Goal: Transaction & Acquisition: Book appointment/travel/reservation

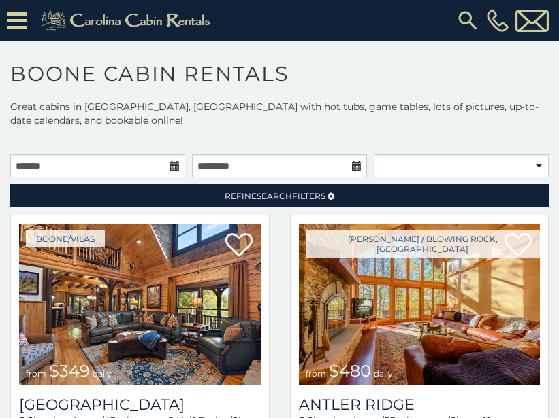
click at [176, 161] on icon at bounding box center [175, 166] width 10 height 10
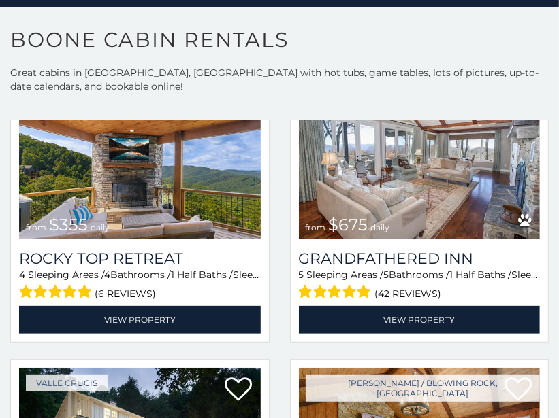
scroll to position [693, 0]
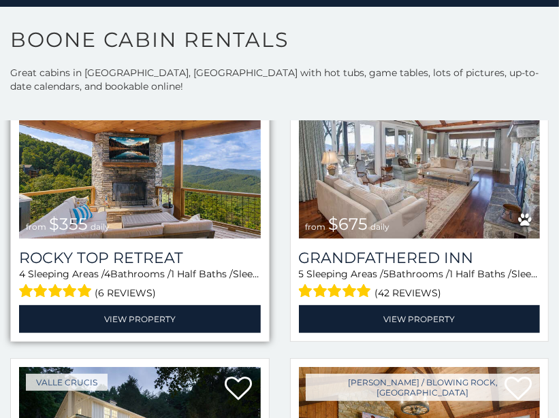
click at [10, 314] on div "Boone / Blowing Rock, NC from $355 daily Rocky Top Retreat 4 Sleeping Areas / 4…" at bounding box center [139, 205] width 259 height 274
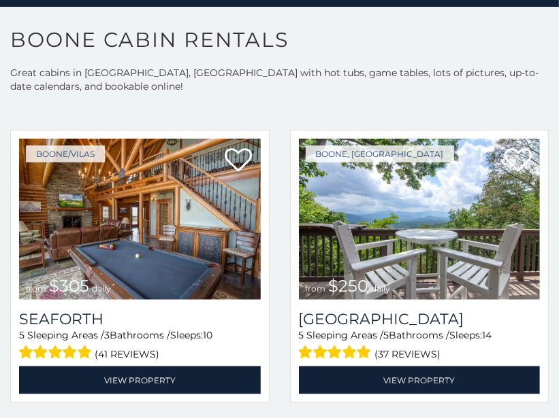
scroll to position [2668, 0]
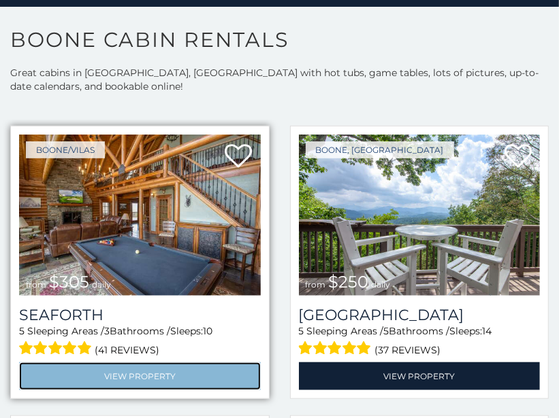
click at [45, 373] on link "View Property" at bounding box center [140, 377] width 242 height 28
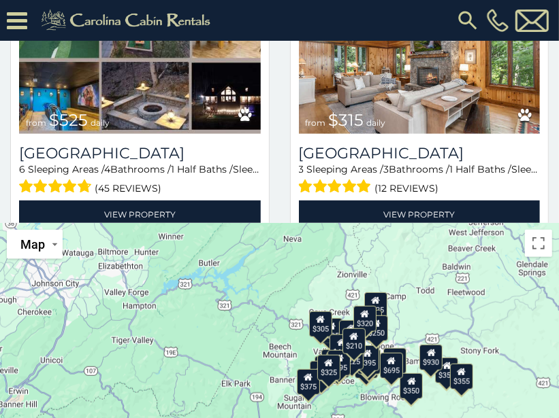
scroll to position [346, 0]
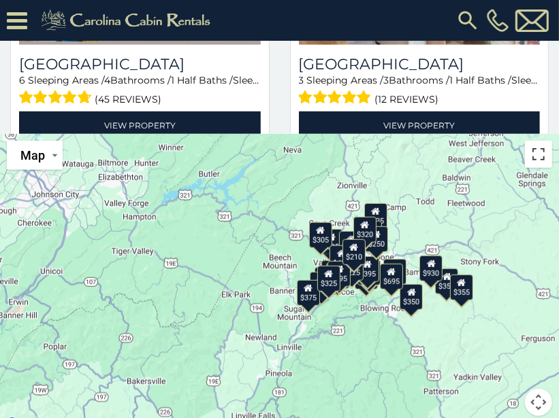
click at [535, 145] on button "Toggle fullscreen view" at bounding box center [538, 154] width 27 height 27
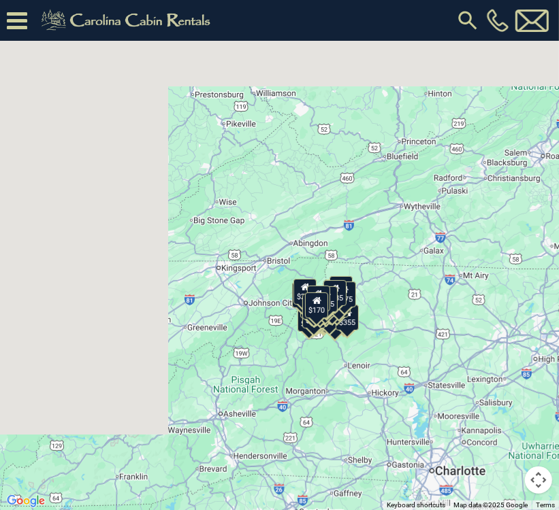
click at [535, 16] on button "Toggle fullscreen view" at bounding box center [538, 20] width 27 height 27
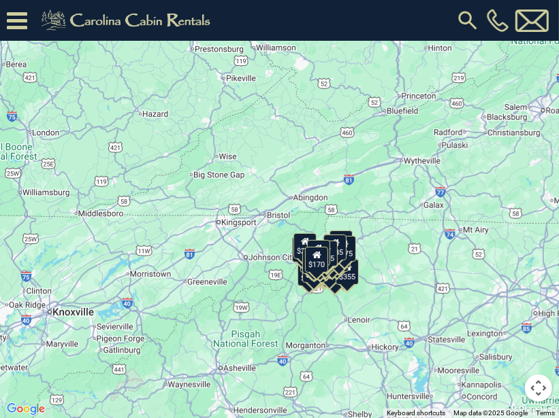
scroll to position [948, 0]
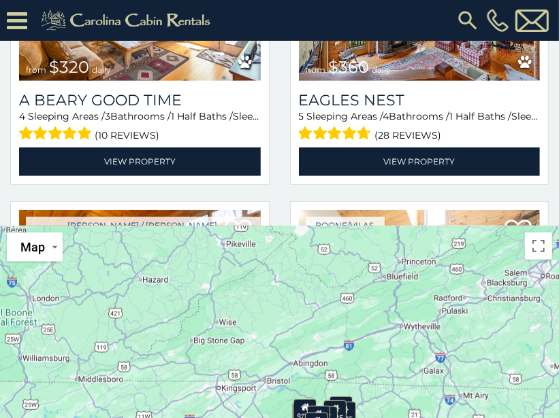
click at [57, 246] on button "Map" at bounding box center [35, 247] width 56 height 29
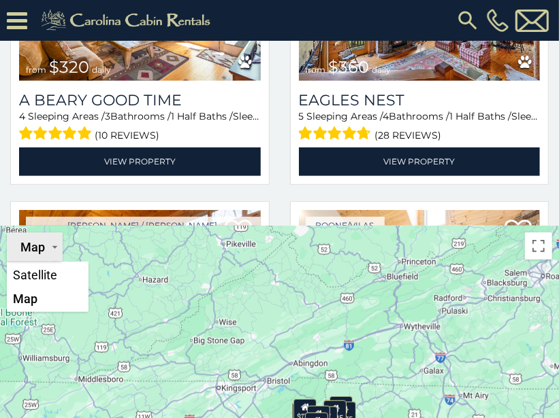
click at [34, 290] on li "Map" at bounding box center [47, 299] width 79 height 24
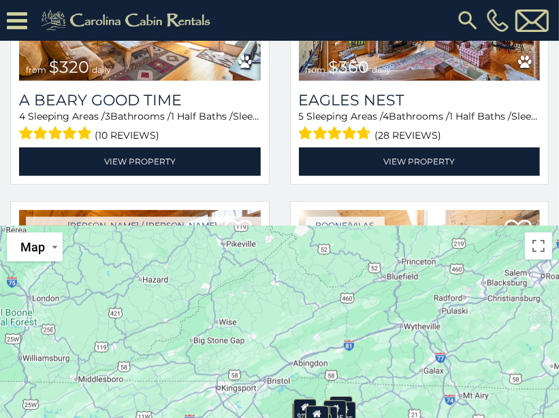
click at [542, 246] on div "$349 $480 $525 $315 $355 $675 $635 $930 $400 $451 $330 $400 $485 $460 $395 $255…" at bounding box center [279, 375] width 559 height 299
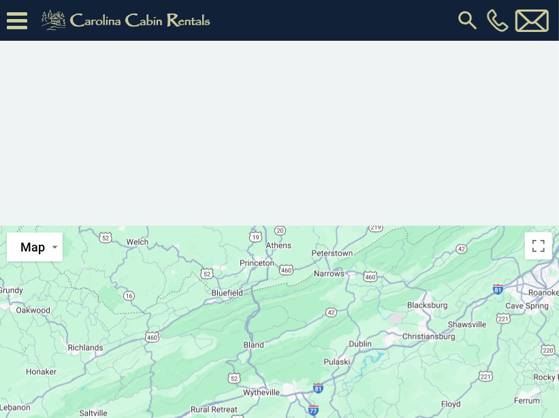
click at [542, 246] on div at bounding box center [279, 375] width 559 height 299
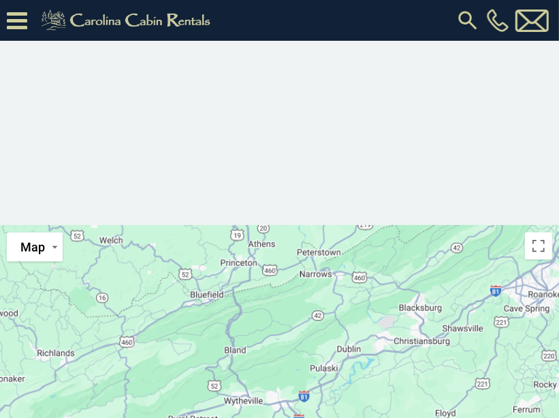
click at [542, 246] on div at bounding box center [279, 375] width 559 height 299
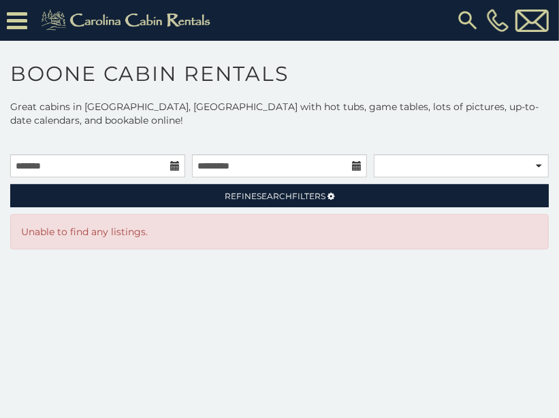
click at [173, 161] on icon at bounding box center [175, 166] width 10 height 10
click at [178, 161] on icon at bounding box center [175, 166] width 10 height 10
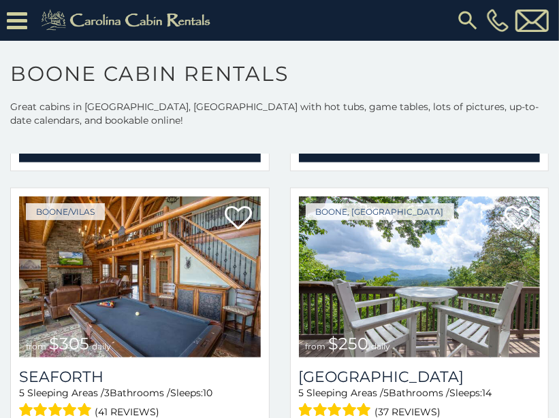
scroll to position [2641, 0]
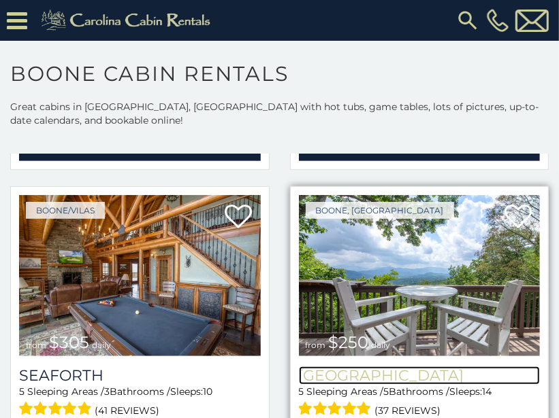
click at [433, 367] on h3 "[GEOGRAPHIC_DATA]" at bounding box center [420, 376] width 242 height 18
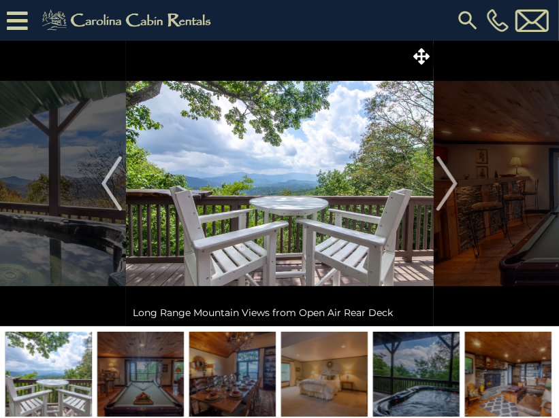
click at [450, 201] on img "Next" at bounding box center [447, 183] width 20 height 54
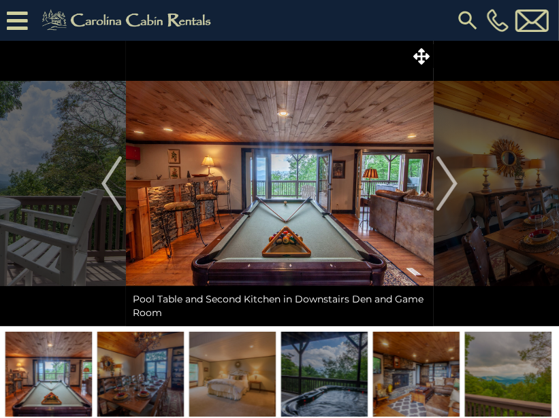
click at [450, 201] on img "Next" at bounding box center [447, 183] width 20 height 54
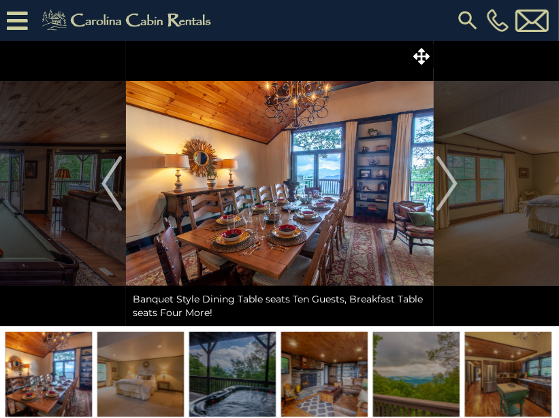
click at [450, 201] on img "Next" at bounding box center [447, 183] width 20 height 54
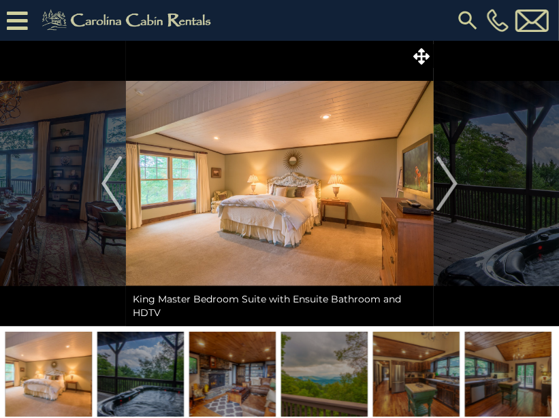
click at [450, 201] on img "Next" at bounding box center [447, 183] width 20 height 54
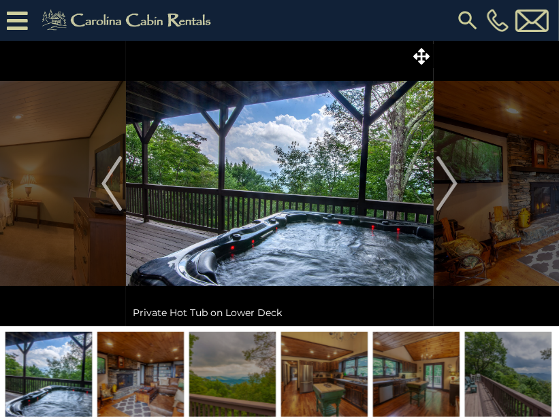
click at [450, 201] on img "Next" at bounding box center [447, 183] width 20 height 54
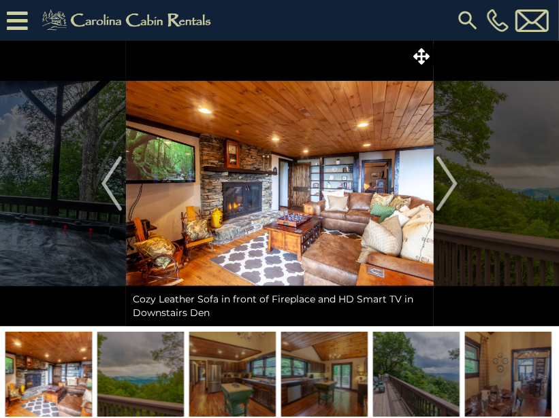
click at [450, 201] on img "Next" at bounding box center [447, 183] width 20 height 54
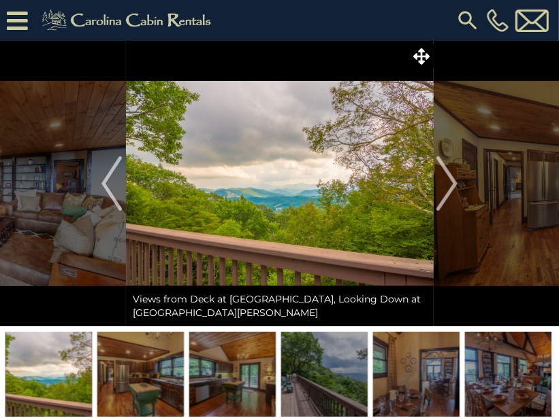
click at [450, 201] on img "Next" at bounding box center [447, 183] width 20 height 54
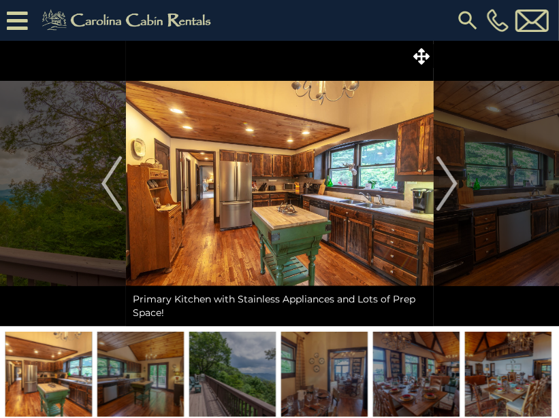
click at [450, 201] on img "Next" at bounding box center [447, 183] width 20 height 54
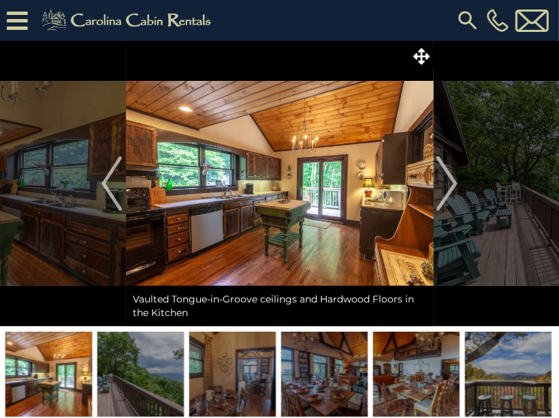
click at [450, 201] on img "Next" at bounding box center [447, 183] width 20 height 54
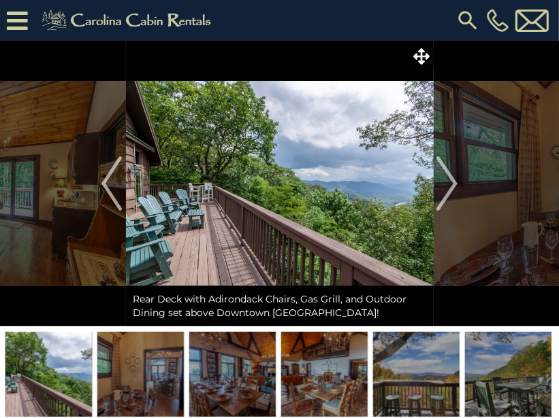
click at [450, 201] on img "Next" at bounding box center [447, 183] width 20 height 54
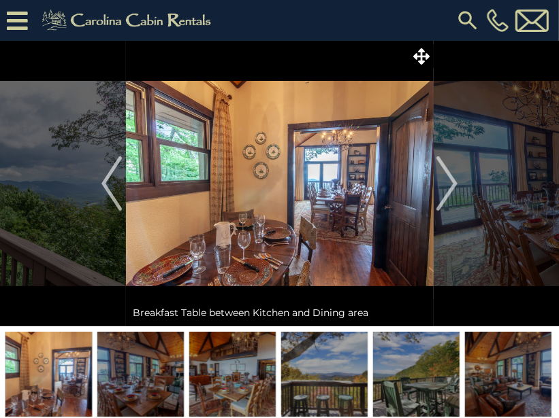
click at [450, 201] on img "Next" at bounding box center [447, 183] width 20 height 54
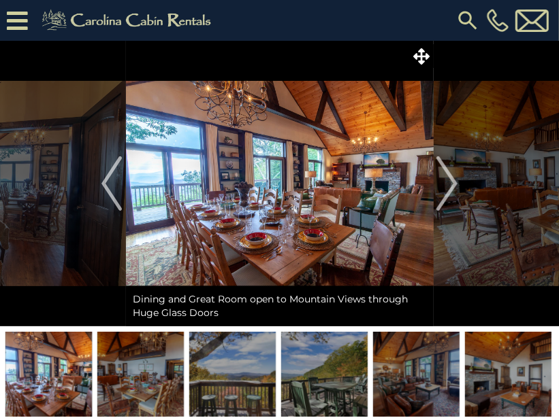
click at [450, 201] on img "Next" at bounding box center [447, 183] width 20 height 54
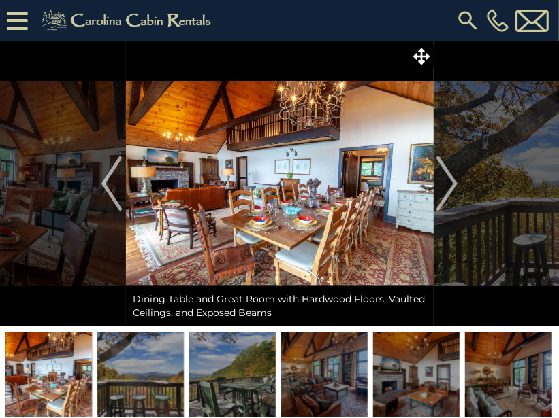
click at [450, 201] on img "Next" at bounding box center [447, 183] width 20 height 54
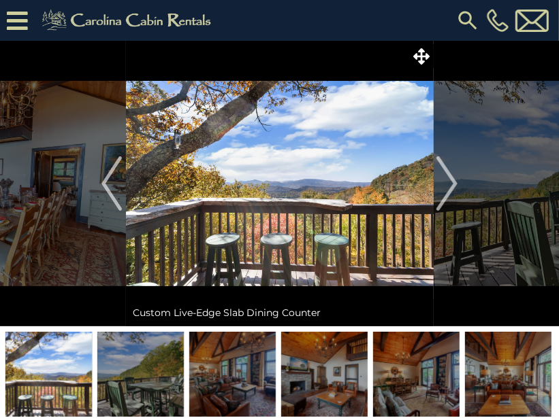
click at [450, 201] on img "Next" at bounding box center [447, 183] width 20 height 54
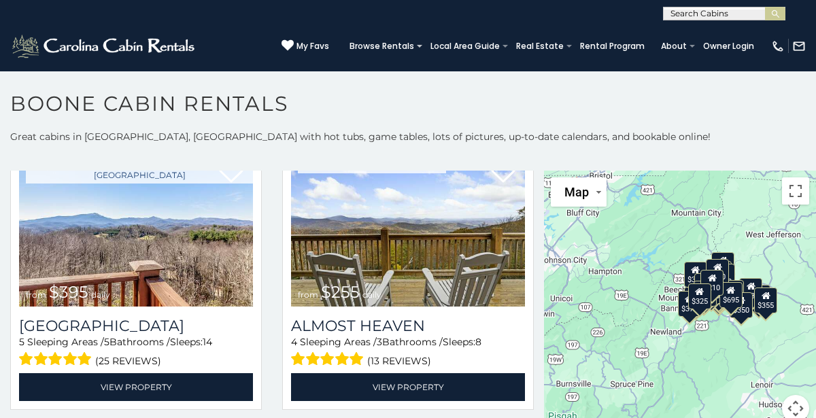
scroll to position [2061, 0]
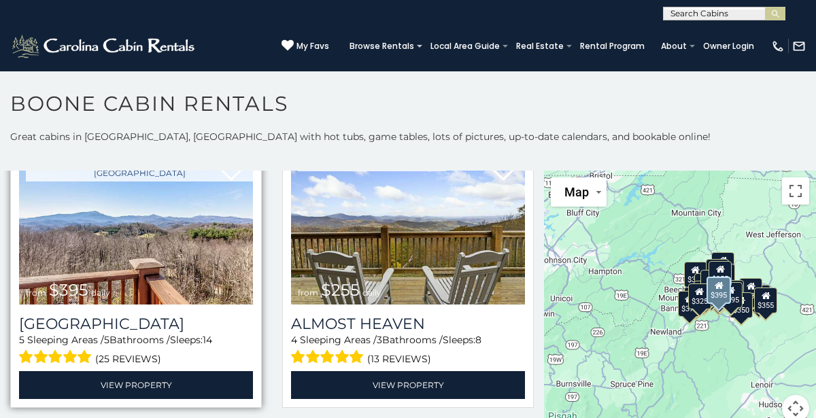
click at [123, 309] on div "Stone Ridge Lodge 5 Sleeping Areas / 5 Bathrooms / Sleeps: 14 (25 reviews) View…" at bounding box center [136, 352] width 234 height 95
click at [155, 310] on div "Stone Ridge Lodge 5 Sleeping Areas / 5 Bathrooms / Sleeps: 14 (25 reviews) View…" at bounding box center [136, 352] width 234 height 95
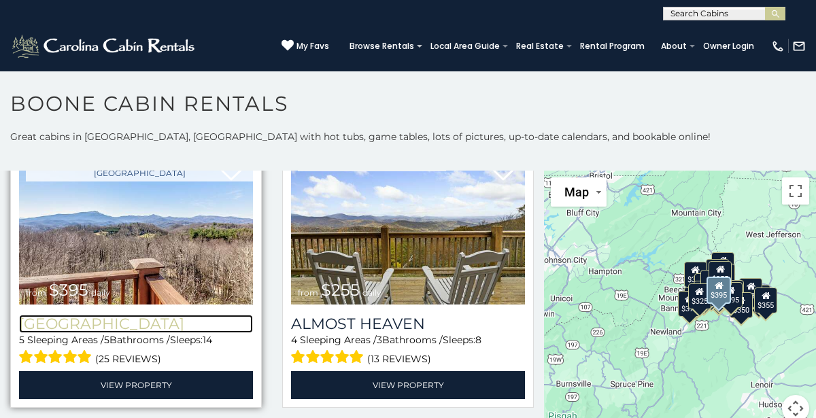
click at [158, 319] on h3 "[GEOGRAPHIC_DATA]" at bounding box center [136, 324] width 234 height 18
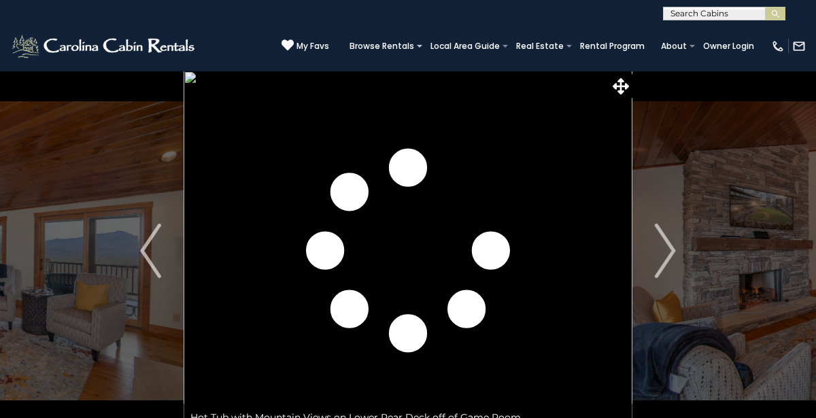
click at [658, 240] on img "Next" at bounding box center [665, 251] width 20 height 54
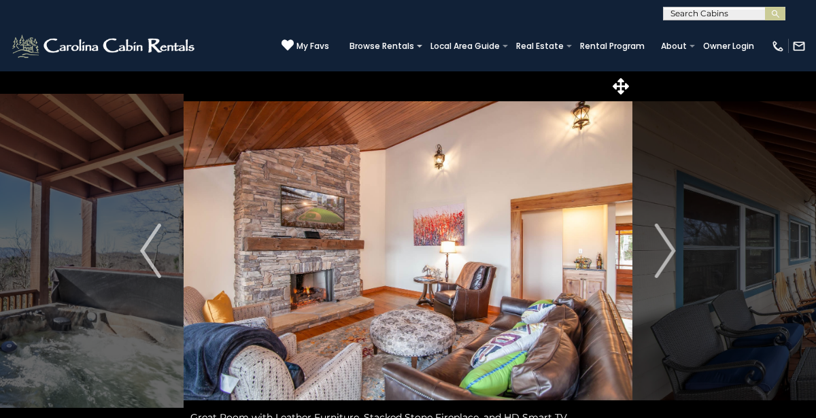
click at [658, 240] on img "Next" at bounding box center [665, 251] width 20 height 54
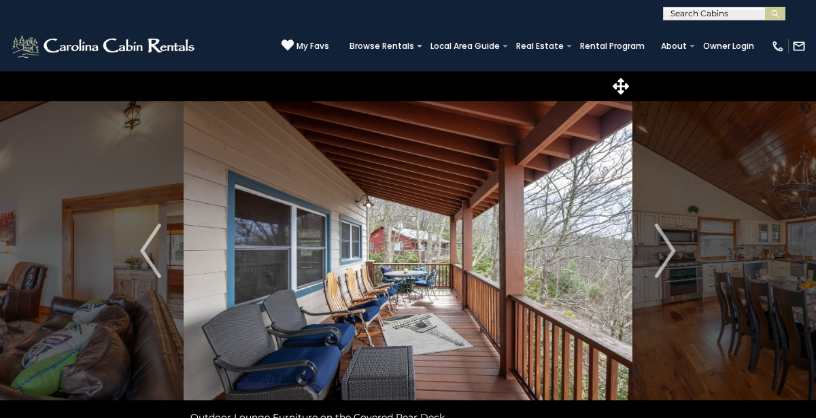
click at [658, 240] on img "Next" at bounding box center [665, 251] width 20 height 54
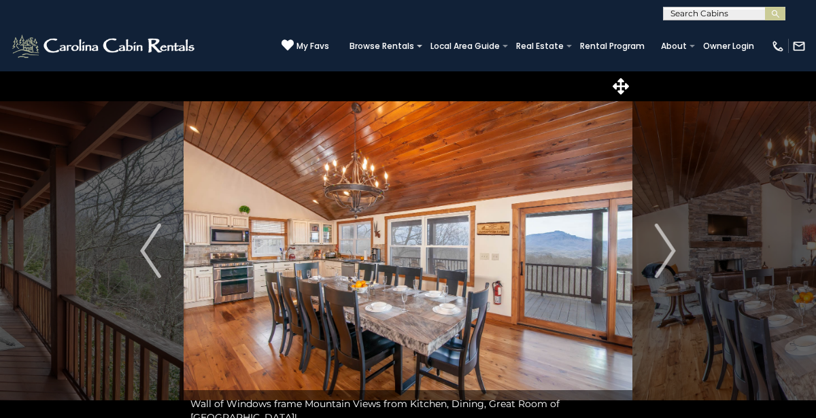
click at [658, 240] on img "Next" at bounding box center [665, 251] width 20 height 54
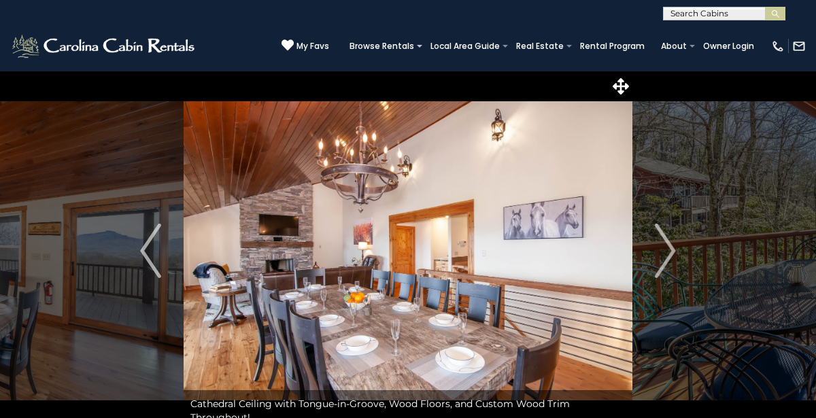
click at [658, 240] on img "Next" at bounding box center [665, 251] width 20 height 54
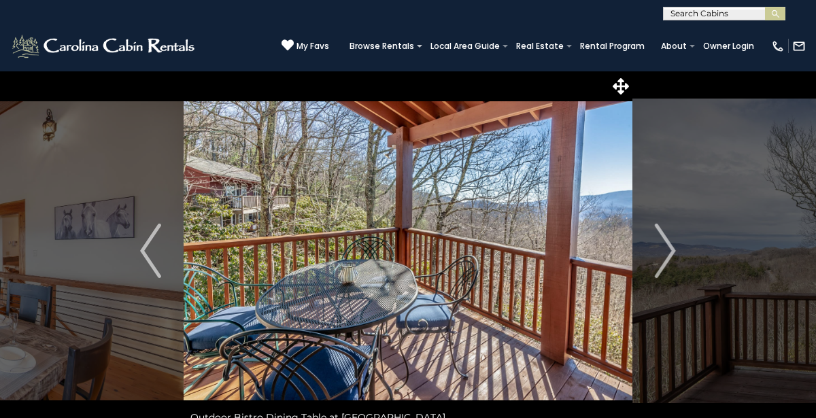
click at [658, 240] on img "Next" at bounding box center [665, 251] width 20 height 54
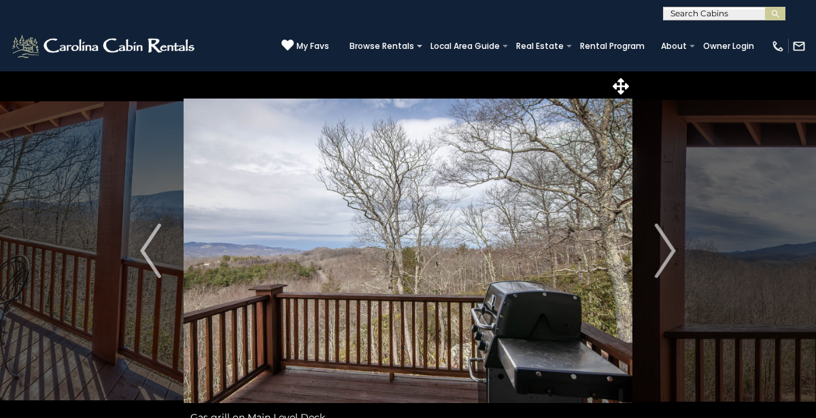
click at [658, 240] on img "Next" at bounding box center [665, 251] width 20 height 54
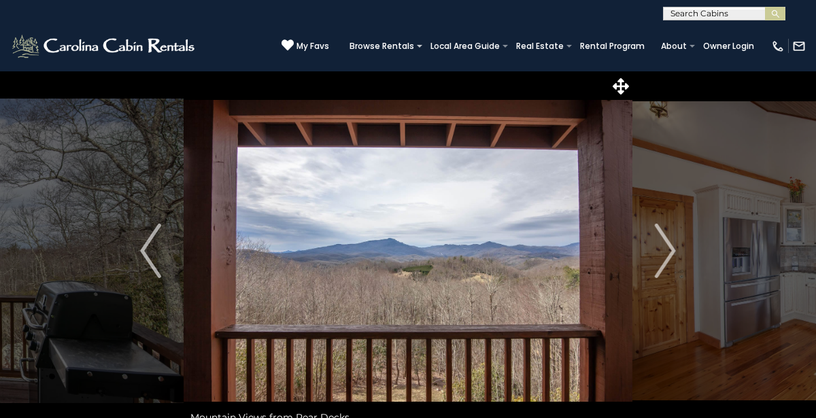
scroll to position [16, 0]
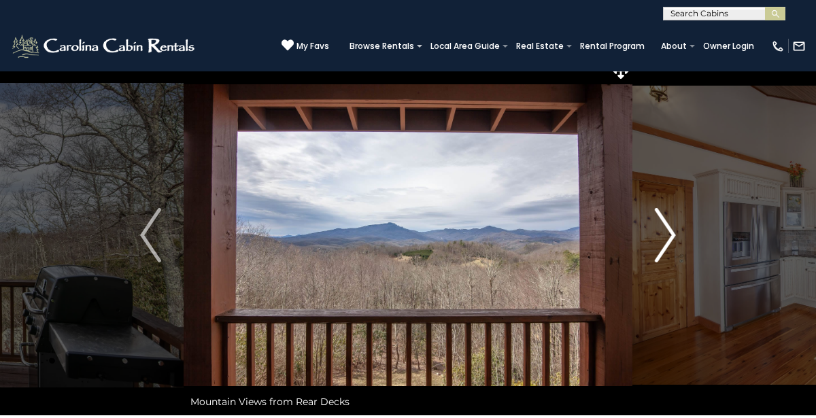
click at [659, 233] on img "Next" at bounding box center [665, 235] width 20 height 54
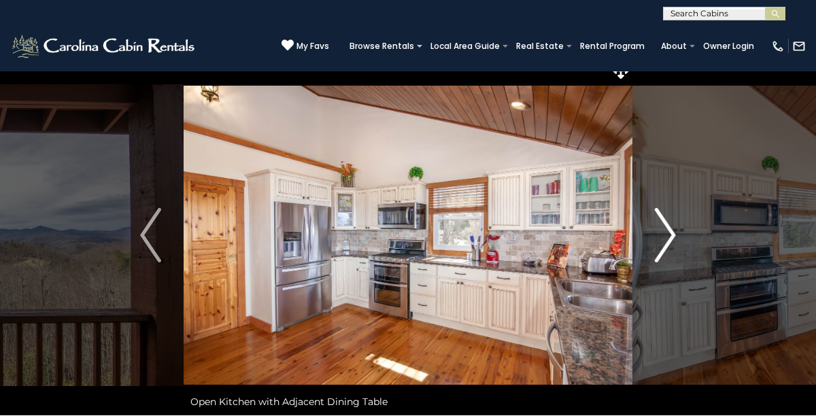
click at [659, 233] on img "Next" at bounding box center [665, 235] width 20 height 54
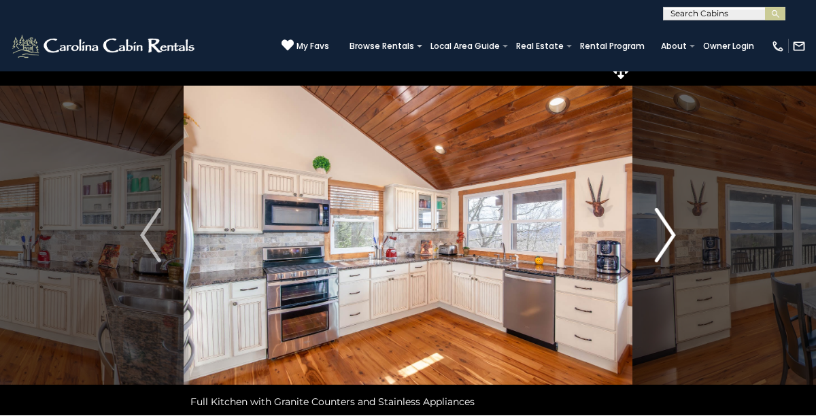
click at [659, 233] on img "Next" at bounding box center [665, 235] width 20 height 54
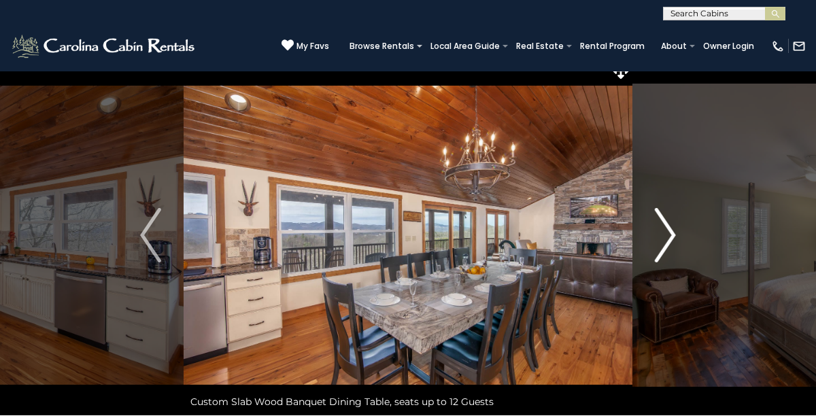
click at [659, 233] on img "Next" at bounding box center [665, 235] width 20 height 54
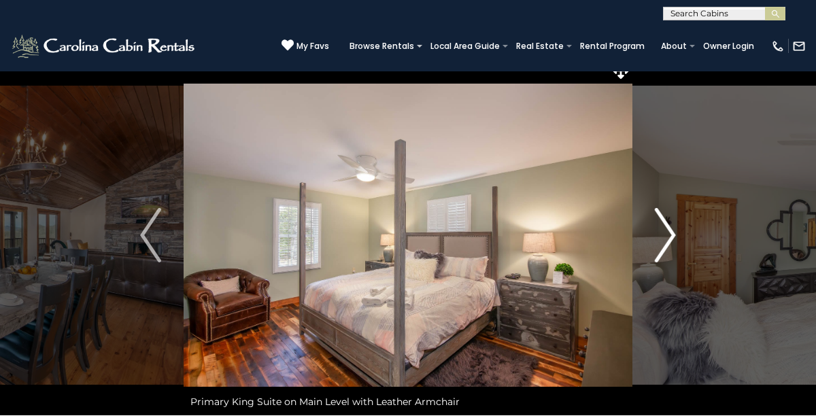
click at [659, 233] on img "Next" at bounding box center [665, 235] width 20 height 54
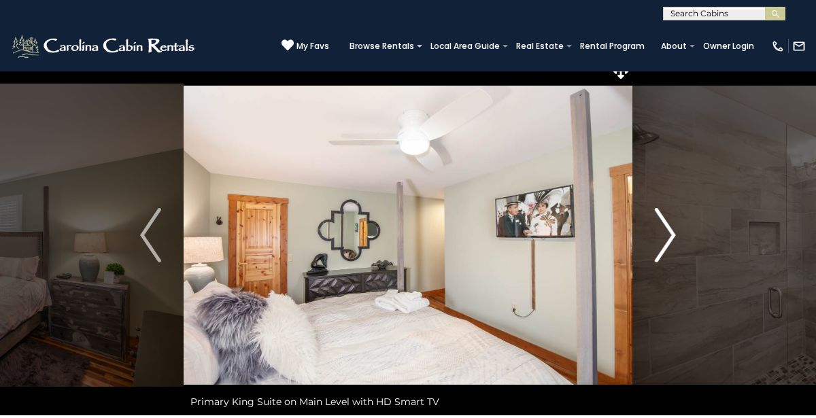
click at [659, 233] on img "Next" at bounding box center [665, 235] width 20 height 54
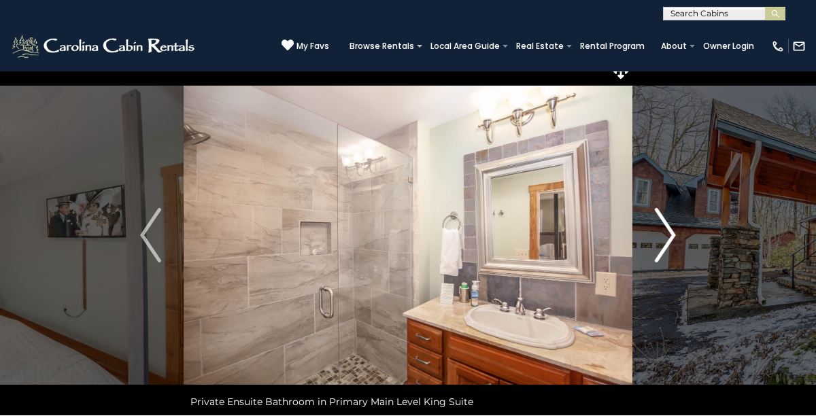
click at [659, 233] on img "Next" at bounding box center [665, 235] width 20 height 54
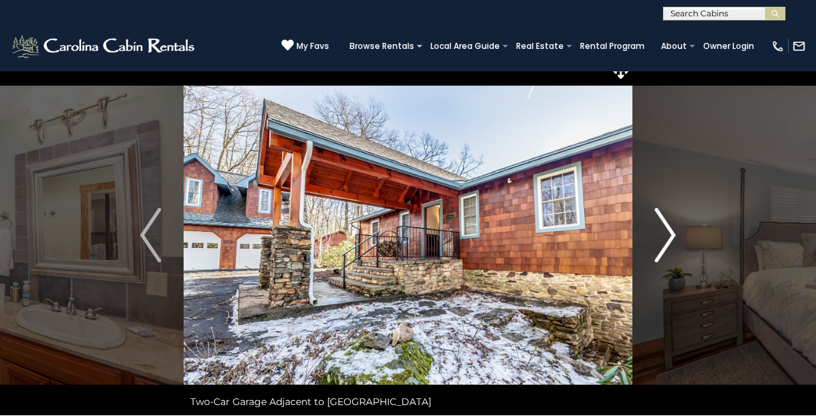
click at [659, 233] on img "Next" at bounding box center [665, 235] width 20 height 54
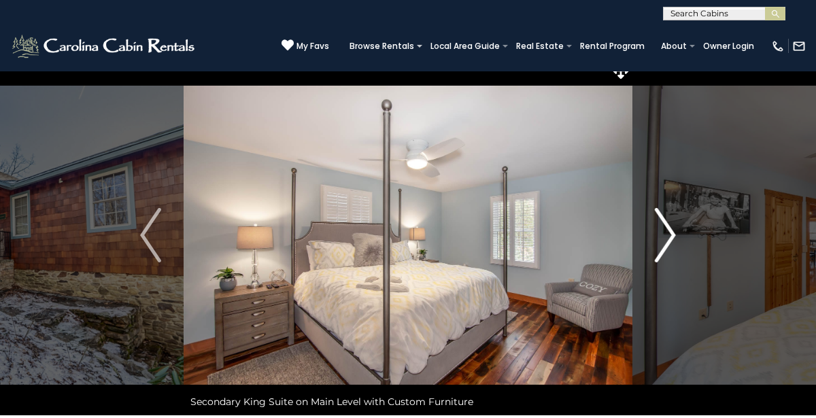
click at [659, 233] on img "Next" at bounding box center [665, 235] width 20 height 54
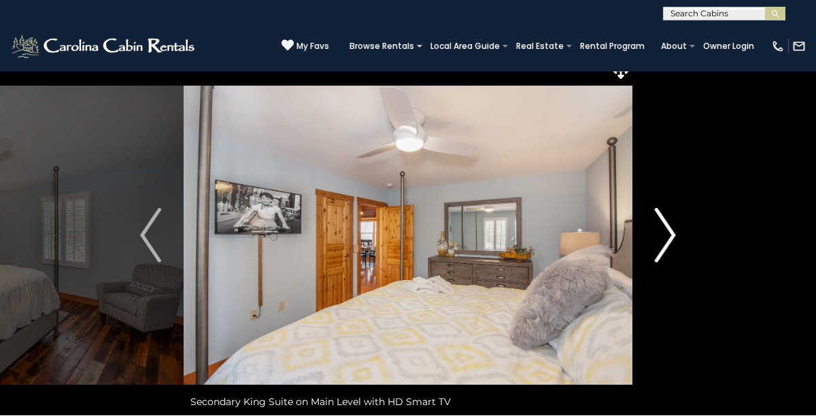
click at [659, 233] on img "Next" at bounding box center [665, 235] width 20 height 54
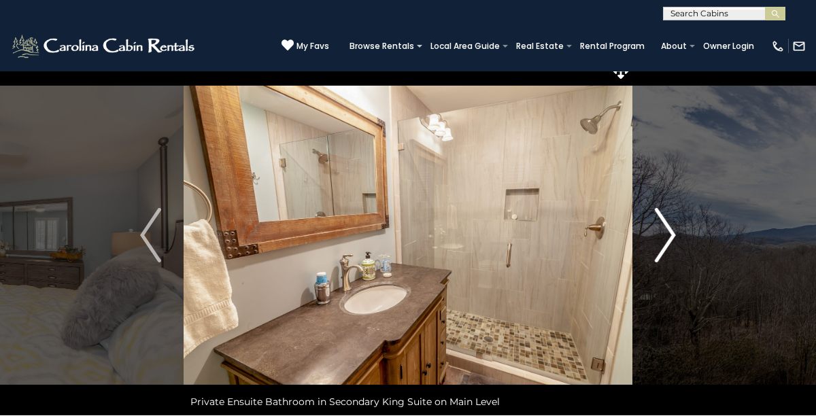
click at [659, 233] on img "Next" at bounding box center [665, 235] width 20 height 54
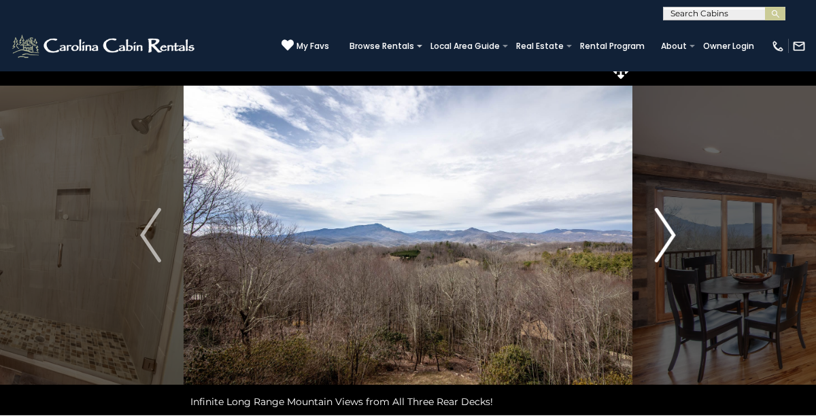
click at [659, 233] on img "Next" at bounding box center [665, 235] width 20 height 54
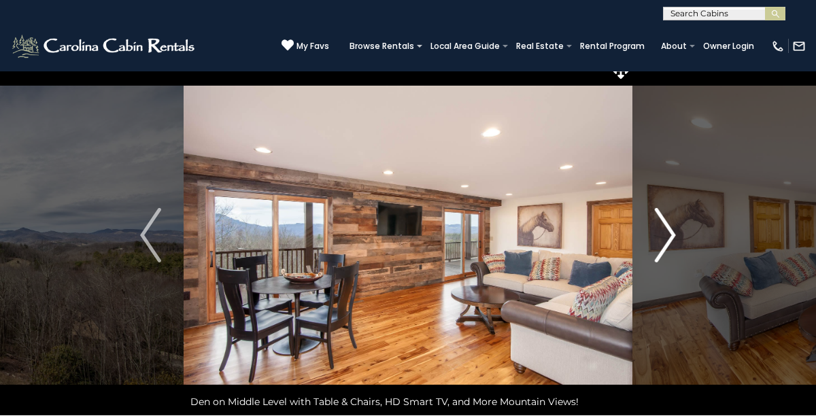
click at [659, 233] on img "Next" at bounding box center [665, 235] width 20 height 54
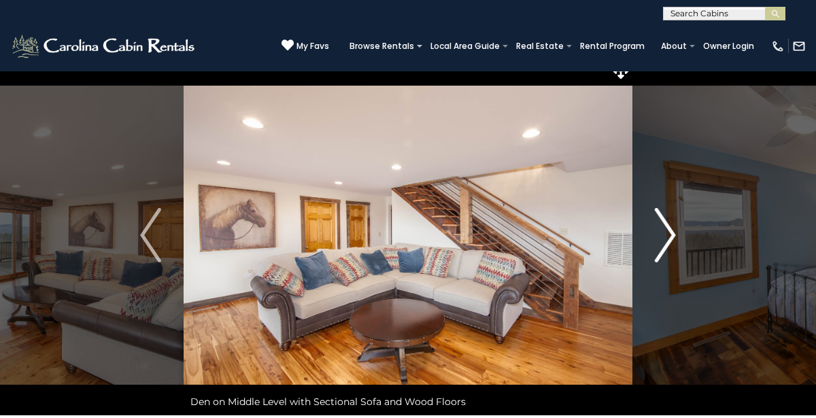
click at [659, 233] on img "Next" at bounding box center [665, 235] width 20 height 54
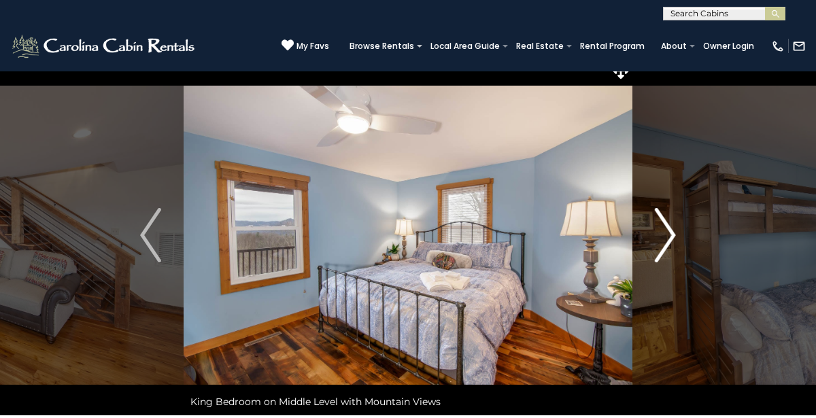
click at [659, 233] on img "Next" at bounding box center [665, 235] width 20 height 54
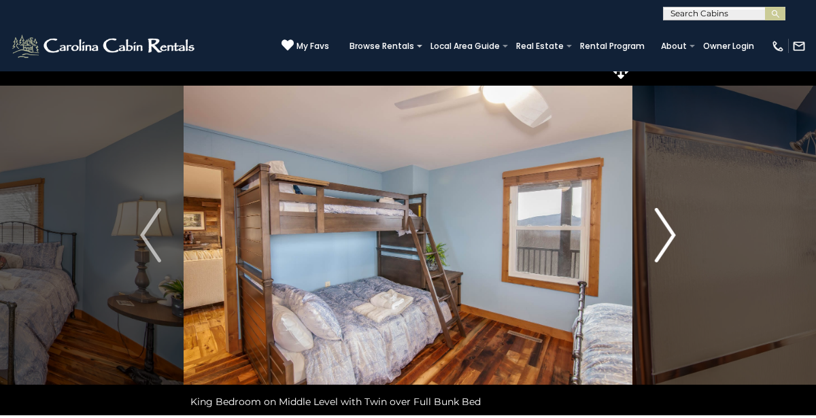
click at [659, 233] on img "Next" at bounding box center [665, 235] width 20 height 54
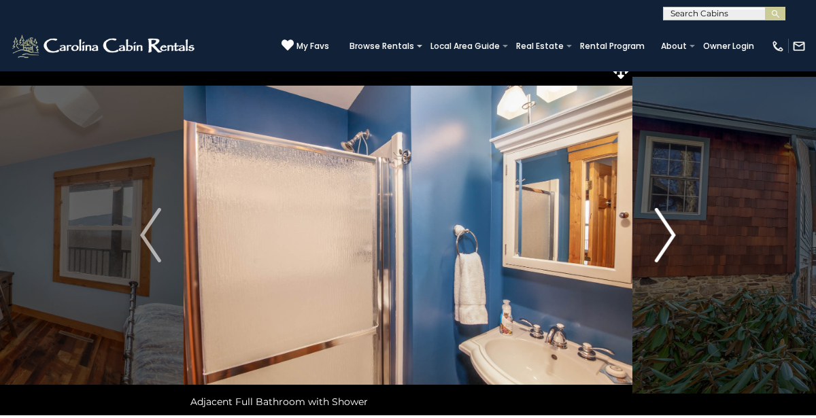
click at [659, 233] on img "Next" at bounding box center [665, 235] width 20 height 54
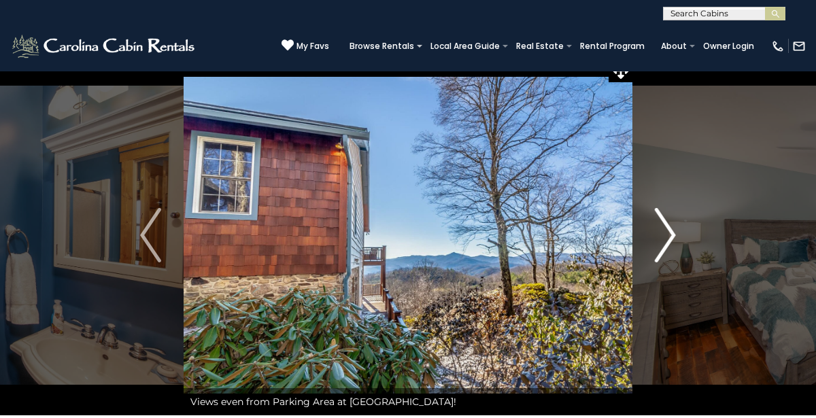
click at [659, 233] on img "Next" at bounding box center [665, 235] width 20 height 54
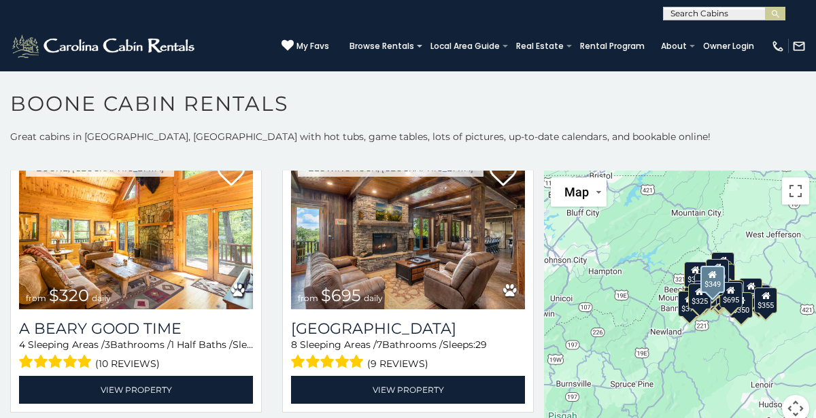
scroll to position [3197, 0]
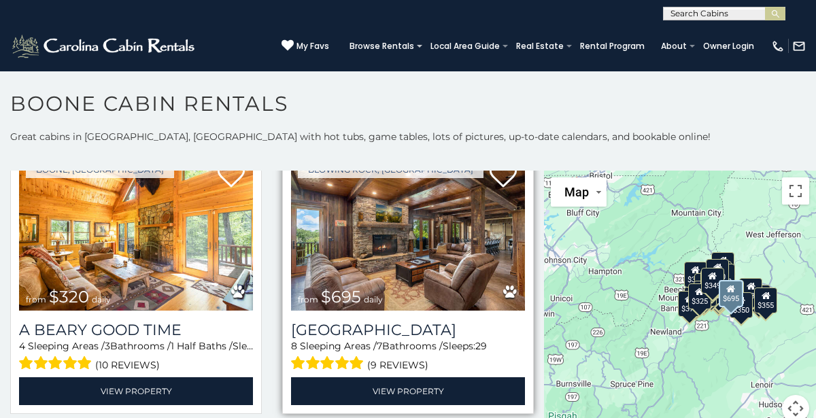
click at [447, 280] on img at bounding box center [408, 232] width 234 height 156
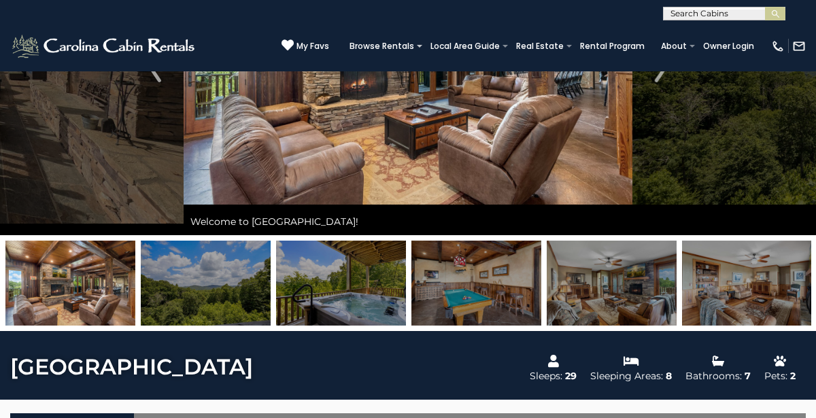
click at [62, 300] on img at bounding box center [70, 283] width 130 height 85
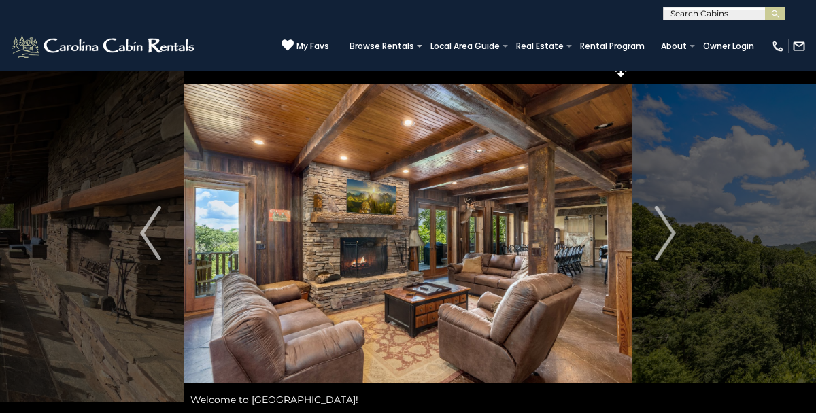
scroll to position [16, 0]
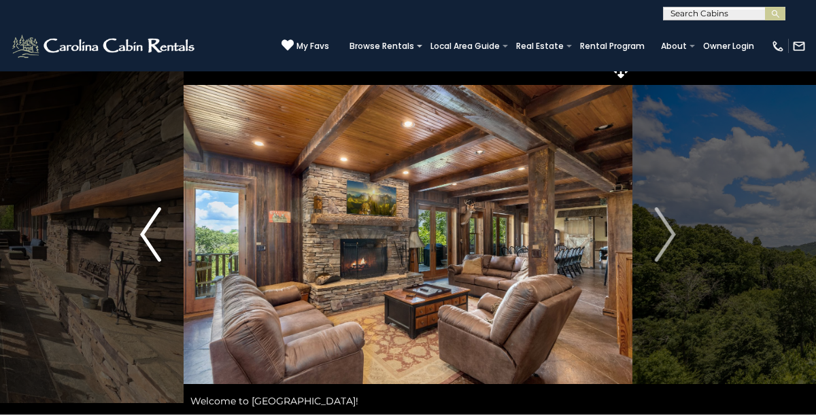
click at [139, 246] on button "Previous" at bounding box center [151, 234] width 66 height 361
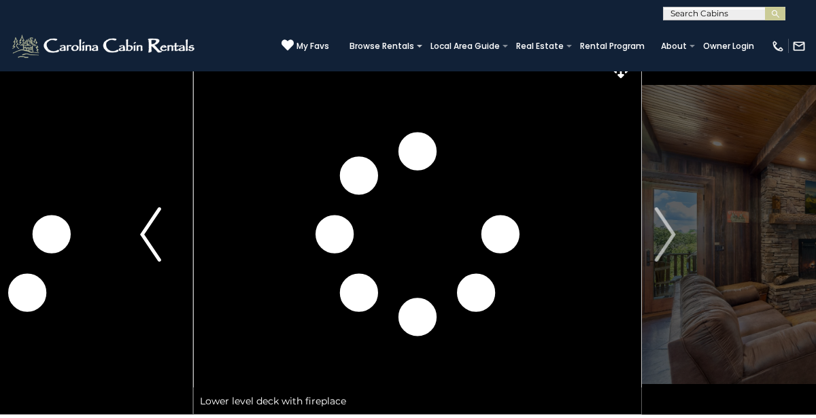
scroll to position [5, 0]
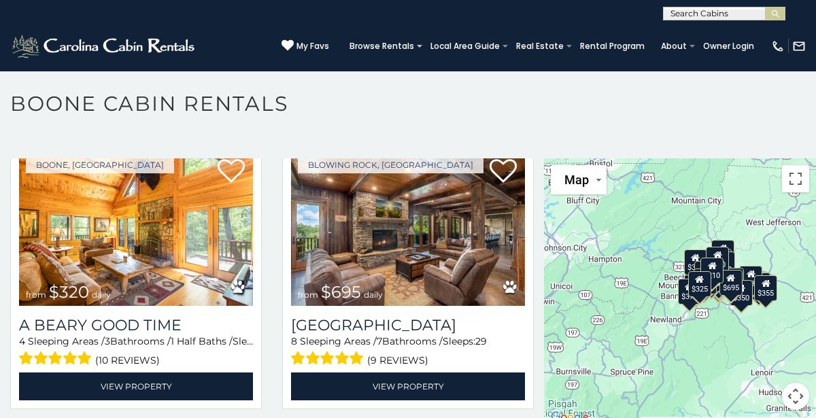
scroll to position [3197, 0]
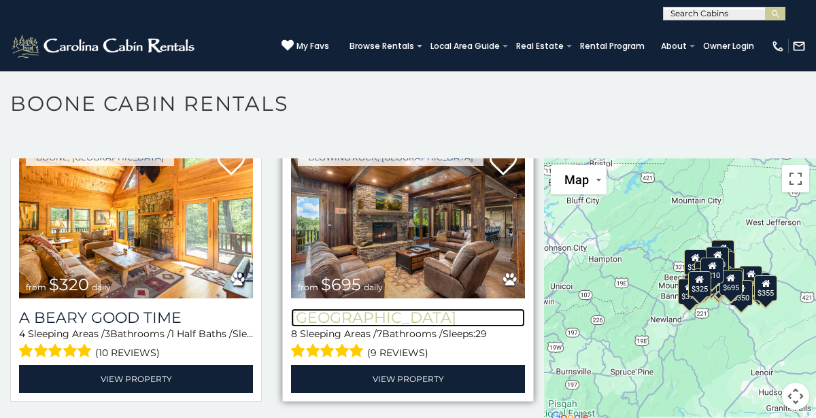
click at [320, 320] on h3 "[GEOGRAPHIC_DATA]" at bounding box center [408, 318] width 234 height 18
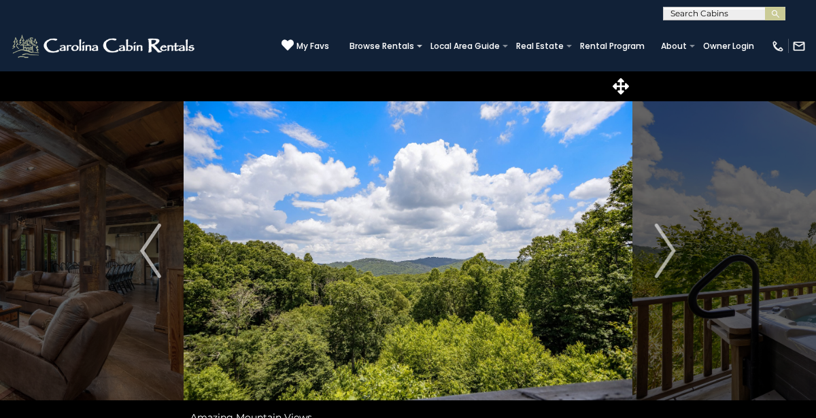
click at [669, 240] on img "Next" at bounding box center [665, 251] width 20 height 54
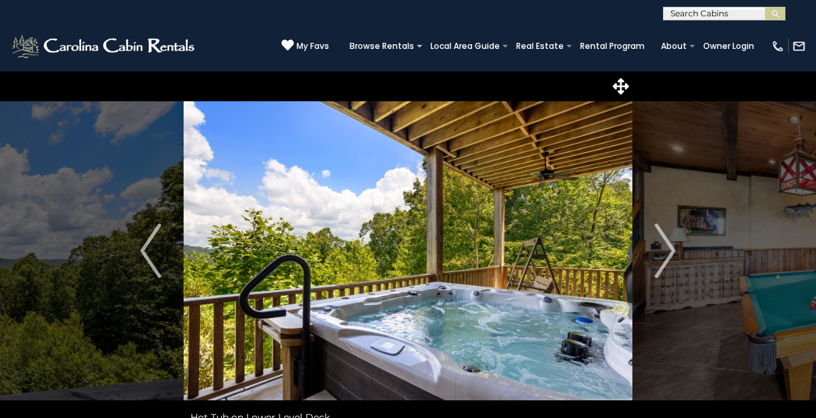
click at [669, 240] on img "Next" at bounding box center [665, 251] width 20 height 54
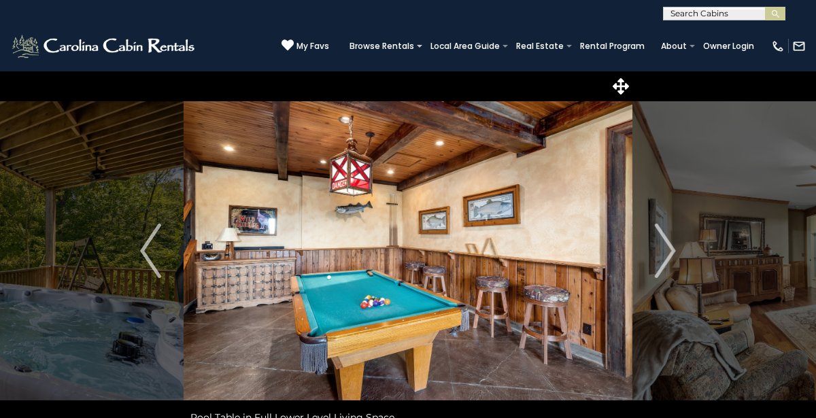
click at [669, 240] on img "Next" at bounding box center [665, 251] width 20 height 54
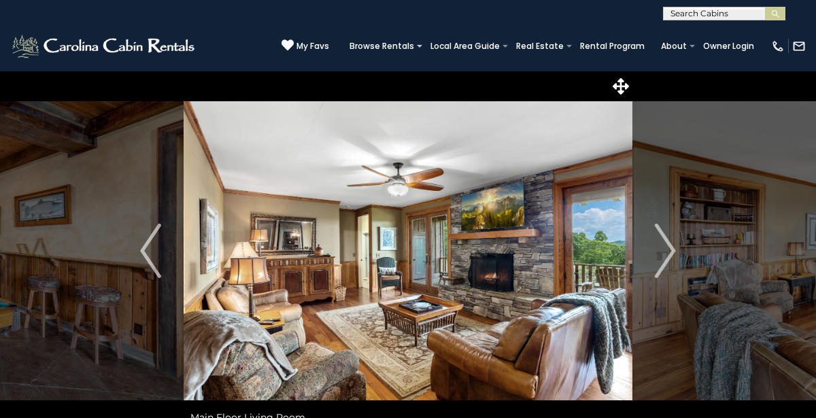
click at [669, 240] on img "Next" at bounding box center [665, 251] width 20 height 54
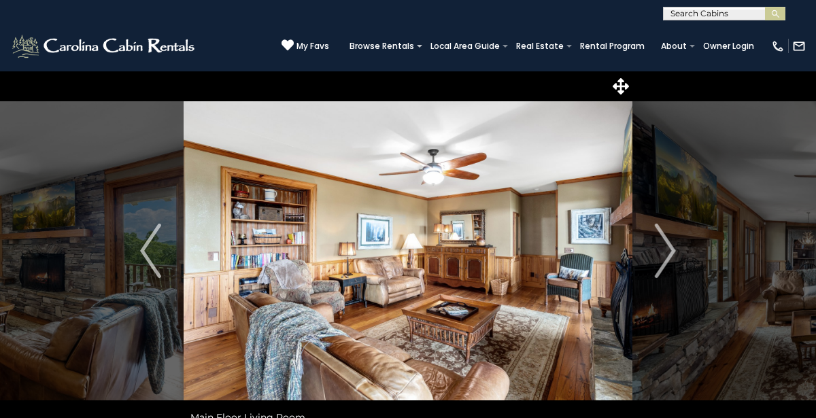
click at [669, 240] on img "Next" at bounding box center [665, 251] width 20 height 54
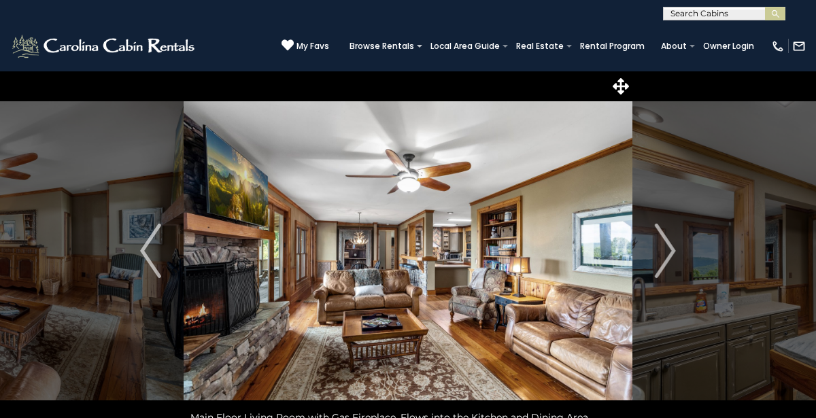
click at [669, 240] on img "Next" at bounding box center [665, 251] width 20 height 54
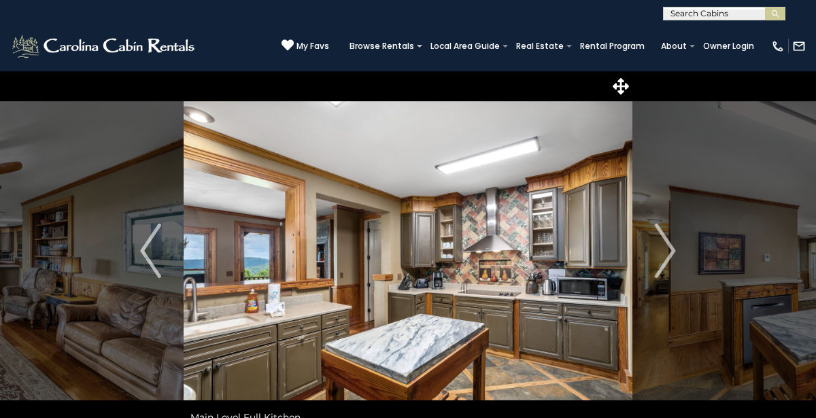
click at [669, 240] on img "Next" at bounding box center [665, 251] width 20 height 54
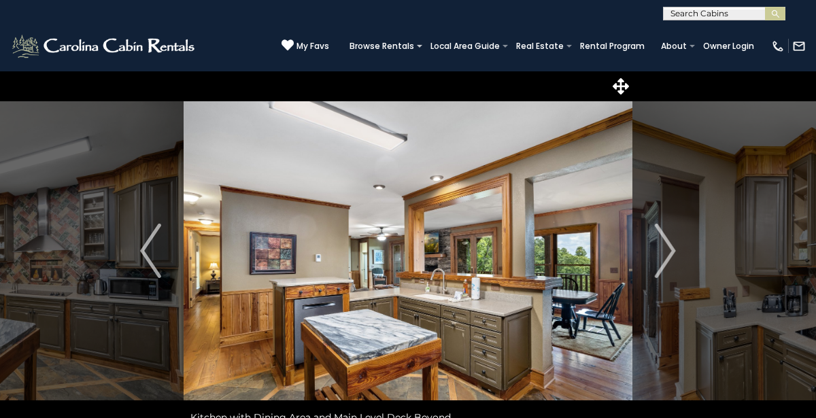
click at [669, 240] on img "Next" at bounding box center [665, 251] width 20 height 54
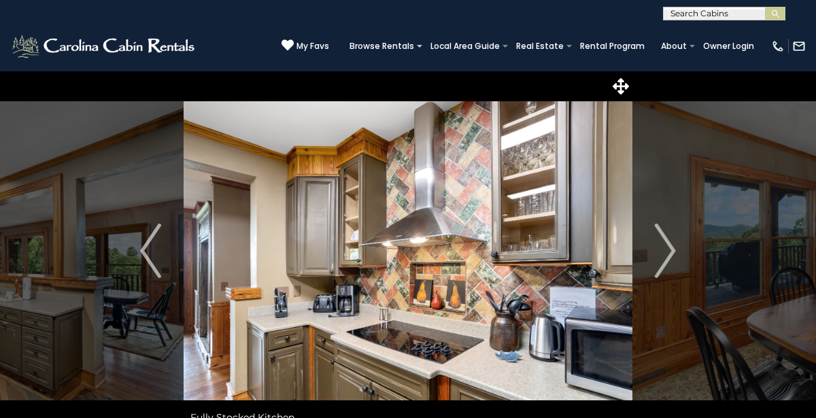
click at [669, 240] on img "Next" at bounding box center [665, 251] width 20 height 54
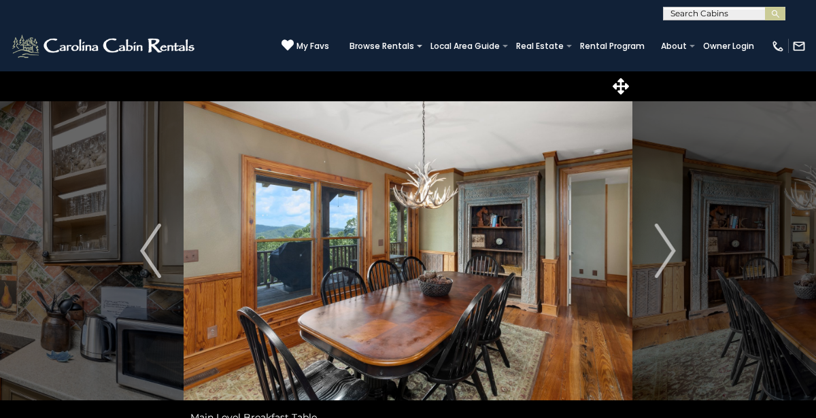
click at [669, 240] on img "Next" at bounding box center [665, 251] width 20 height 54
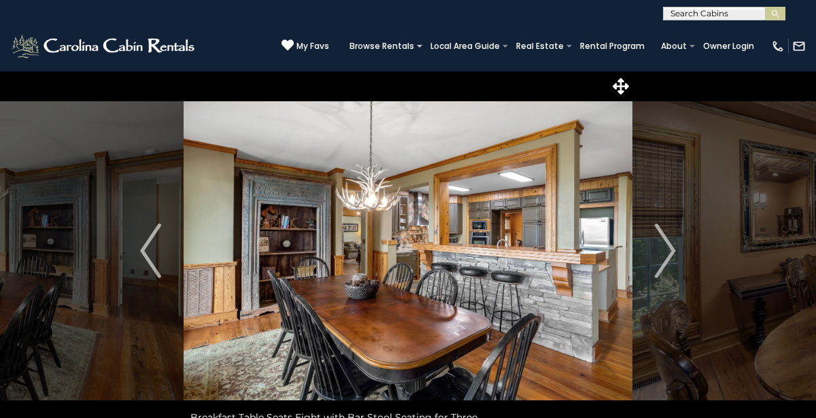
click at [669, 240] on img "Next" at bounding box center [665, 251] width 20 height 54
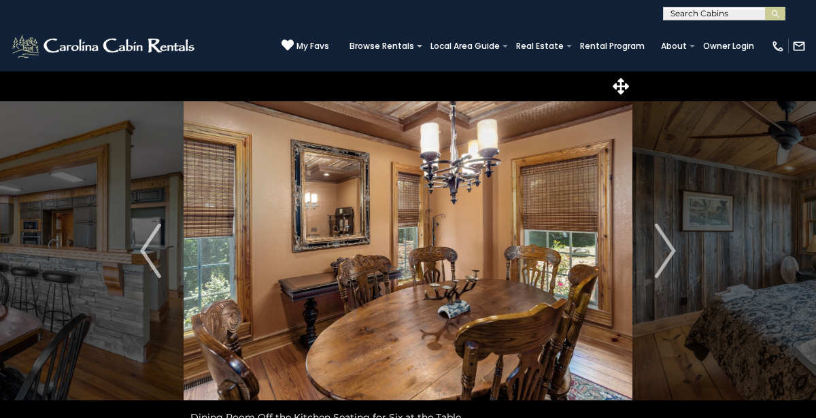
click at [669, 240] on img "Next" at bounding box center [665, 251] width 20 height 54
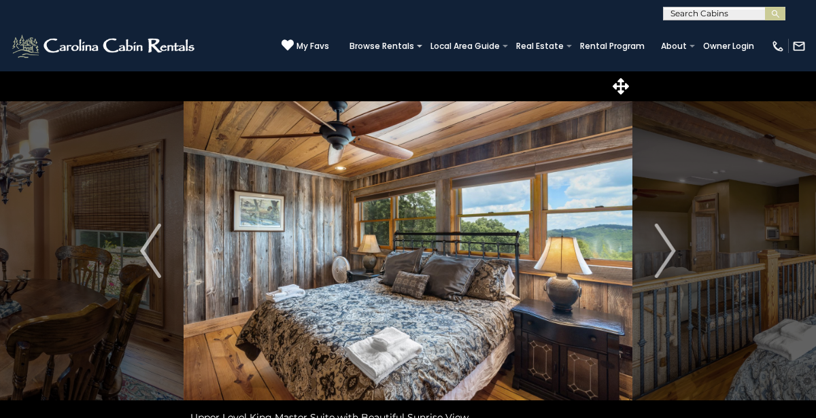
click at [669, 240] on img "Next" at bounding box center [665, 251] width 20 height 54
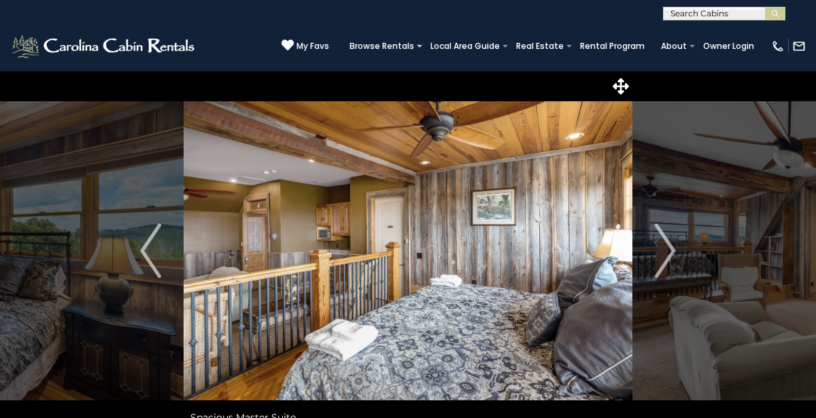
click at [669, 240] on img "Next" at bounding box center [665, 251] width 20 height 54
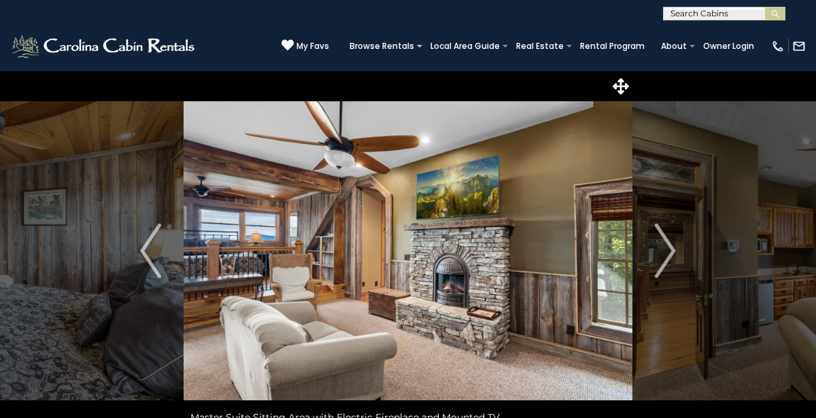
click at [669, 240] on img "Next" at bounding box center [665, 251] width 20 height 54
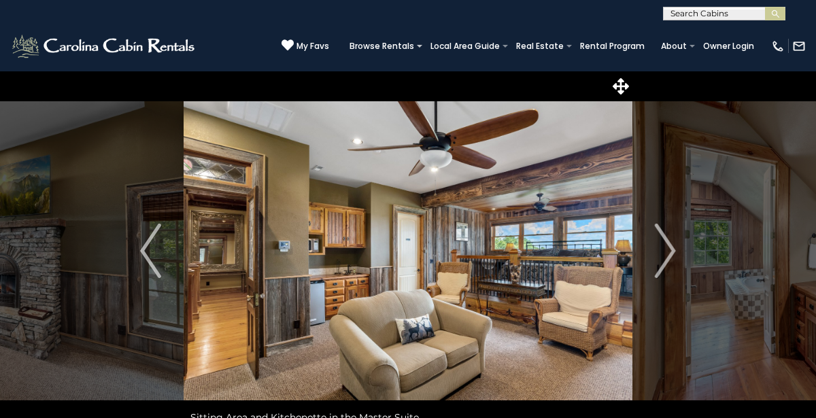
click at [669, 240] on img "Next" at bounding box center [665, 251] width 20 height 54
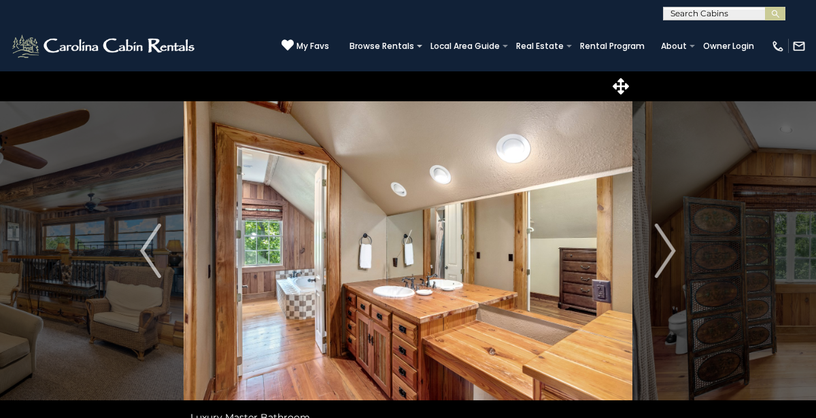
click at [669, 240] on img "Next" at bounding box center [665, 251] width 20 height 54
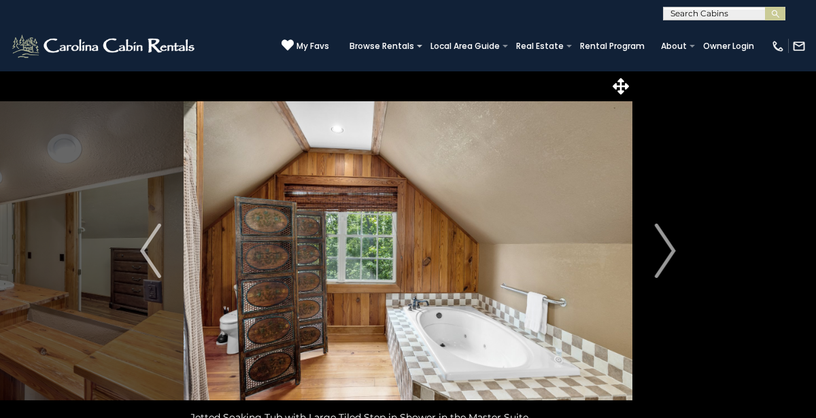
click at [669, 240] on img "Next" at bounding box center [665, 251] width 20 height 54
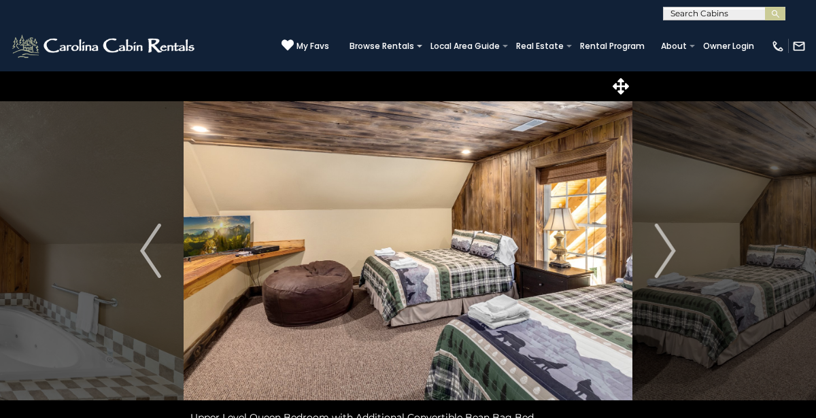
click at [669, 240] on img "Next" at bounding box center [665, 251] width 20 height 54
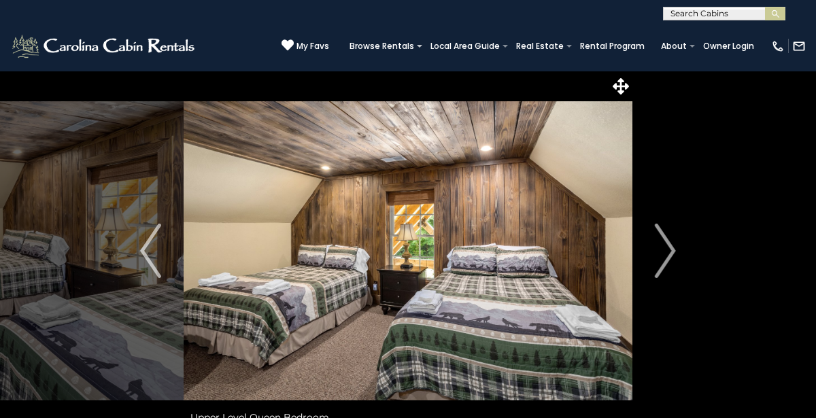
click at [669, 240] on img "Next" at bounding box center [665, 251] width 20 height 54
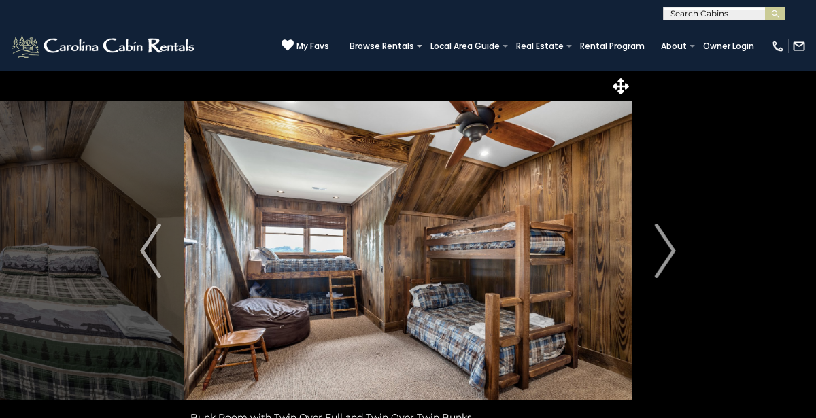
click at [669, 240] on img "Next" at bounding box center [665, 251] width 20 height 54
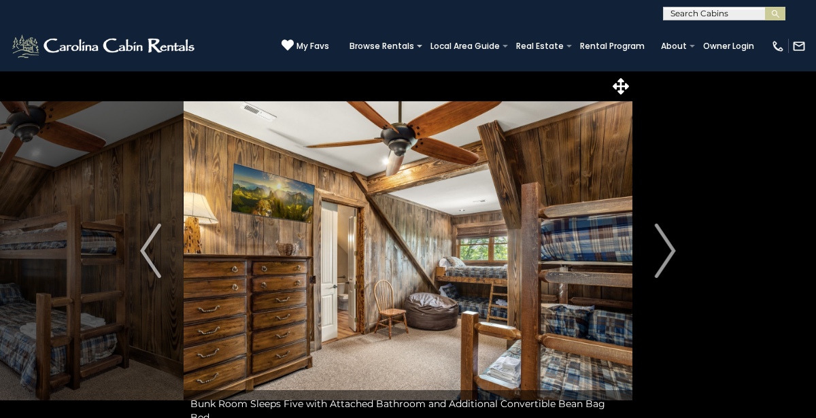
click at [669, 240] on img "Next" at bounding box center [665, 251] width 20 height 54
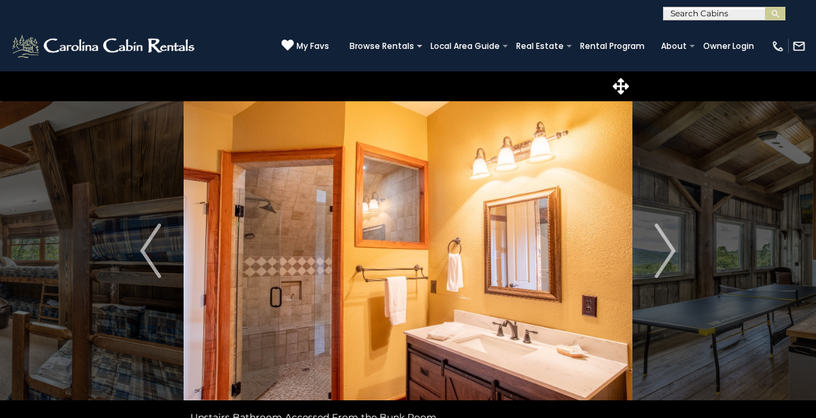
click at [669, 240] on img "Next" at bounding box center [665, 251] width 20 height 54
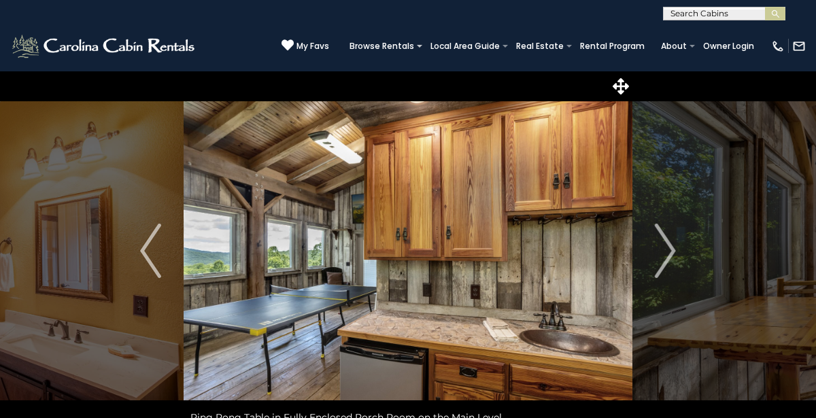
click at [669, 240] on img "Next" at bounding box center [665, 251] width 20 height 54
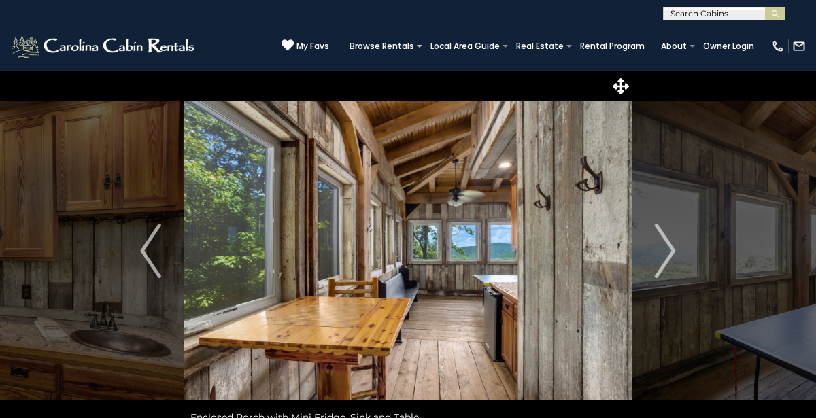
click at [669, 240] on img "Next" at bounding box center [665, 251] width 20 height 54
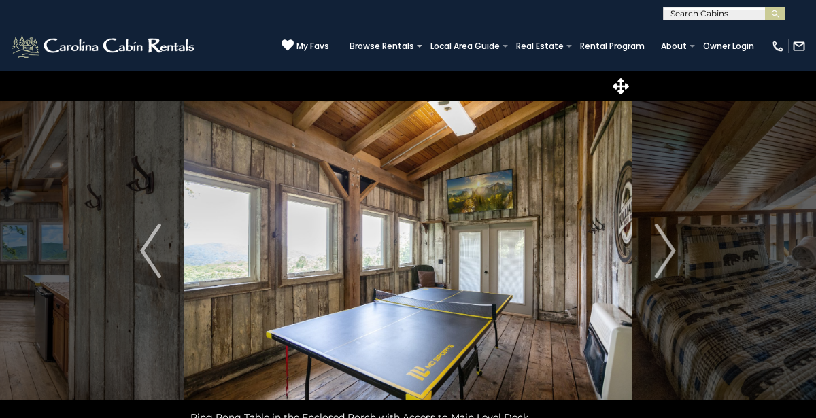
click at [669, 240] on img "Next" at bounding box center [665, 251] width 20 height 54
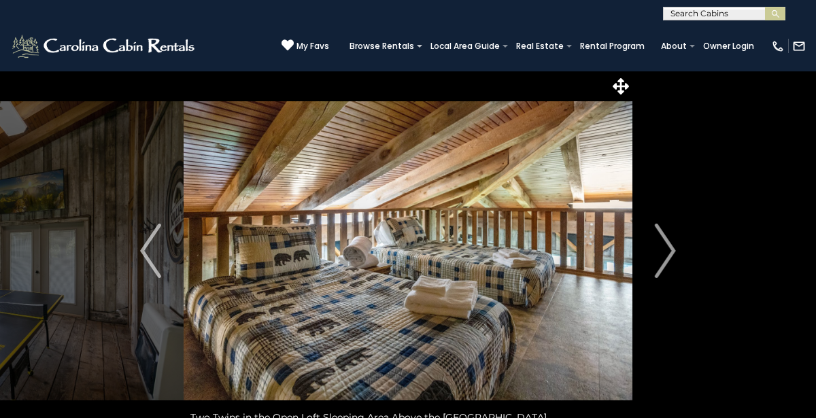
click at [669, 240] on img "Next" at bounding box center [665, 251] width 20 height 54
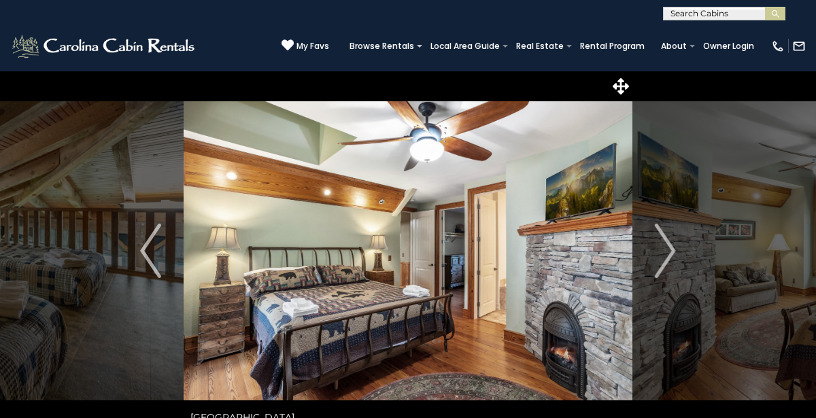
click at [669, 240] on img "Next" at bounding box center [665, 251] width 20 height 54
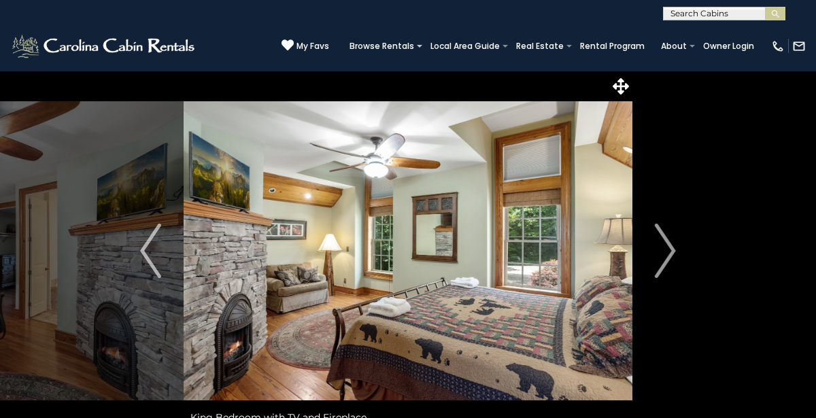
click at [669, 240] on img "Next" at bounding box center [665, 251] width 20 height 54
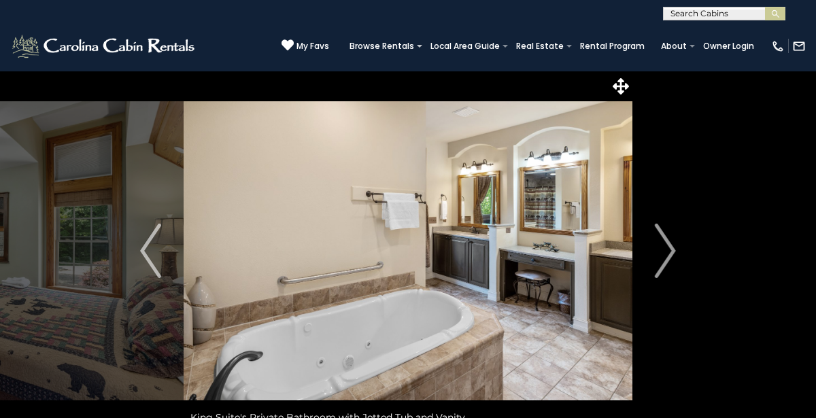
click at [669, 240] on img "Next" at bounding box center [665, 251] width 20 height 54
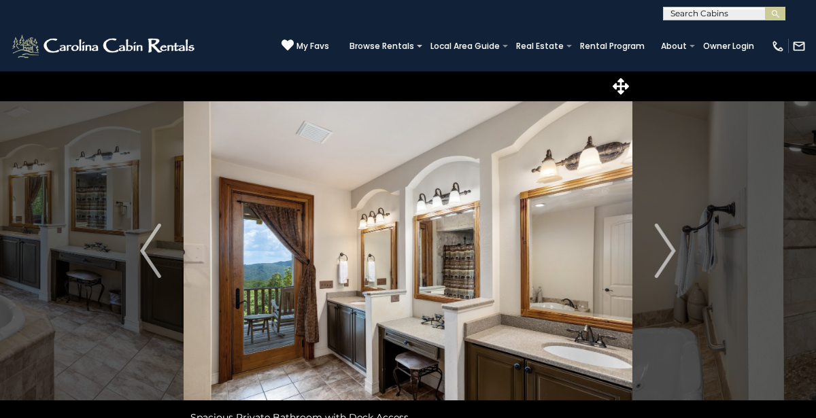
click at [669, 240] on img "Next" at bounding box center [665, 251] width 20 height 54
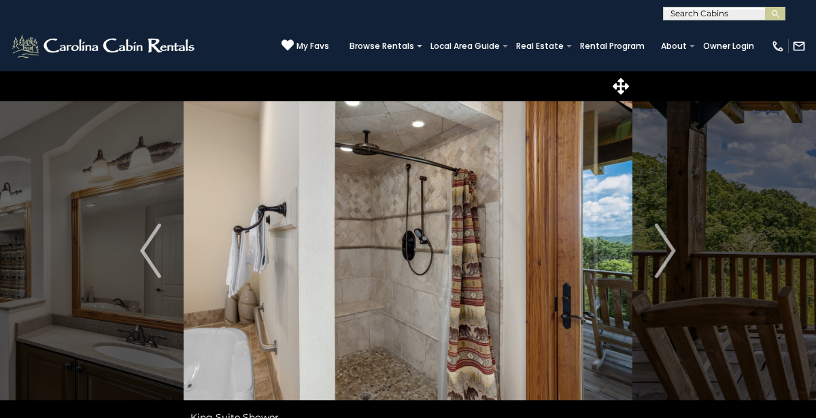
click at [669, 240] on img "Next" at bounding box center [665, 251] width 20 height 54
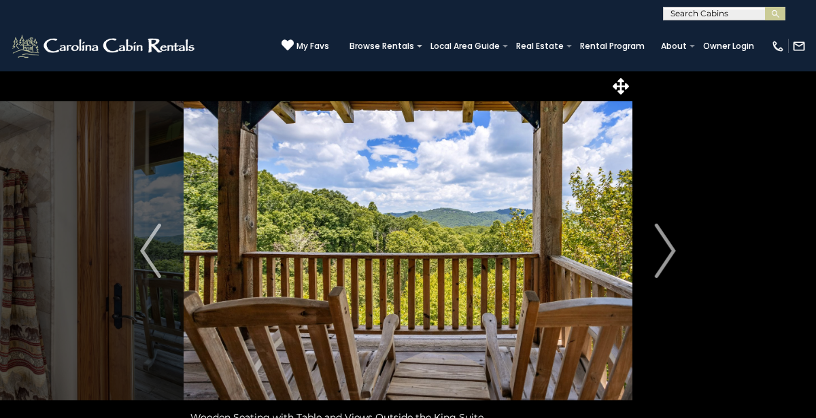
click at [669, 240] on img "Next" at bounding box center [665, 251] width 20 height 54
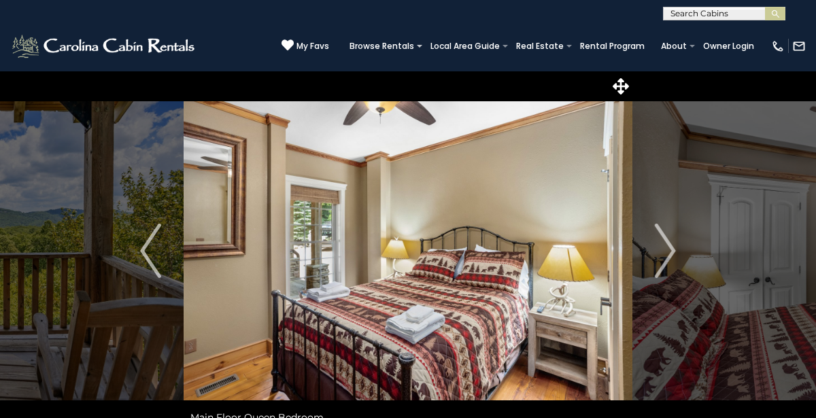
click at [669, 240] on img "Next" at bounding box center [665, 251] width 20 height 54
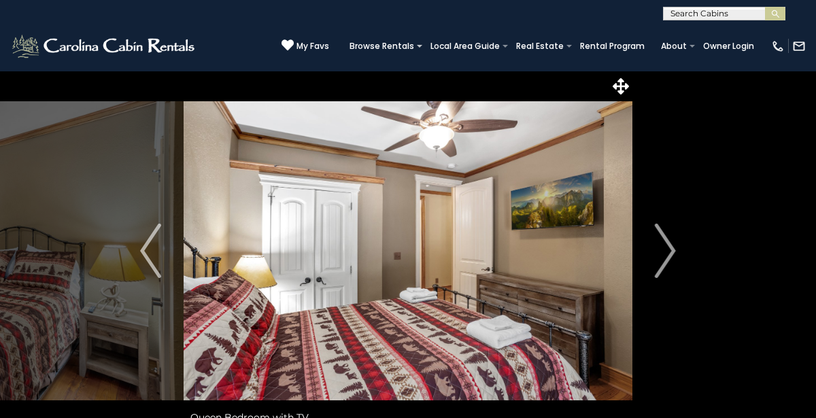
click at [669, 240] on img "Next" at bounding box center [665, 251] width 20 height 54
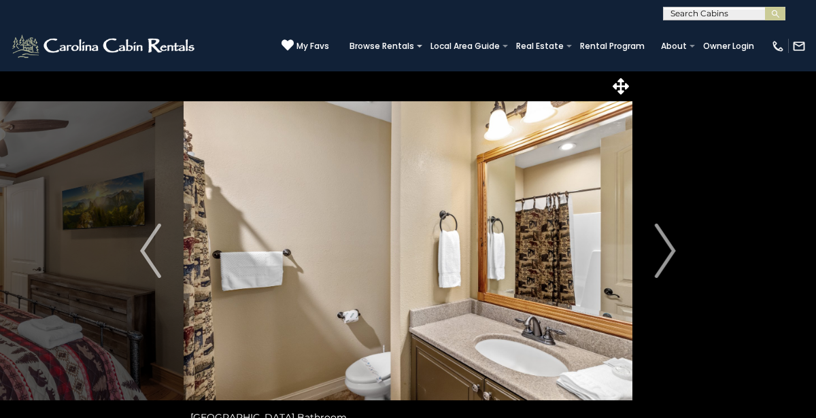
click at [669, 240] on img "Next" at bounding box center [665, 251] width 20 height 54
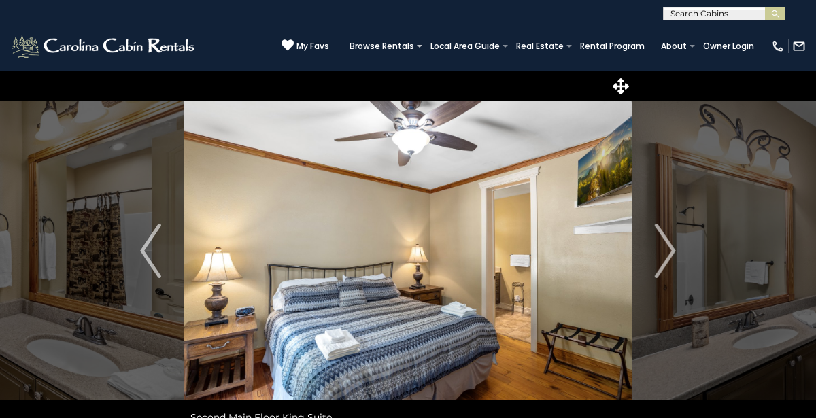
click at [669, 240] on img "Next" at bounding box center [665, 251] width 20 height 54
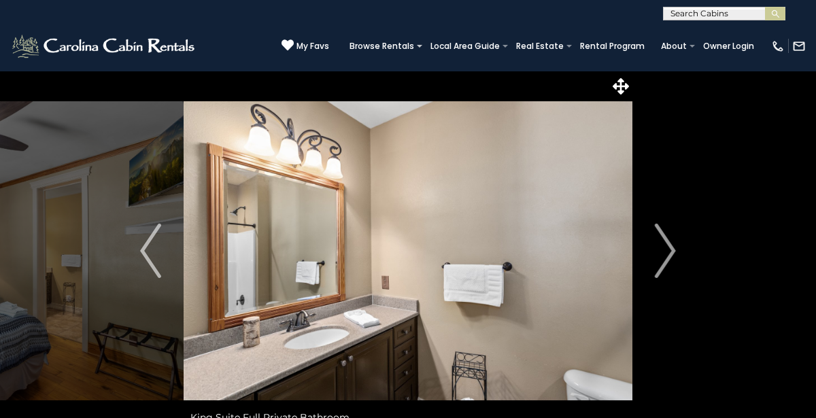
click at [669, 240] on img "Next" at bounding box center [665, 251] width 20 height 54
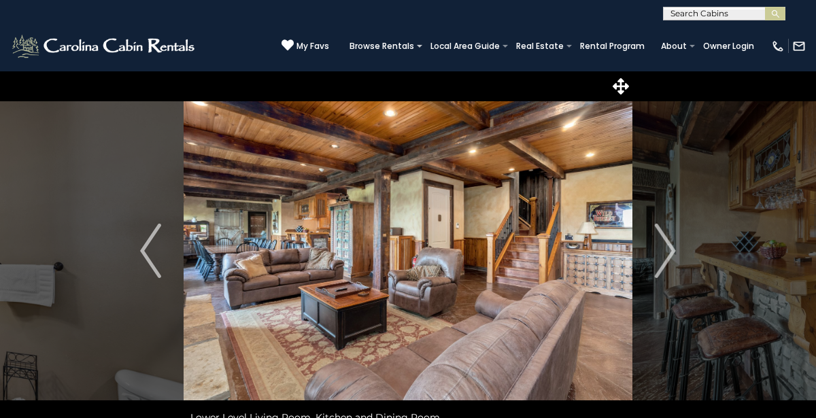
click at [669, 240] on img "Next" at bounding box center [665, 251] width 20 height 54
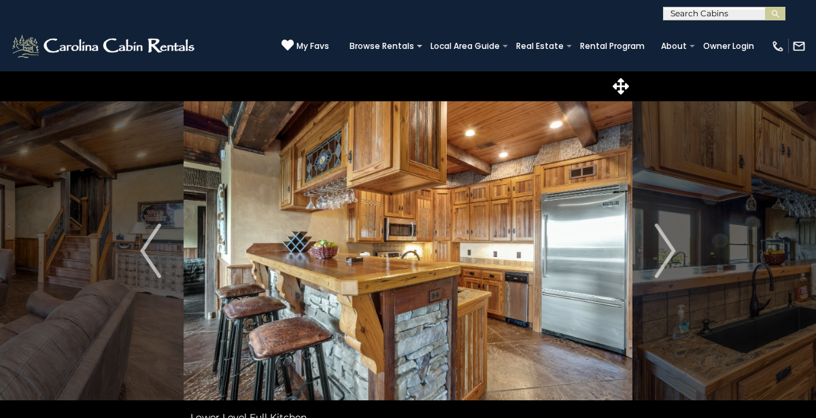
click at [669, 240] on img "Next" at bounding box center [665, 251] width 20 height 54
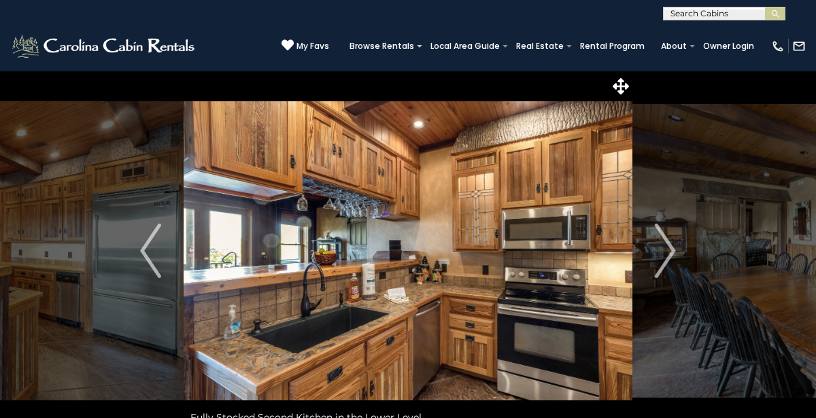
click at [669, 240] on img "Next" at bounding box center [665, 251] width 20 height 54
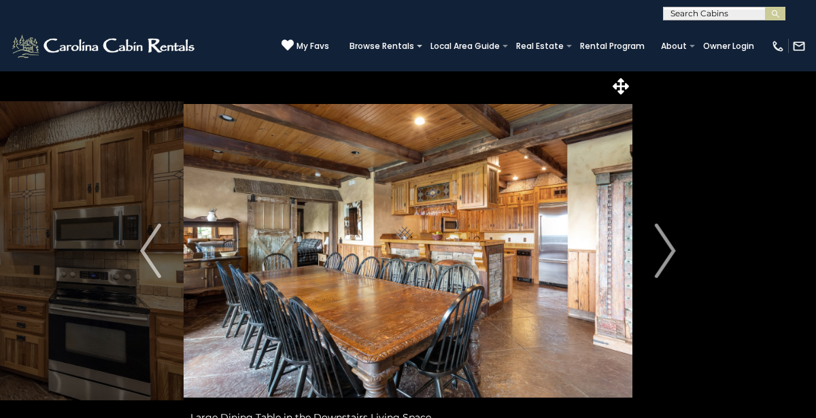
click at [669, 240] on img "Next" at bounding box center [665, 251] width 20 height 54
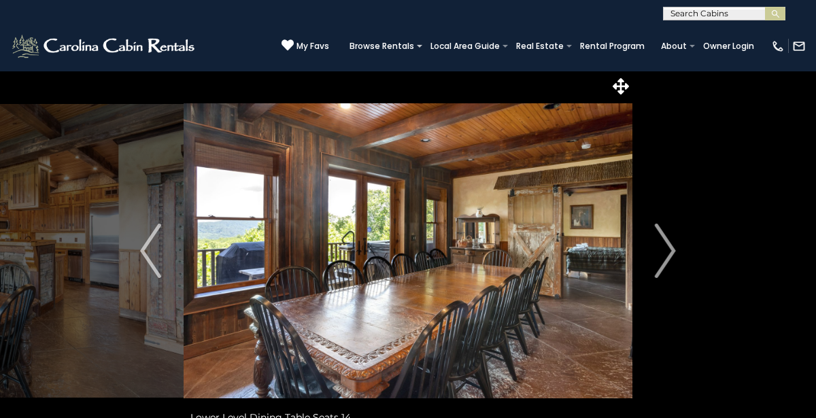
click at [669, 240] on img "Next" at bounding box center [665, 251] width 20 height 54
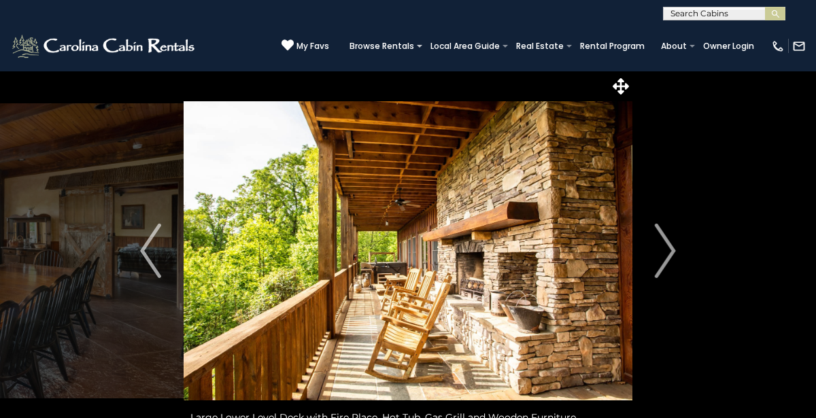
click at [669, 240] on img "Next" at bounding box center [665, 251] width 20 height 54
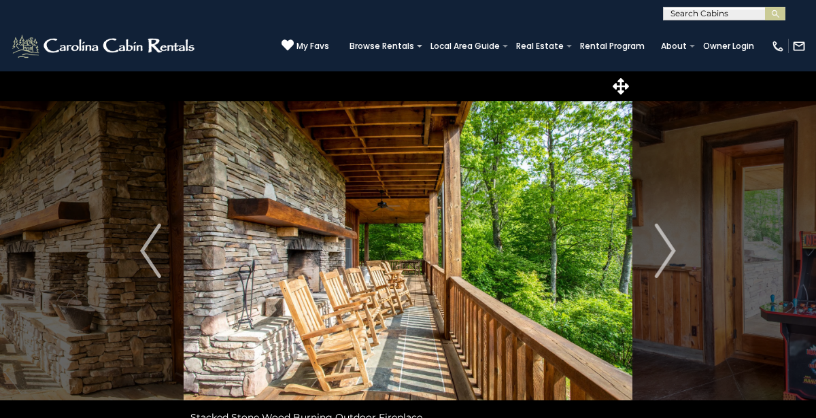
click at [669, 240] on img "Next" at bounding box center [665, 251] width 20 height 54
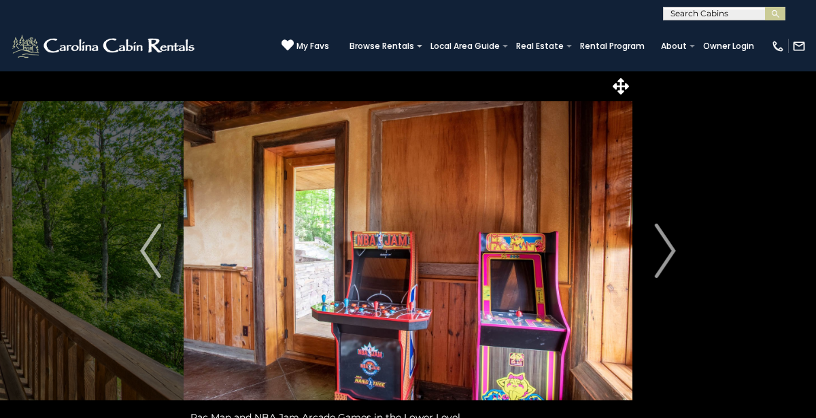
click at [669, 240] on img "Next" at bounding box center [665, 251] width 20 height 54
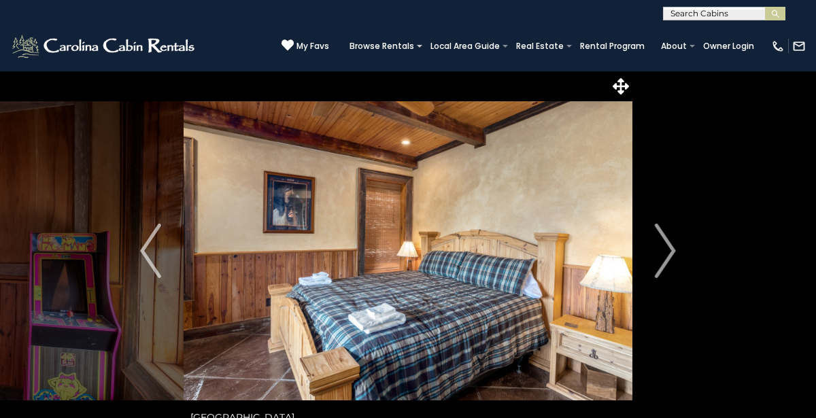
click at [669, 240] on img "Next" at bounding box center [665, 251] width 20 height 54
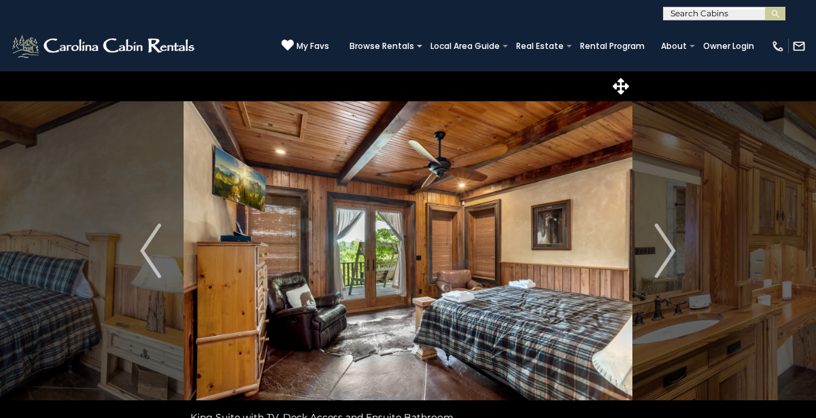
click at [669, 240] on img "Next" at bounding box center [665, 251] width 20 height 54
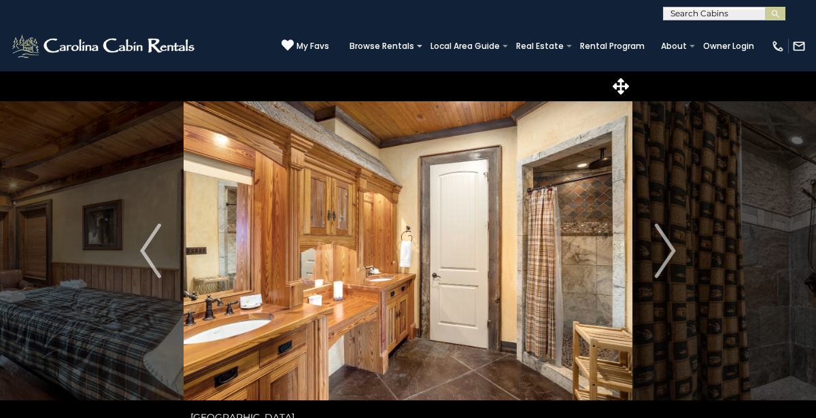
click at [669, 240] on img "Next" at bounding box center [665, 251] width 20 height 54
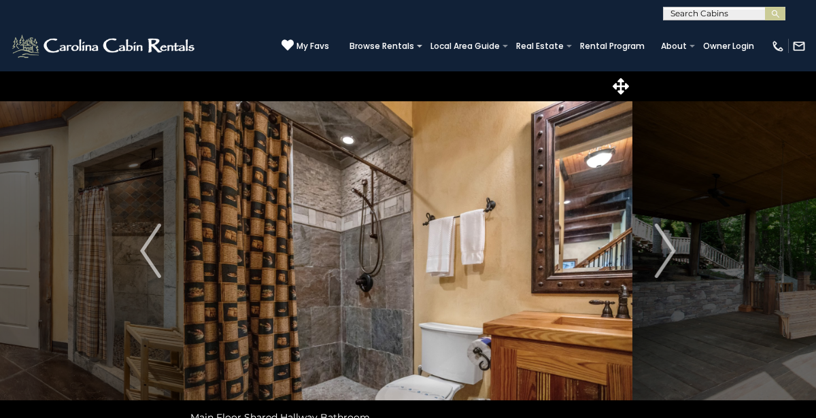
click at [669, 240] on img "Next" at bounding box center [665, 251] width 20 height 54
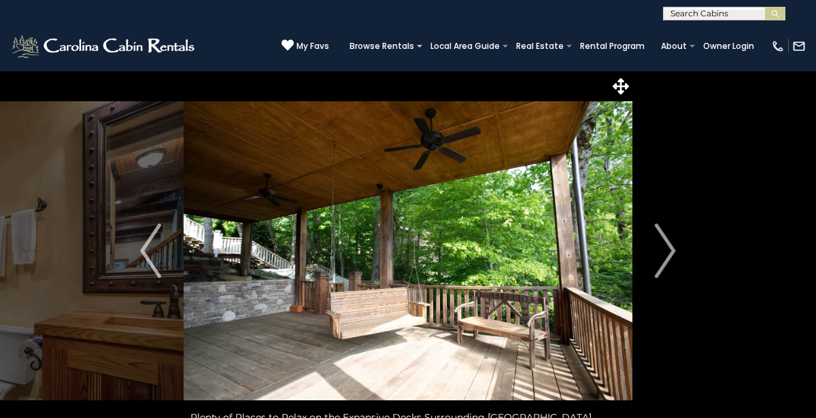
click at [669, 240] on img "Next" at bounding box center [665, 251] width 20 height 54
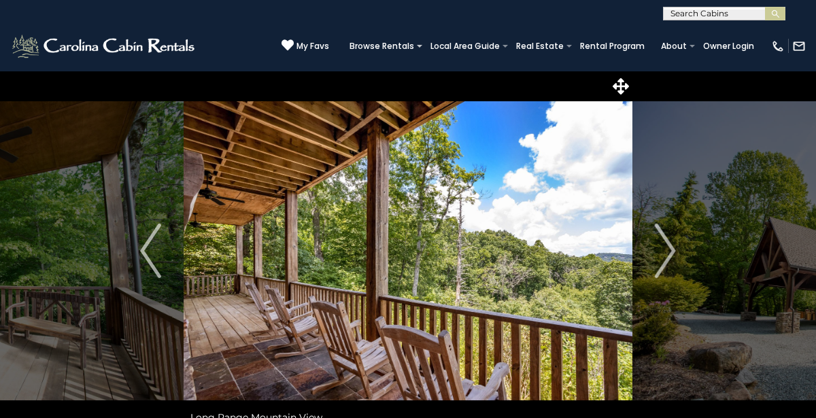
click at [669, 240] on img "Next" at bounding box center [665, 251] width 20 height 54
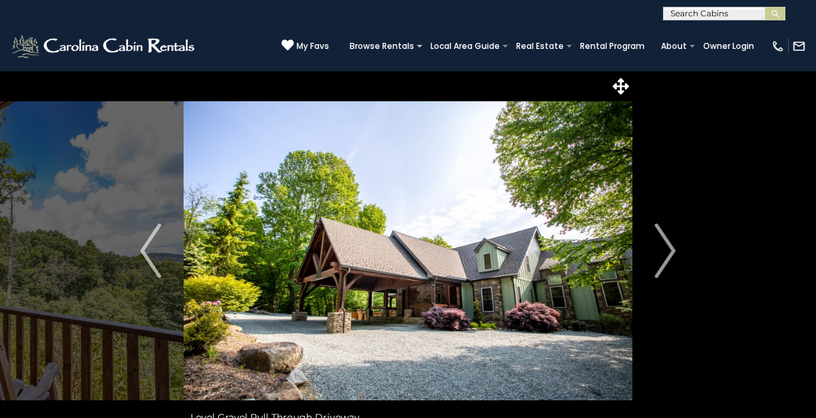
click at [669, 240] on img "Next" at bounding box center [665, 251] width 20 height 54
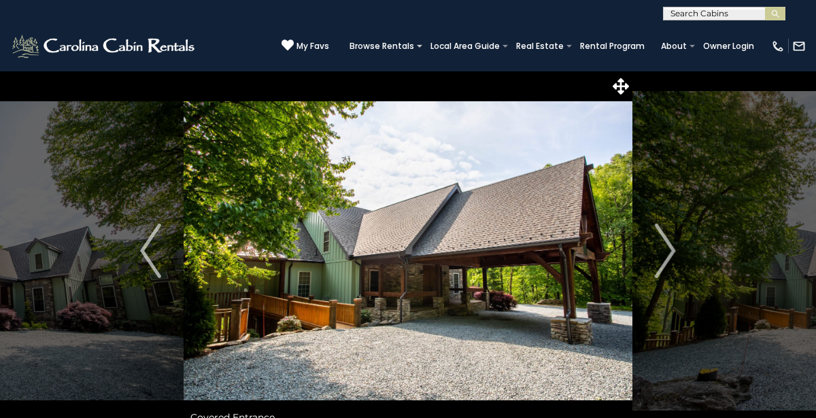
click at [669, 240] on img "Next" at bounding box center [665, 251] width 20 height 54
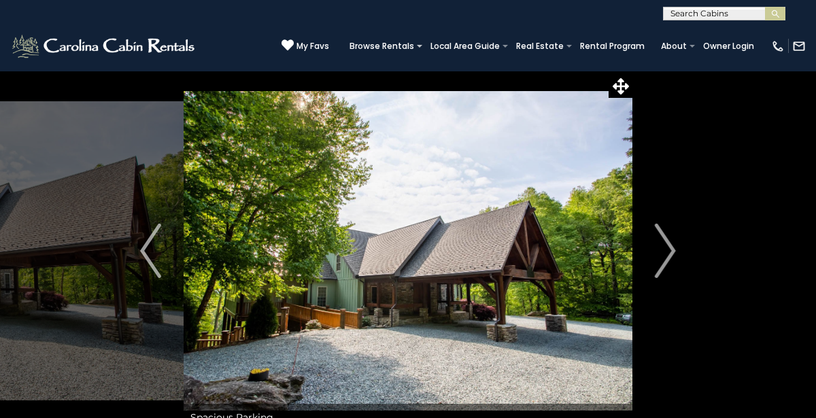
click at [669, 240] on img "Next" at bounding box center [665, 251] width 20 height 54
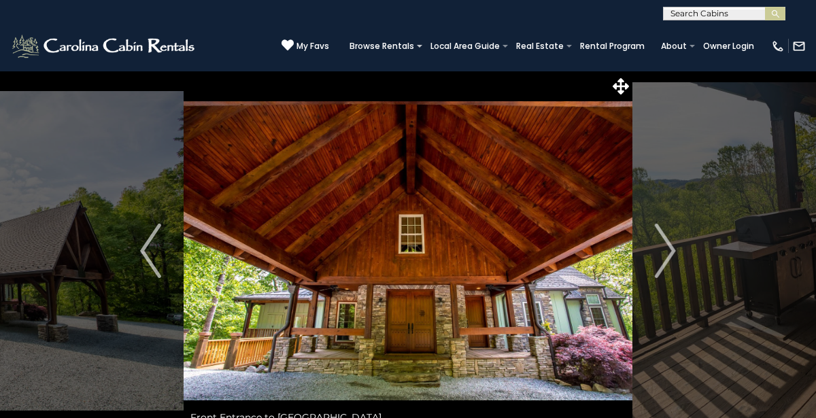
click at [669, 240] on img "Next" at bounding box center [665, 251] width 20 height 54
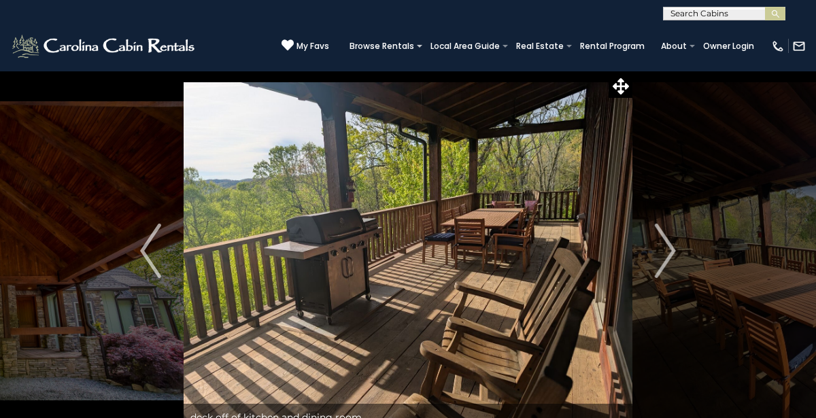
click at [669, 240] on img "Next" at bounding box center [665, 251] width 20 height 54
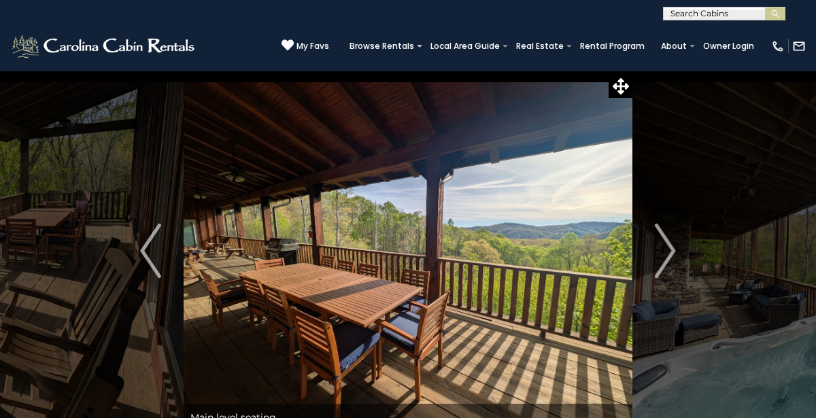
click at [669, 240] on img "Next" at bounding box center [665, 251] width 20 height 54
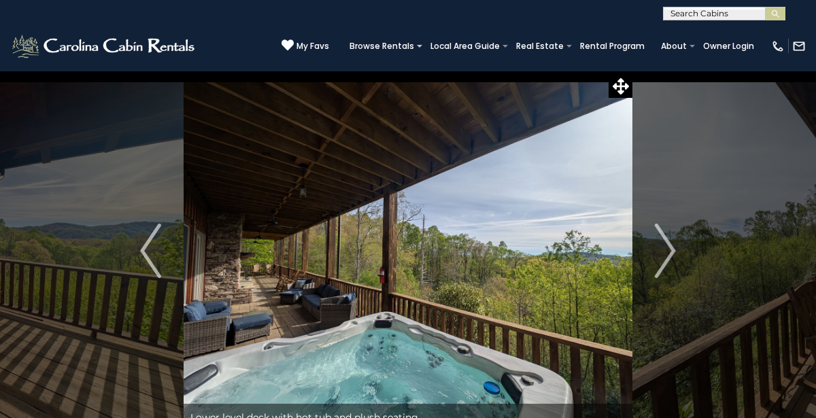
click at [669, 240] on img "Next" at bounding box center [665, 251] width 20 height 54
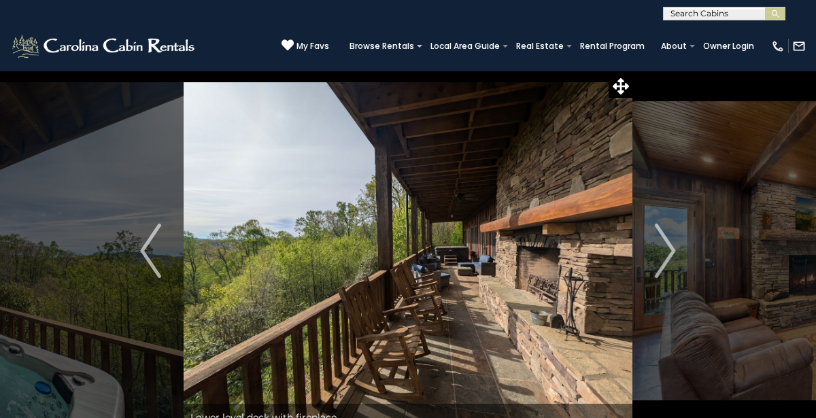
click at [669, 240] on img "Next" at bounding box center [665, 251] width 20 height 54
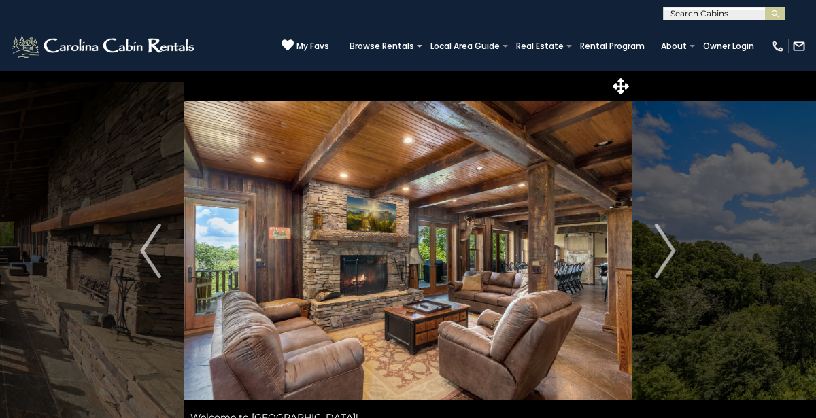
click at [669, 240] on img "Next" at bounding box center [665, 251] width 20 height 54
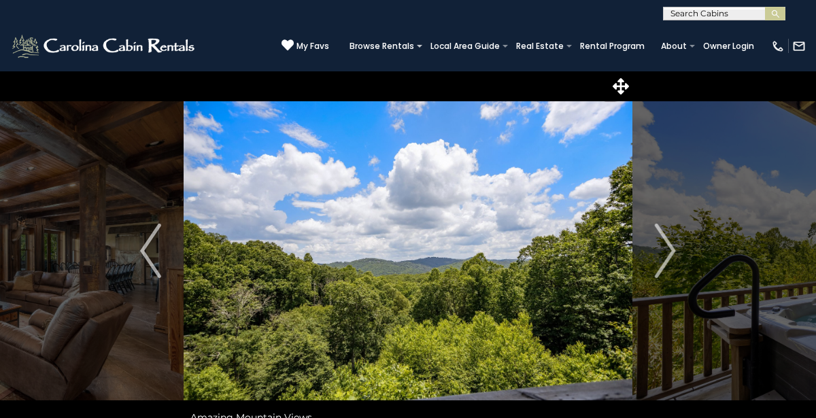
click at [669, 240] on img "Next" at bounding box center [665, 251] width 20 height 54
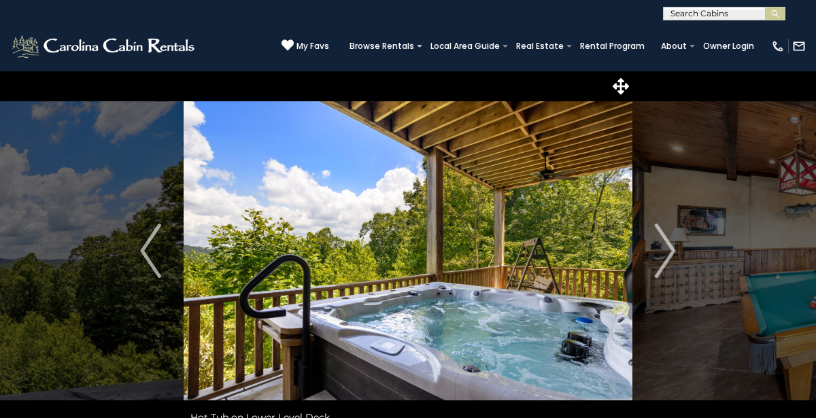
click at [669, 240] on img "Next" at bounding box center [665, 251] width 20 height 54
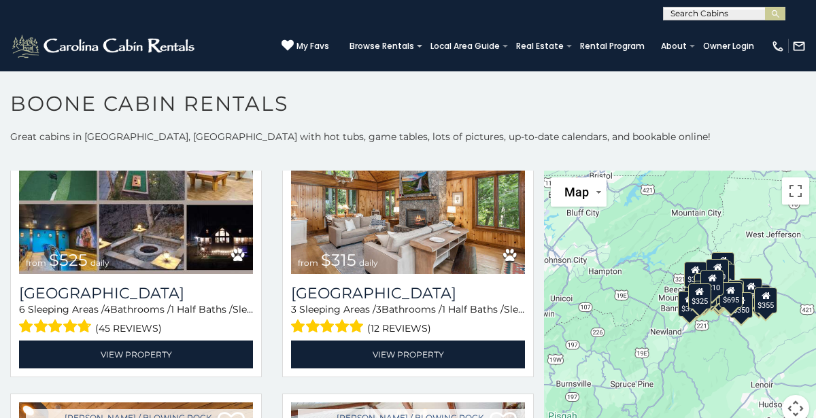
scroll to position [380, 0]
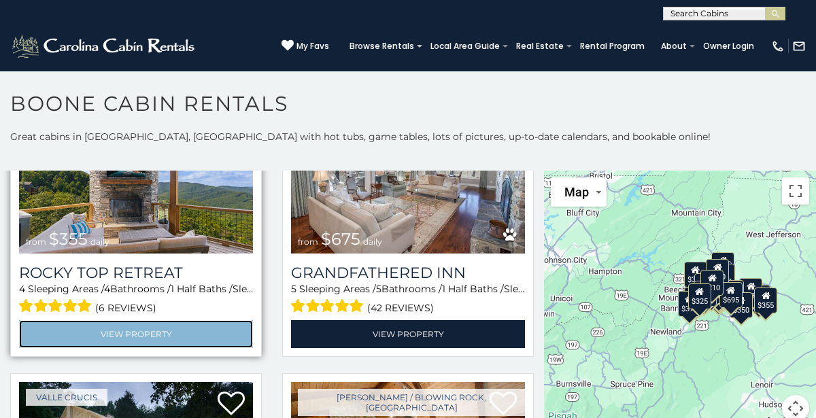
click at [69, 342] on link "View Property" at bounding box center [136, 334] width 234 height 28
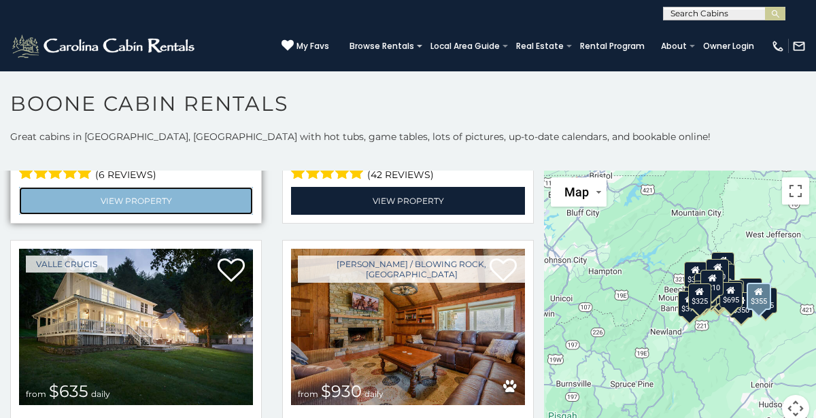
scroll to position [820, 0]
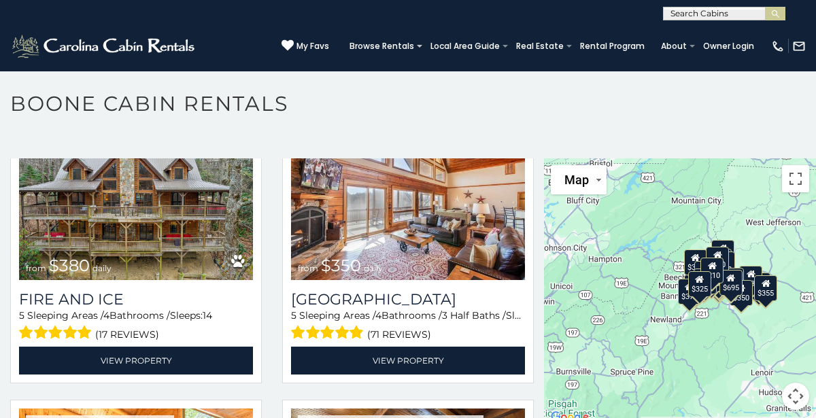
scroll to position [2933, 0]
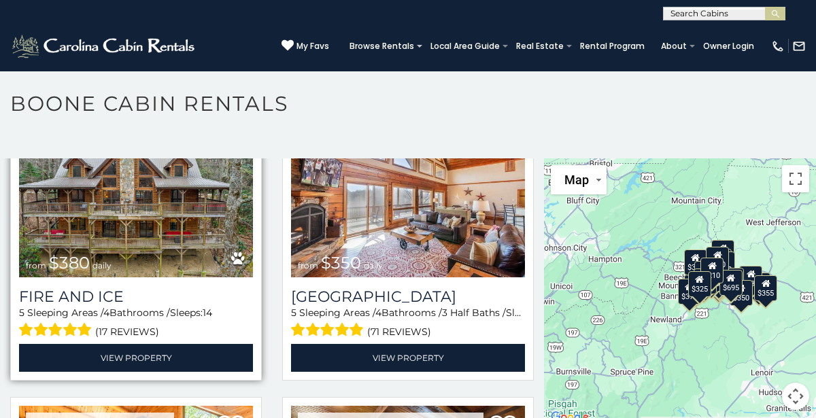
click at [66, 240] on img at bounding box center [136, 198] width 234 height 156
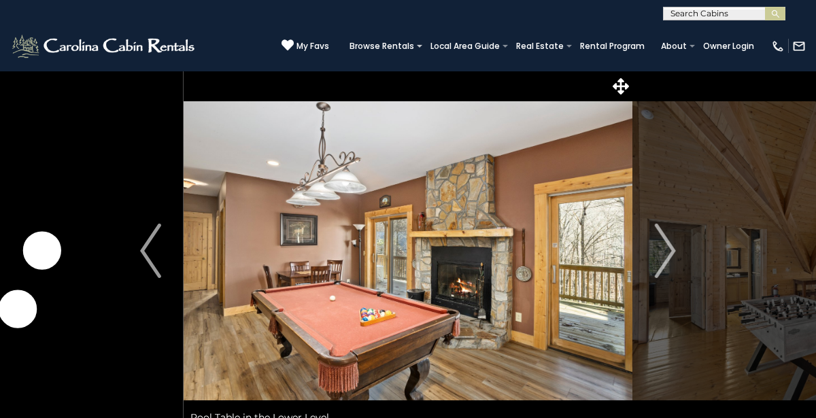
click at [670, 252] on img "Next" at bounding box center [665, 251] width 20 height 54
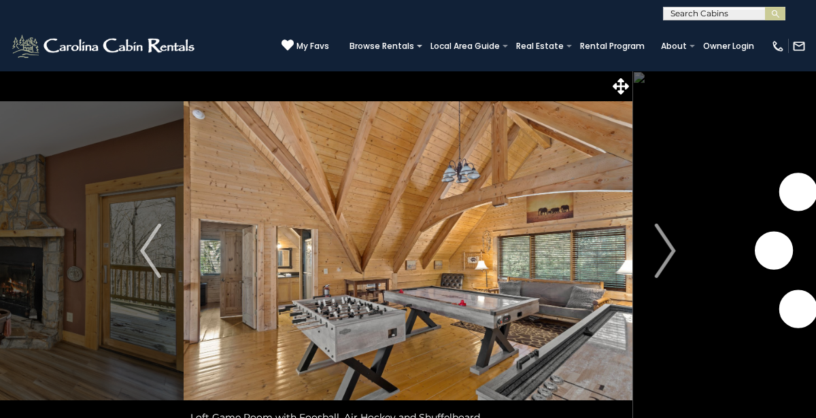
click at [670, 252] on img "Next" at bounding box center [665, 251] width 20 height 54
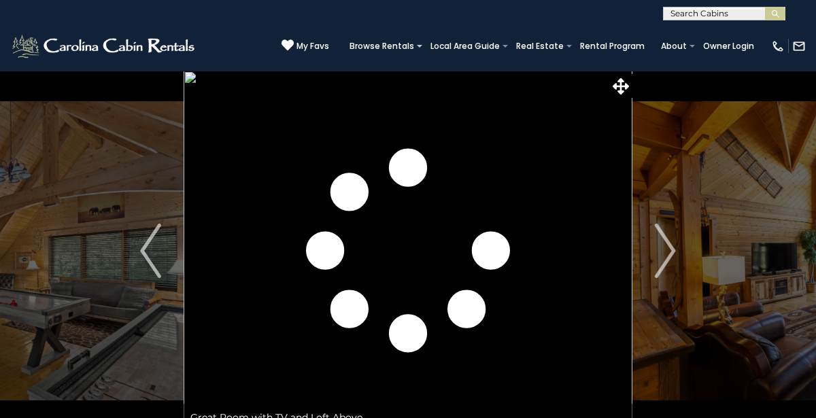
click at [670, 252] on img "Next" at bounding box center [665, 251] width 20 height 54
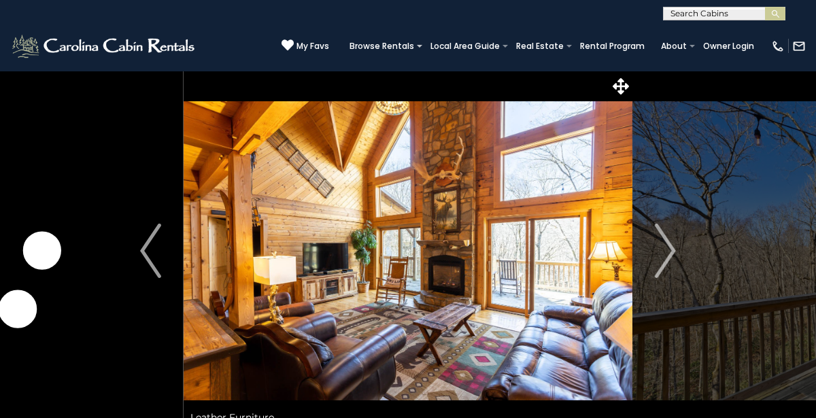
click at [670, 252] on img "Next" at bounding box center [665, 251] width 20 height 54
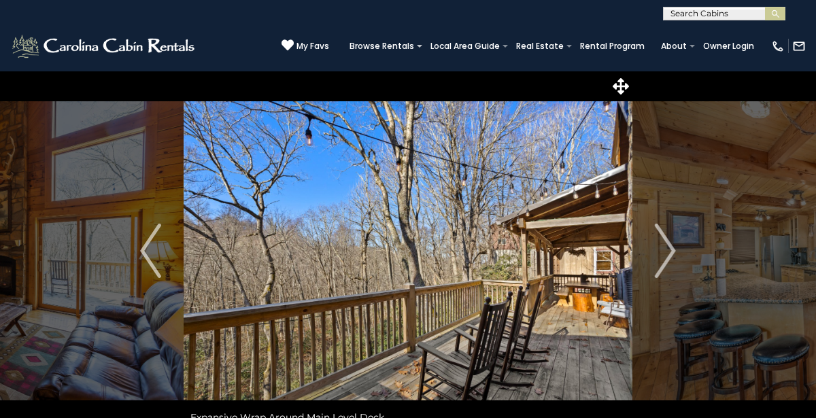
click at [670, 252] on img "Next" at bounding box center [665, 251] width 20 height 54
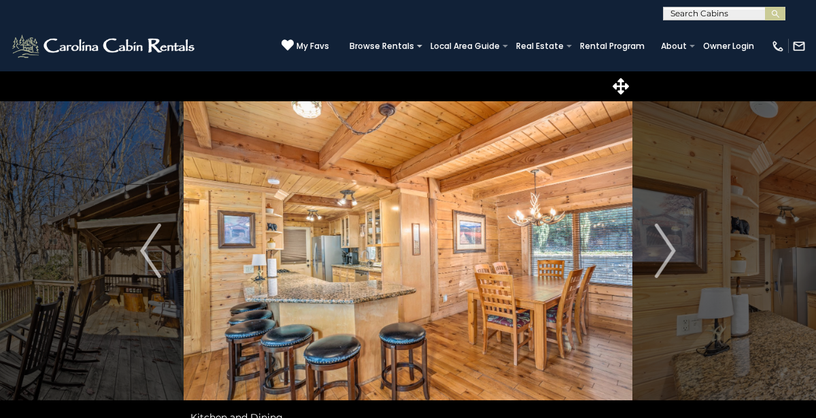
click at [670, 252] on img "Next" at bounding box center [665, 251] width 20 height 54
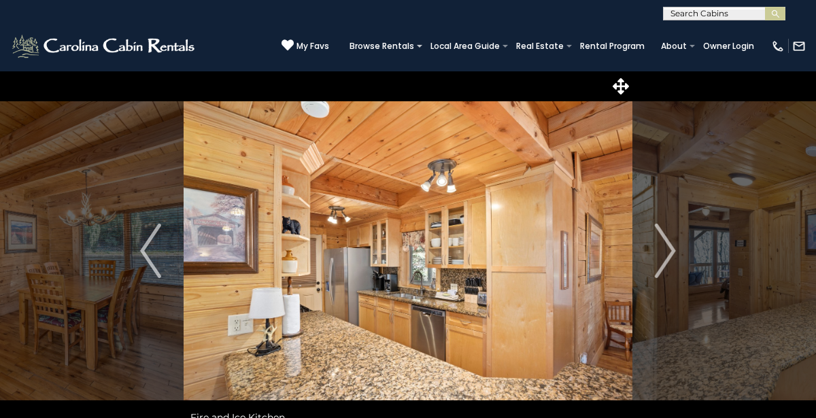
click at [670, 252] on img "Next" at bounding box center [665, 251] width 20 height 54
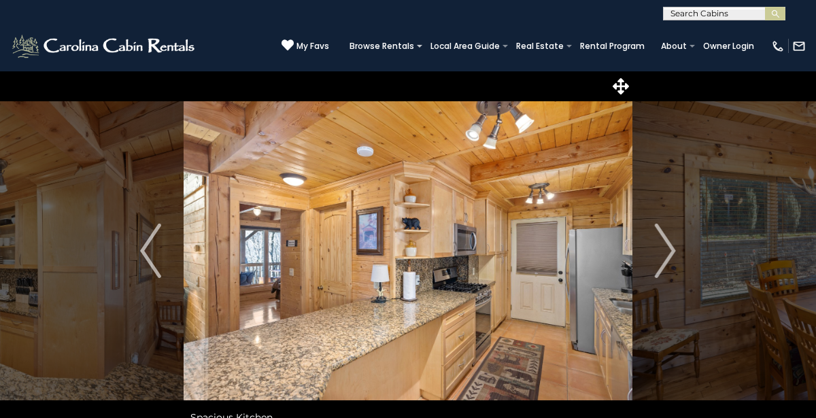
click at [670, 252] on img "Next" at bounding box center [665, 251] width 20 height 54
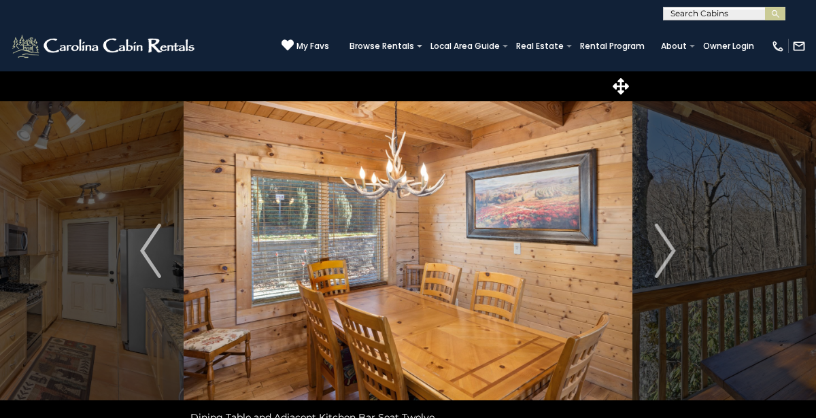
click at [670, 252] on img "Next" at bounding box center [665, 251] width 20 height 54
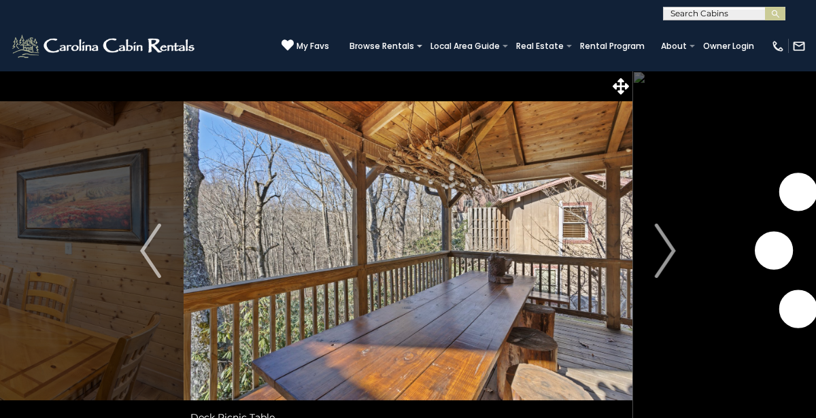
click at [670, 252] on img "Next" at bounding box center [665, 251] width 20 height 54
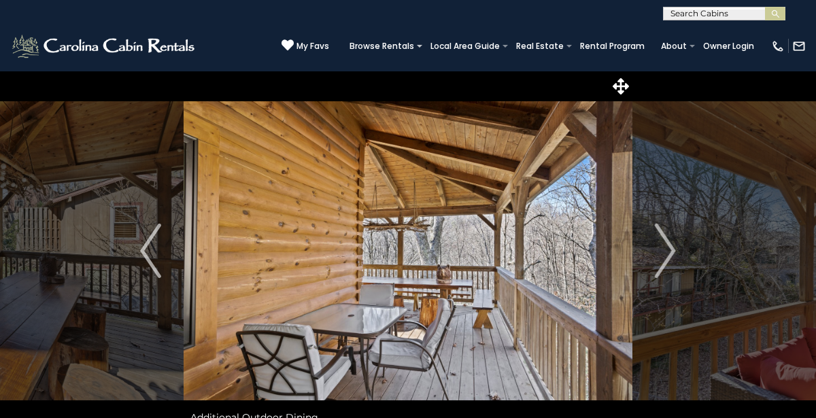
click at [670, 252] on img "Next" at bounding box center [665, 251] width 20 height 54
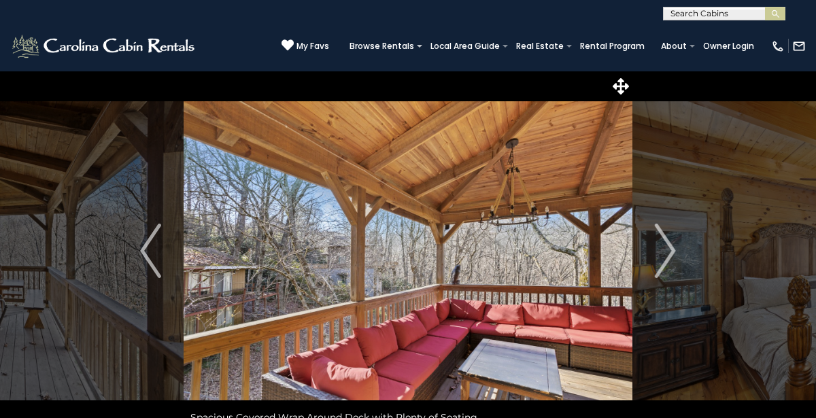
click at [670, 252] on img "Next" at bounding box center [665, 251] width 20 height 54
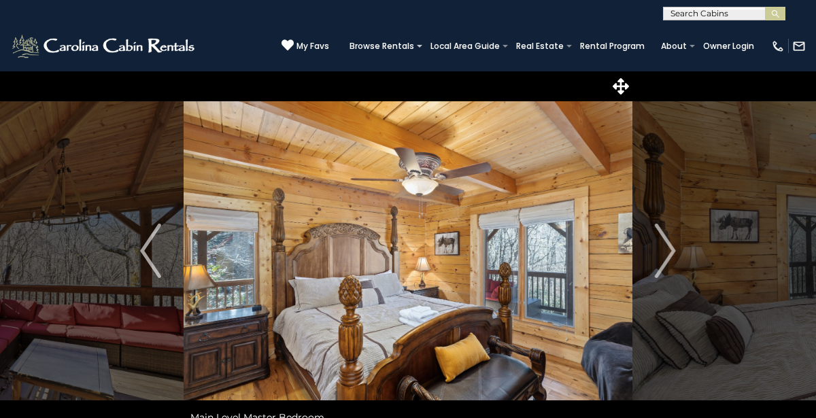
click at [670, 252] on img "Next" at bounding box center [665, 251] width 20 height 54
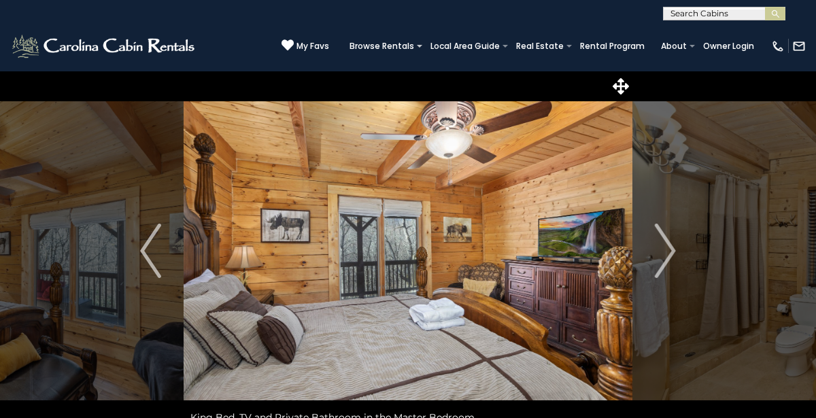
click at [670, 252] on img "Next" at bounding box center [665, 251] width 20 height 54
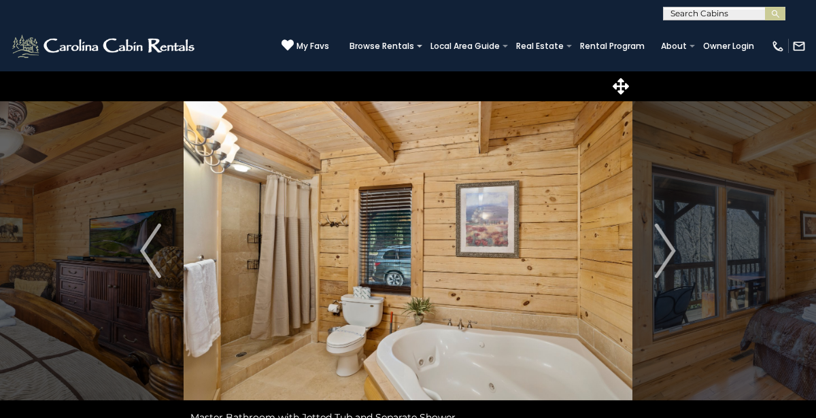
click at [670, 252] on img "Next" at bounding box center [665, 251] width 20 height 54
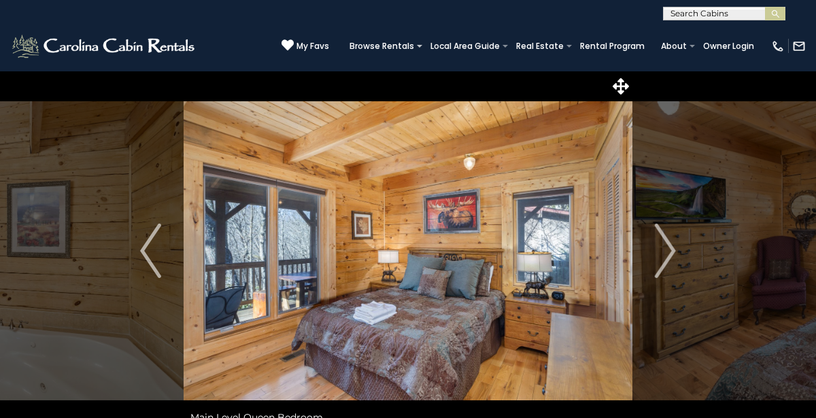
click at [670, 252] on img "Next" at bounding box center [665, 251] width 20 height 54
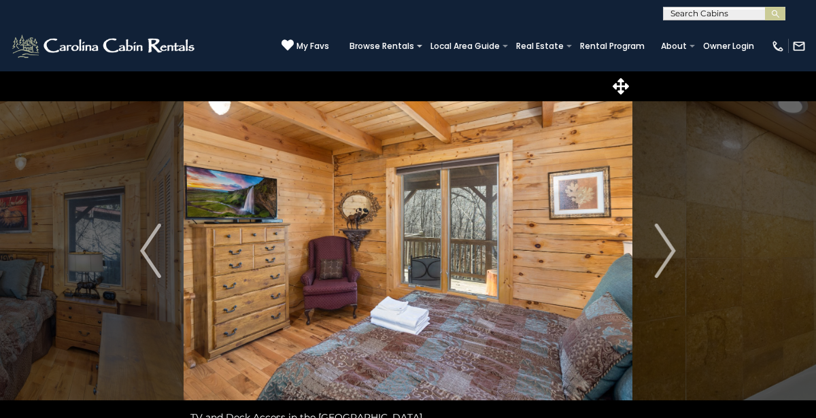
click at [670, 252] on img "Next" at bounding box center [665, 251] width 20 height 54
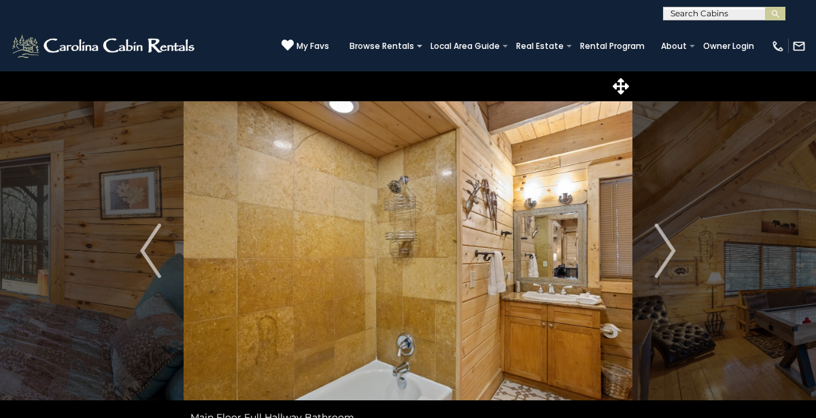
click at [670, 252] on img "Next" at bounding box center [665, 251] width 20 height 54
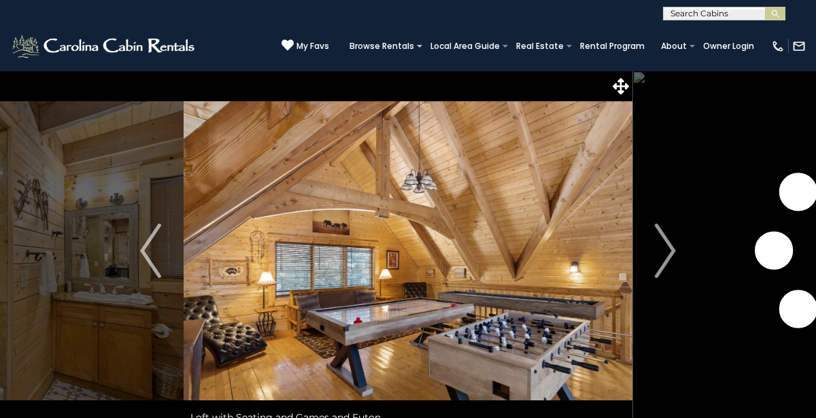
click at [670, 252] on img "Next" at bounding box center [665, 251] width 20 height 54
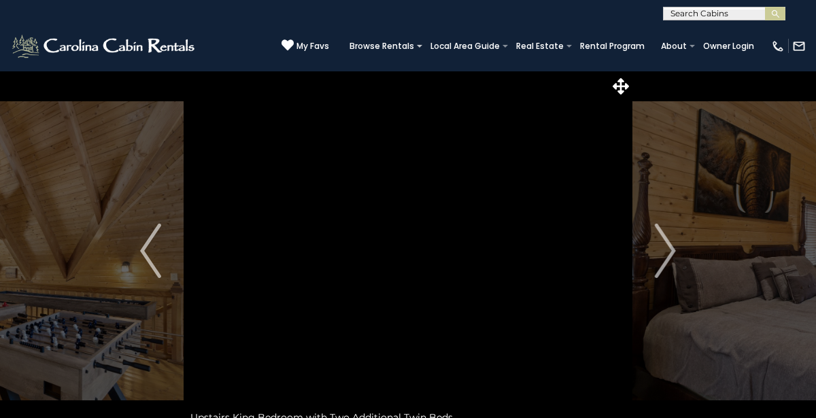
click at [670, 252] on img "Next" at bounding box center [665, 251] width 20 height 54
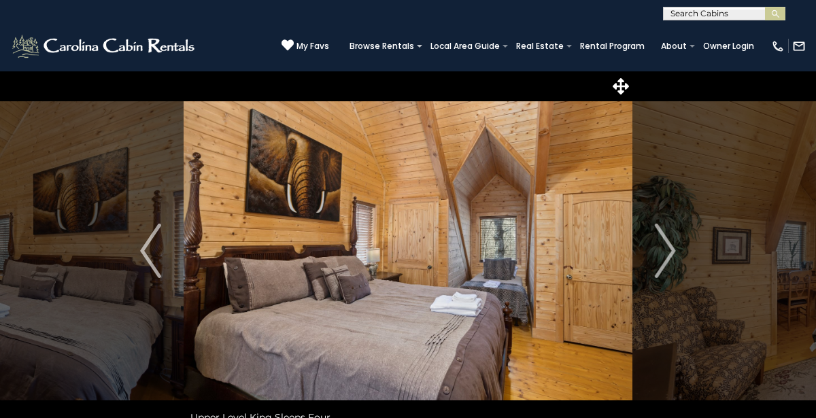
click at [670, 252] on img "Next" at bounding box center [665, 251] width 20 height 54
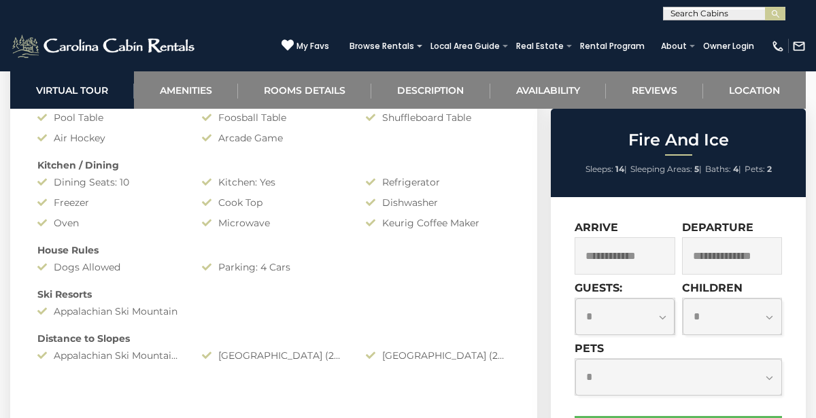
scroll to position [1217, 0]
click at [170, 50] on img at bounding box center [104, 46] width 188 height 27
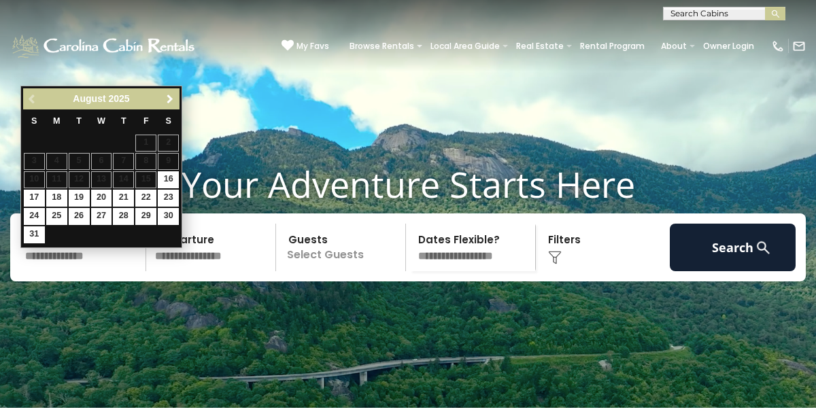
click at [175, 99] on span "Next" at bounding box center [170, 99] width 11 height 11
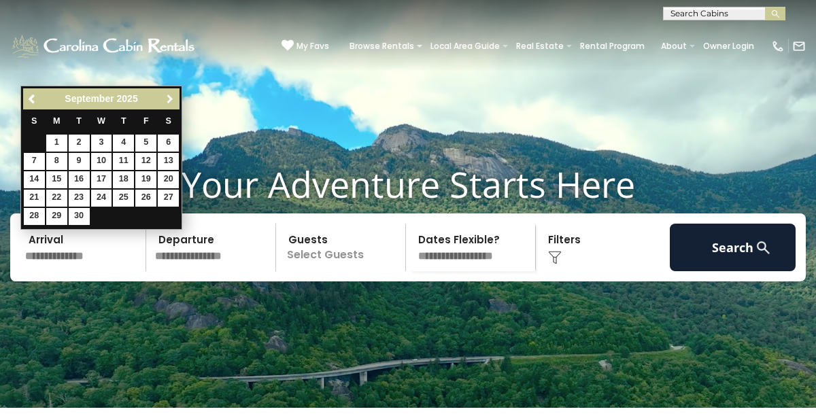
click at [175, 99] on span "Next" at bounding box center [170, 99] width 11 height 11
click at [150, 178] on link "17" at bounding box center [145, 179] width 21 height 17
type input "********"
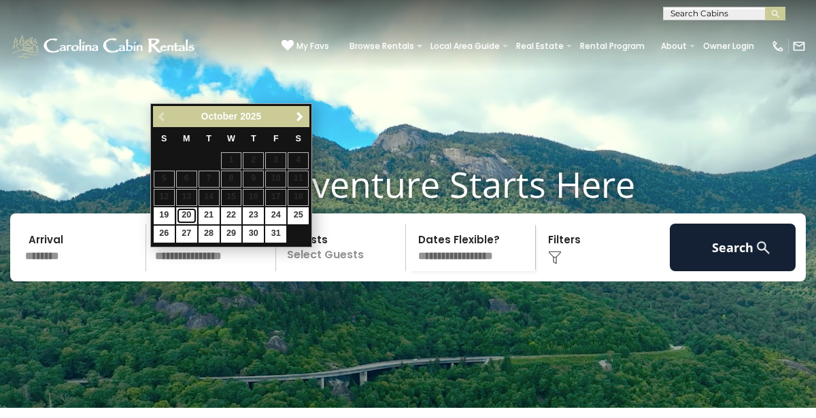
click at [184, 216] on link "20" at bounding box center [186, 216] width 21 height 17
type input "********"
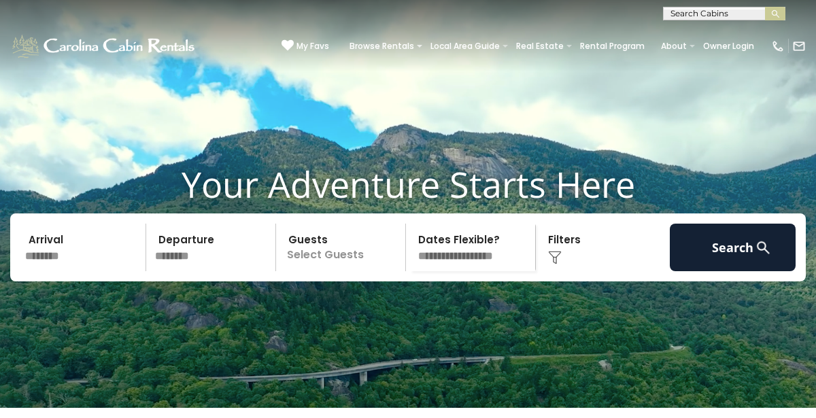
click at [311, 271] on p "Select Guests" at bounding box center [342, 248] width 125 height 48
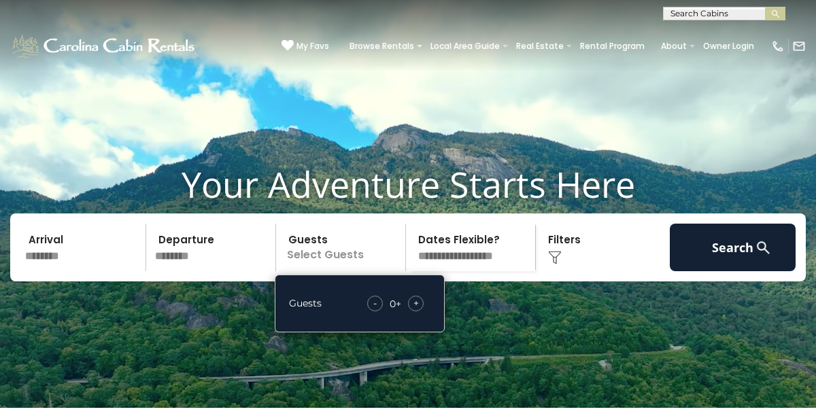
click at [420, 312] on div "+" at bounding box center [416, 304] width 16 height 16
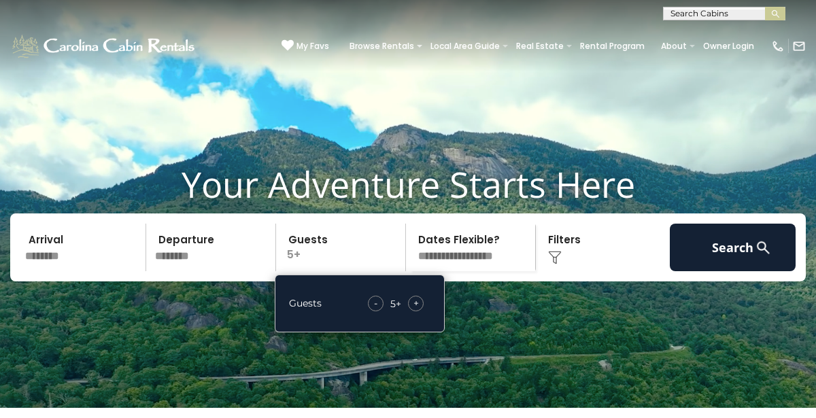
click at [420, 312] on div "+" at bounding box center [416, 304] width 16 height 16
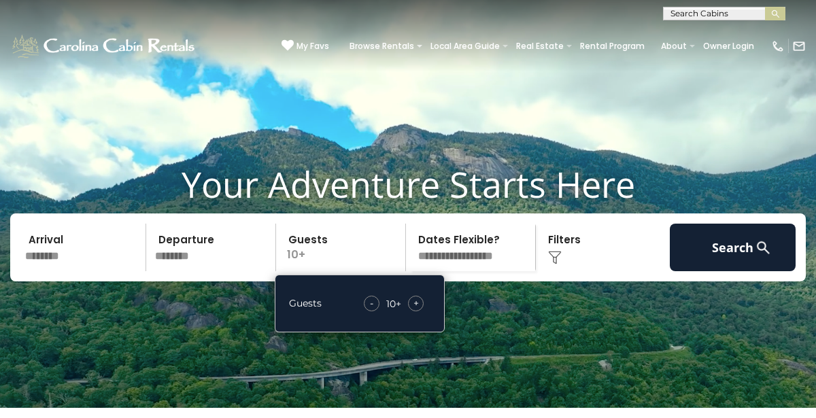
click at [420, 312] on div "+" at bounding box center [416, 304] width 16 height 16
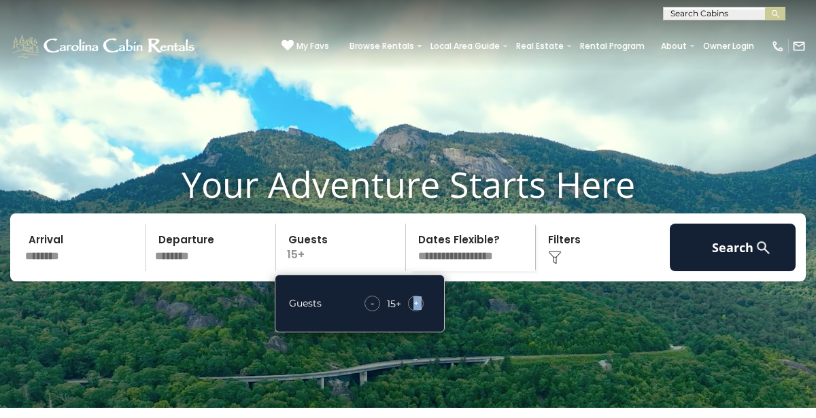
click at [420, 312] on div "+" at bounding box center [416, 304] width 16 height 16
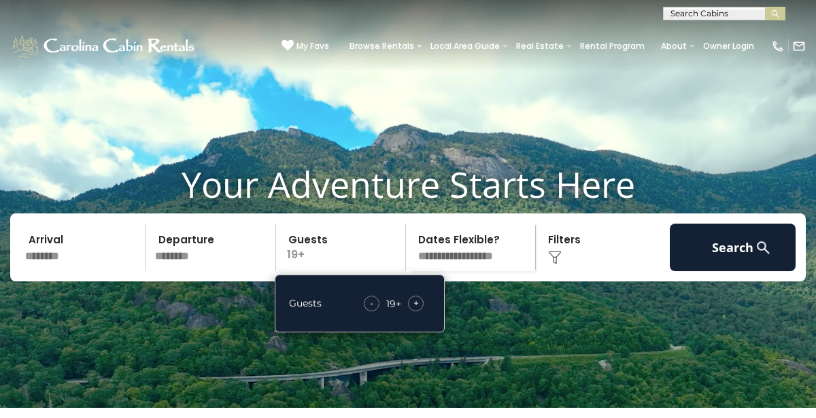
click at [420, 312] on div "+" at bounding box center [416, 304] width 16 height 16
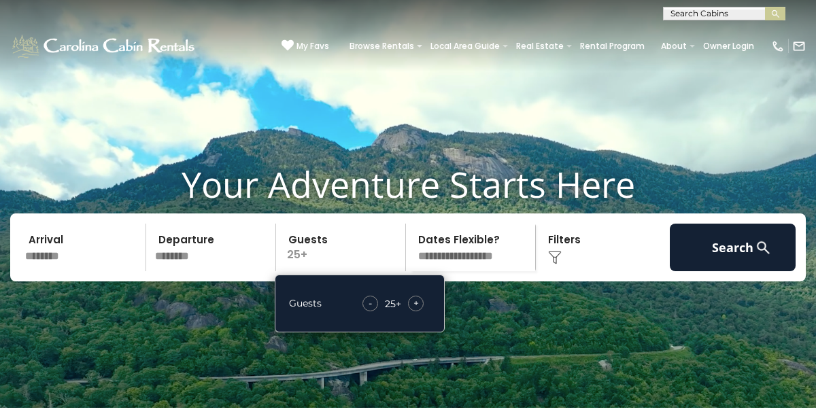
click at [420, 312] on div "+" at bounding box center [416, 304] width 16 height 16
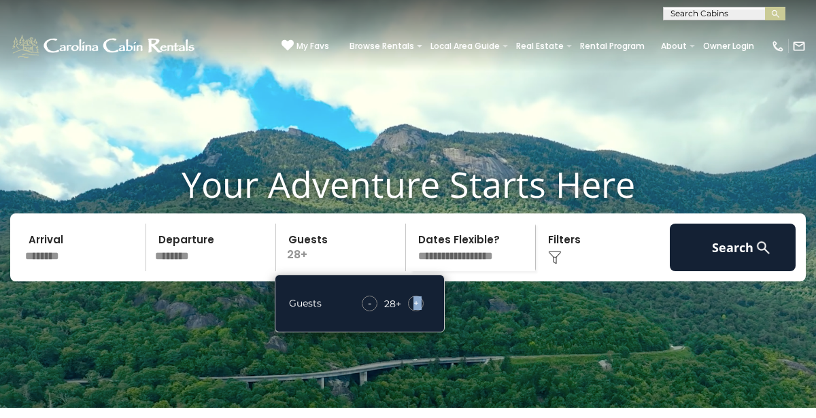
click at [420, 312] on div "+" at bounding box center [416, 304] width 16 height 16
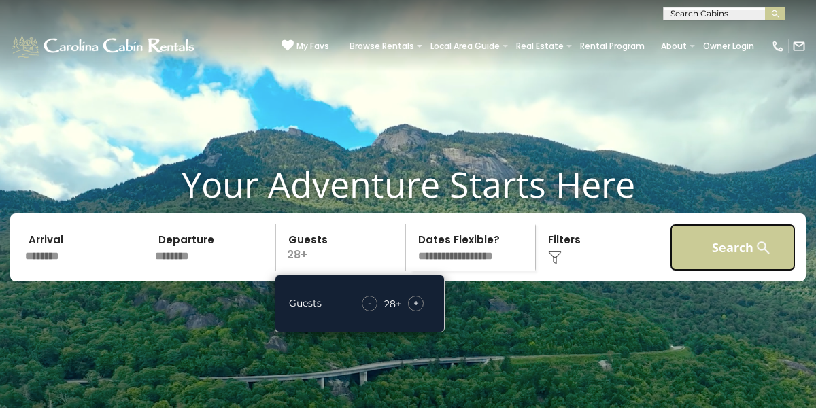
click at [759, 271] on button "Search" at bounding box center [733, 248] width 126 height 48
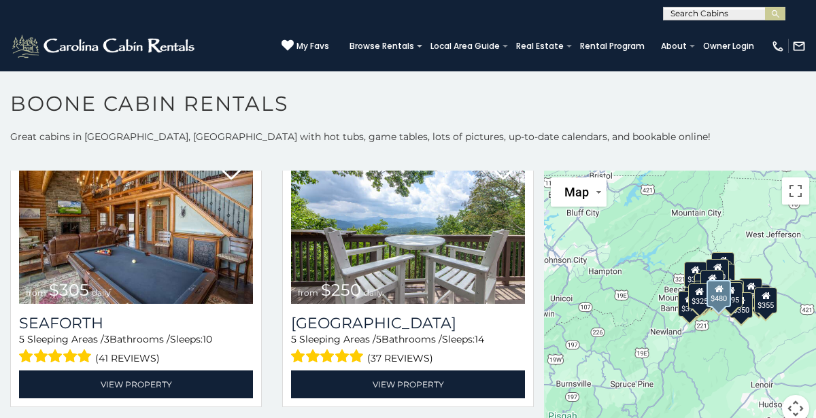
scroll to position [2630, 0]
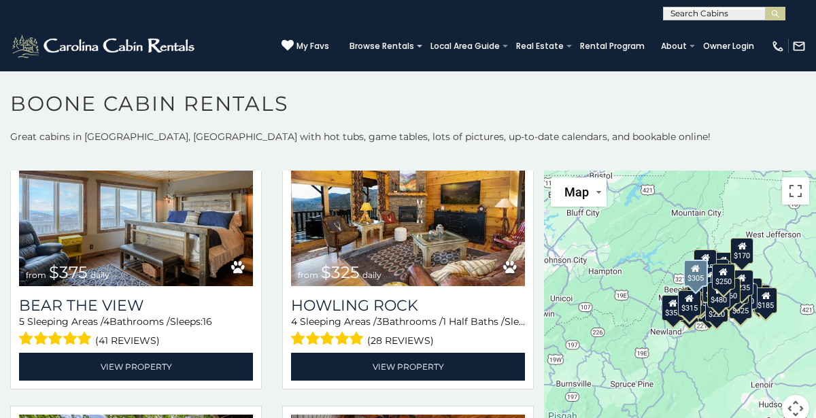
scroll to position [4080, 0]
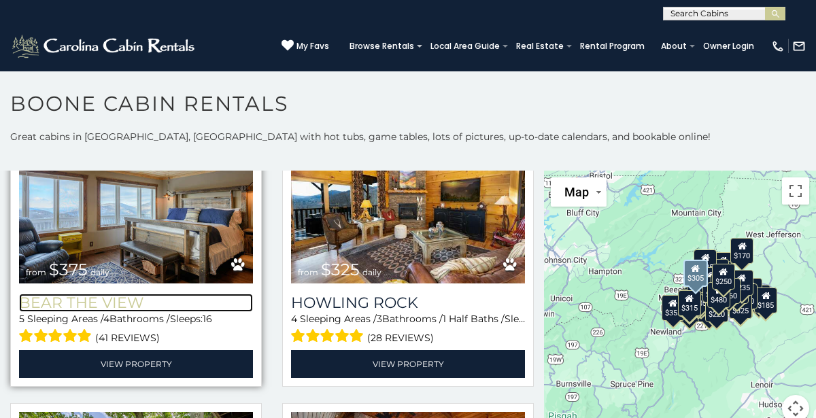
click at [50, 298] on h3 "Bear The View" at bounding box center [136, 303] width 234 height 18
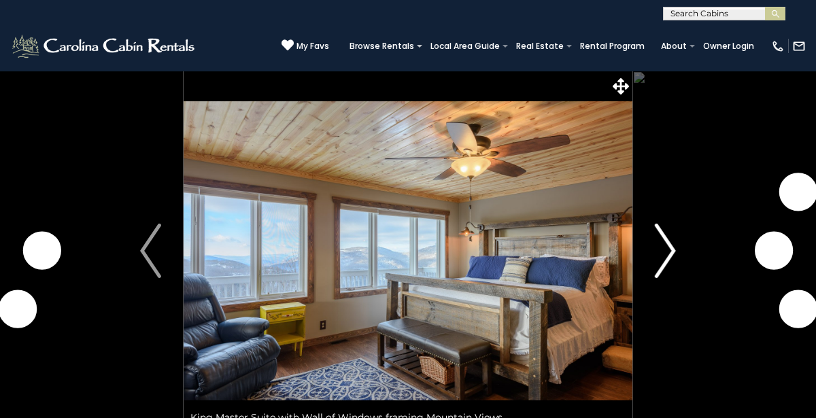
click at [661, 276] on img "Next" at bounding box center [665, 251] width 20 height 54
click at [661, 275] on img "Next" at bounding box center [665, 251] width 20 height 54
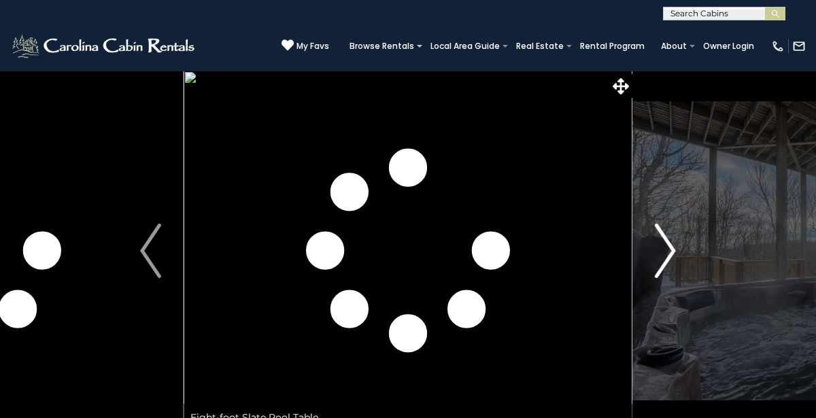
click at [666, 267] on img "Next" at bounding box center [665, 251] width 20 height 54
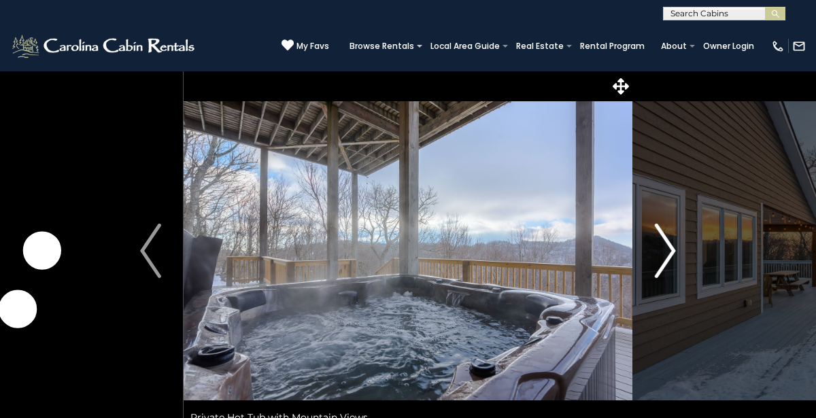
click at [664, 264] on img "Next" at bounding box center [665, 251] width 20 height 54
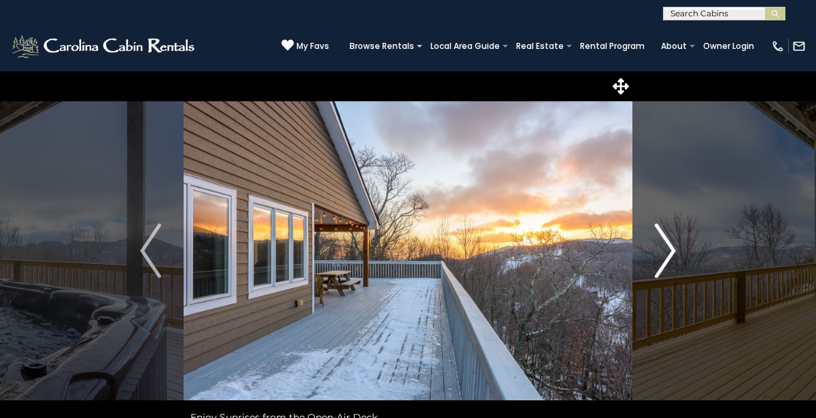
click at [666, 266] on img "Next" at bounding box center [665, 251] width 20 height 54
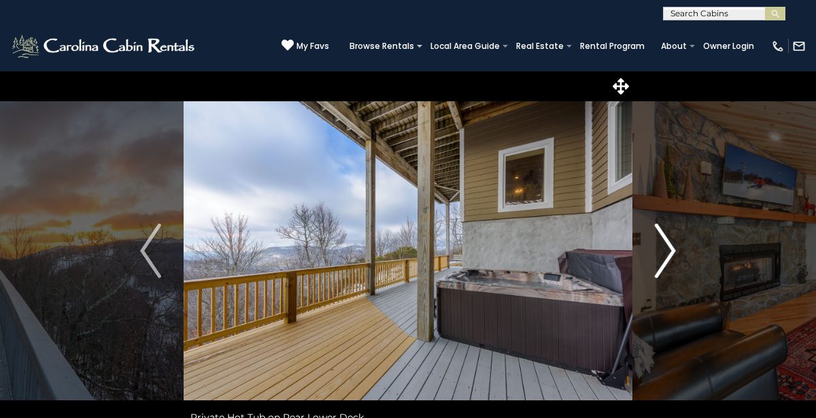
click at [667, 265] on img "Next" at bounding box center [665, 251] width 20 height 54
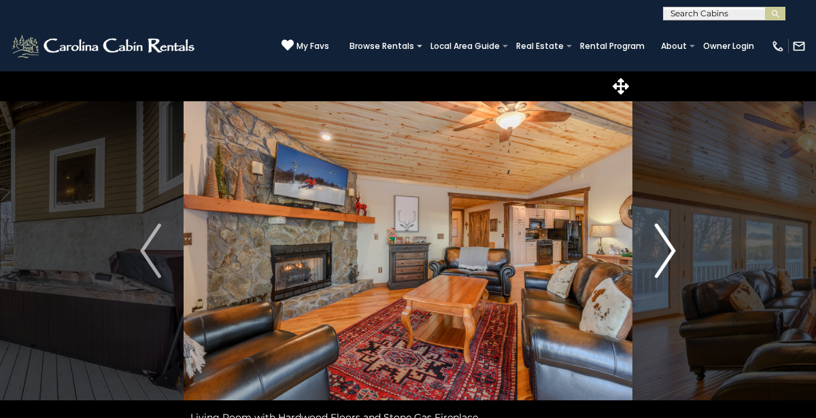
click at [674, 263] on img "Next" at bounding box center [665, 251] width 20 height 54
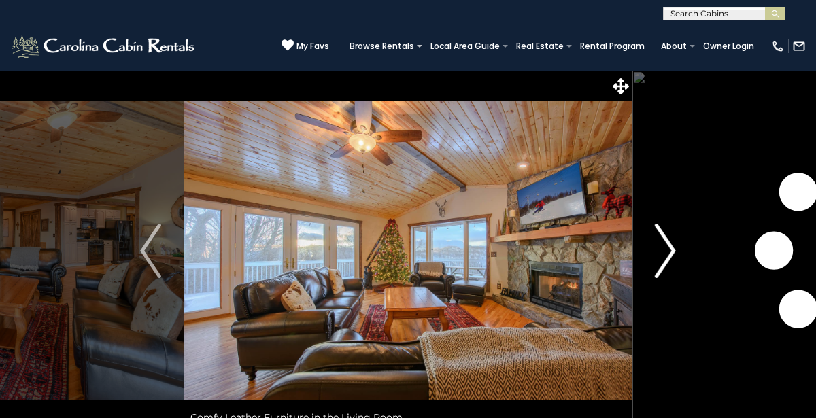
click at [671, 264] on img "Next" at bounding box center [665, 251] width 20 height 54
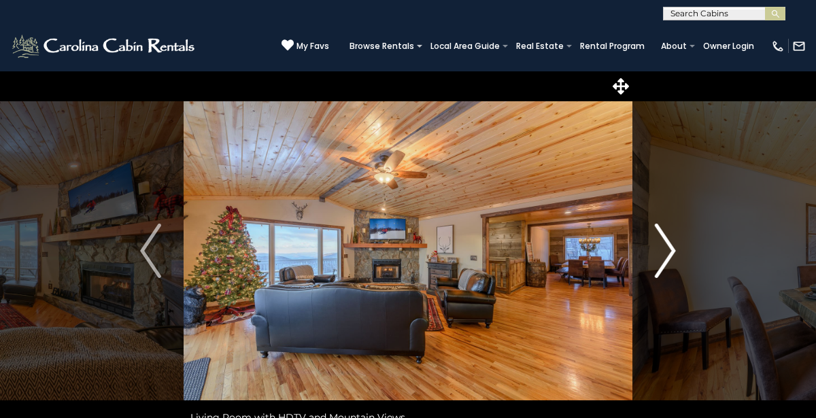
click at [668, 266] on img "Next" at bounding box center [665, 251] width 20 height 54
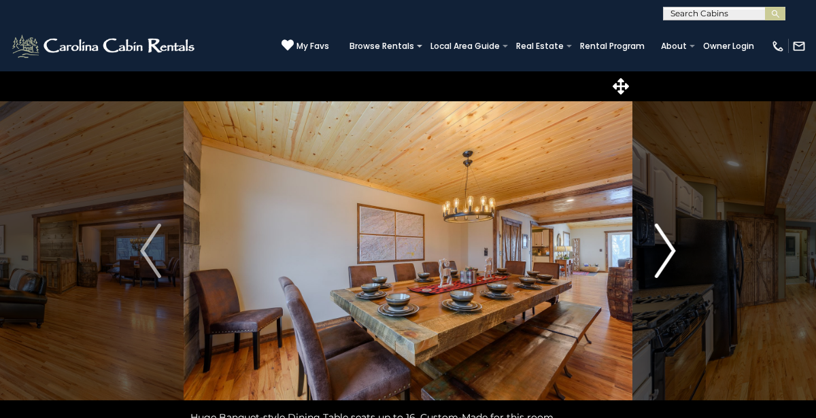
click at [667, 267] on img "Next" at bounding box center [665, 251] width 20 height 54
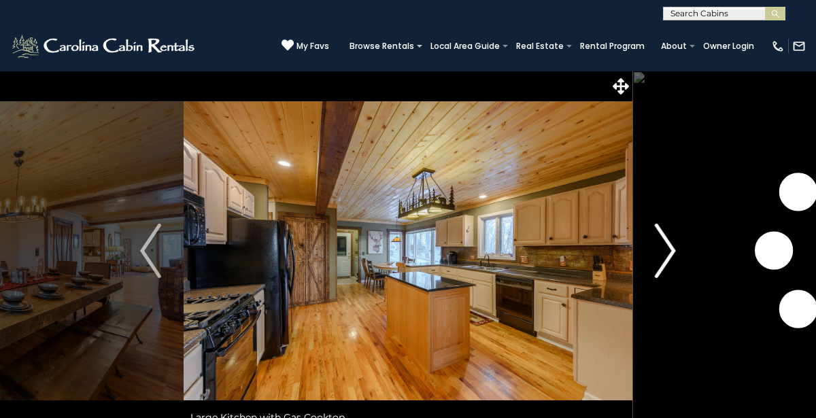
click at [656, 276] on img "Next" at bounding box center [665, 251] width 20 height 54
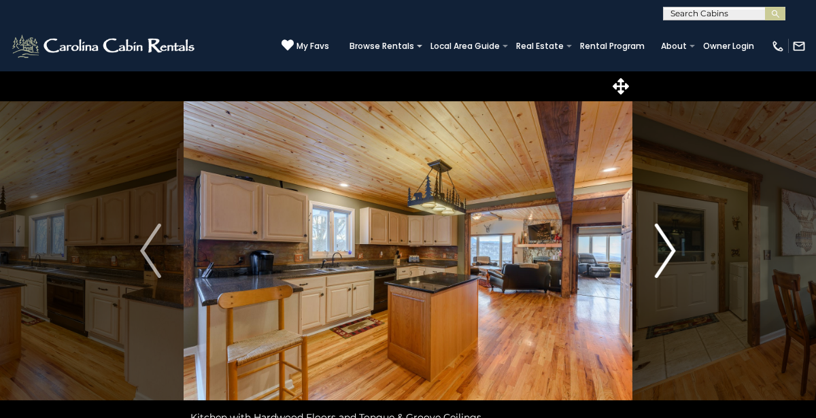
click at [667, 267] on img "Next" at bounding box center [665, 251] width 20 height 54
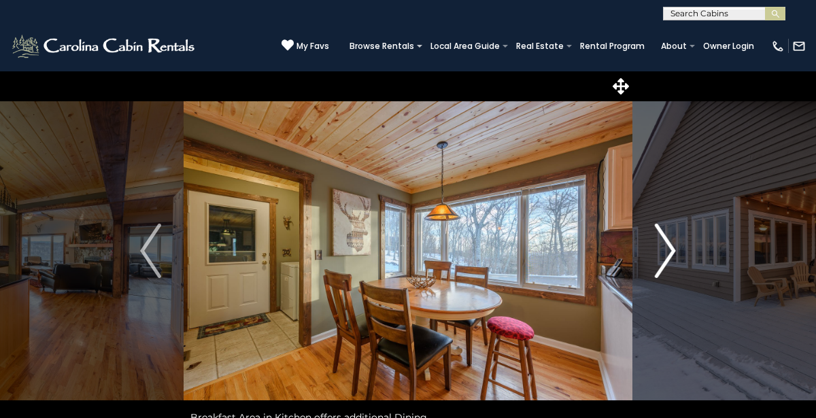
click at [663, 271] on img "Next" at bounding box center [665, 251] width 20 height 54
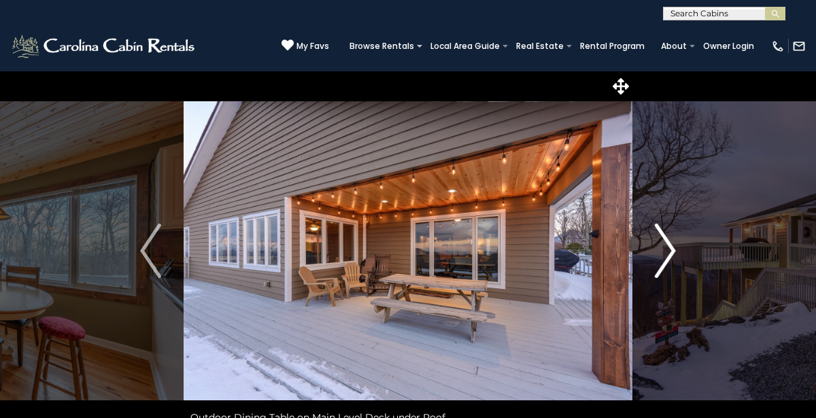
click at [665, 269] on img "Next" at bounding box center [665, 251] width 20 height 54
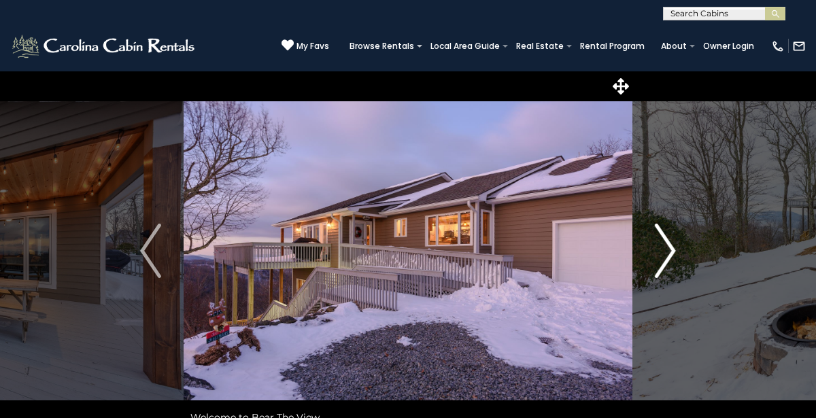
click at [667, 268] on img "Next" at bounding box center [665, 251] width 20 height 54
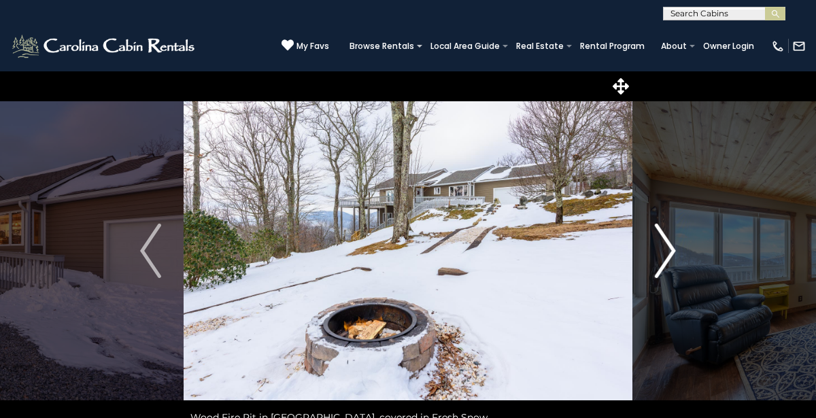
click at [667, 267] on img "Next" at bounding box center [665, 251] width 20 height 54
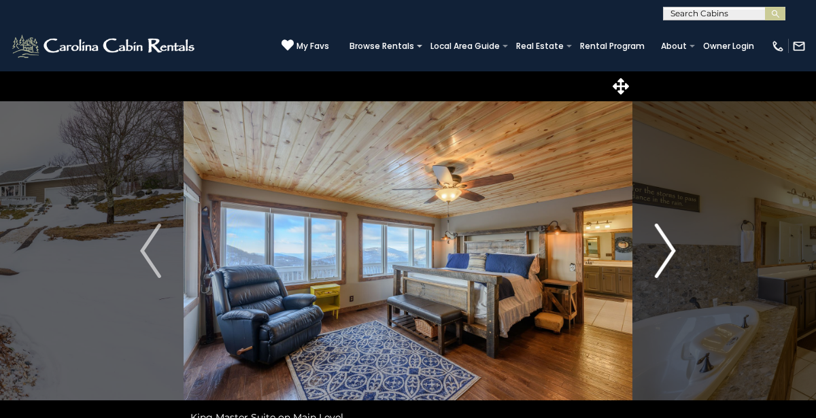
click at [670, 265] on img "Next" at bounding box center [665, 251] width 20 height 54
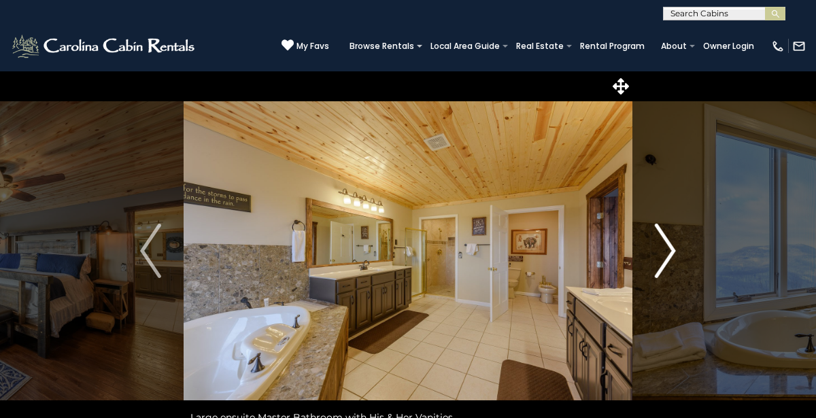
click at [666, 269] on img "Next" at bounding box center [665, 251] width 20 height 54
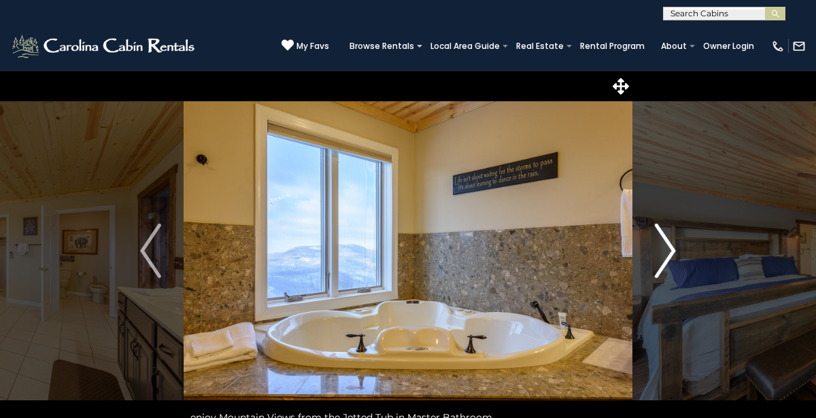
click at [668, 267] on img "Next" at bounding box center [665, 251] width 20 height 54
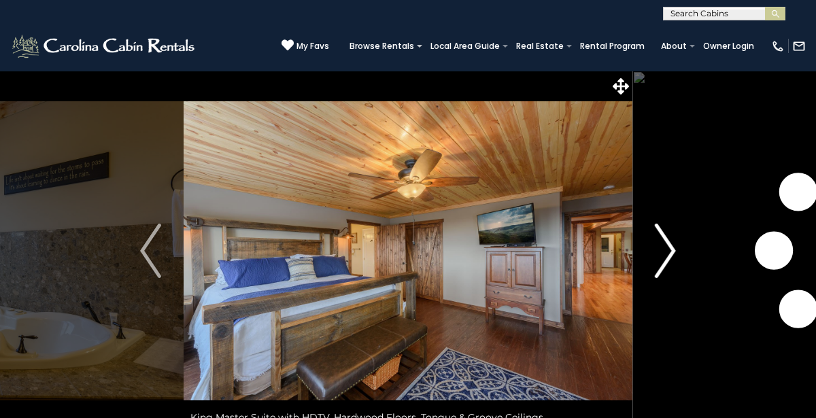
click at [668, 269] on img "Next" at bounding box center [665, 251] width 20 height 54
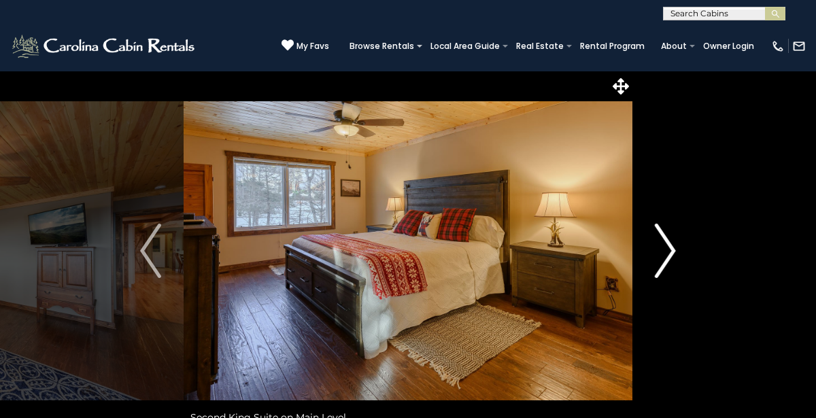
click at [665, 271] on img "Next" at bounding box center [665, 251] width 20 height 54
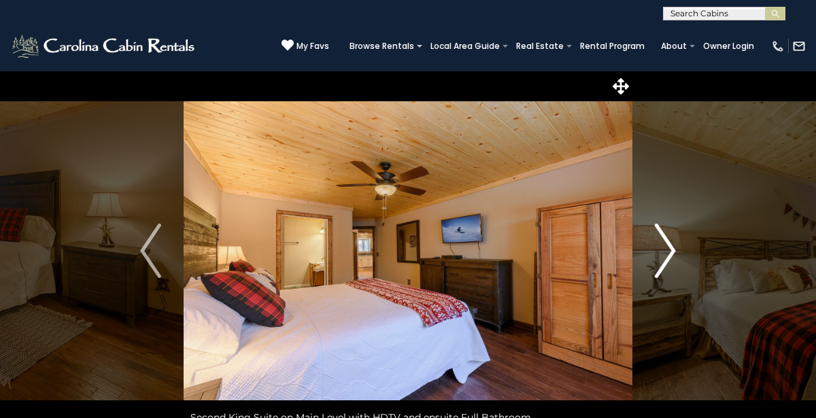
click at [667, 267] on img "Next" at bounding box center [665, 251] width 20 height 54
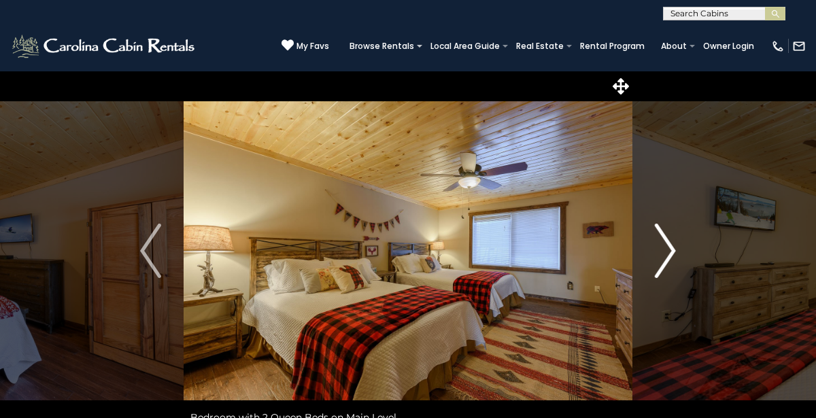
click at [670, 267] on img "Next" at bounding box center [665, 251] width 20 height 54
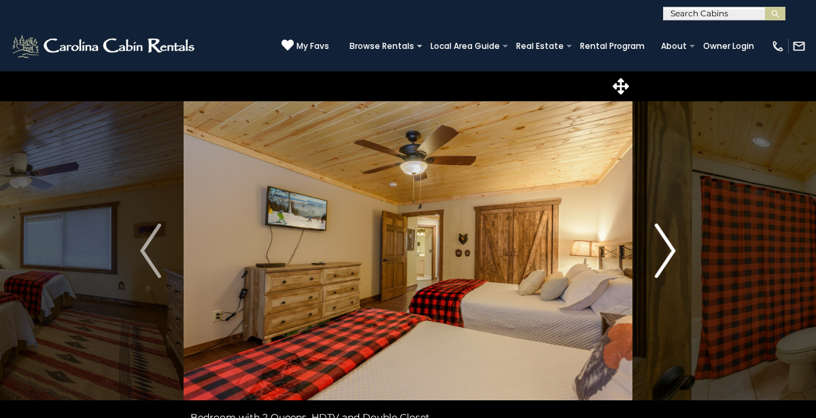
click at [660, 261] on img "Next" at bounding box center [665, 251] width 20 height 54
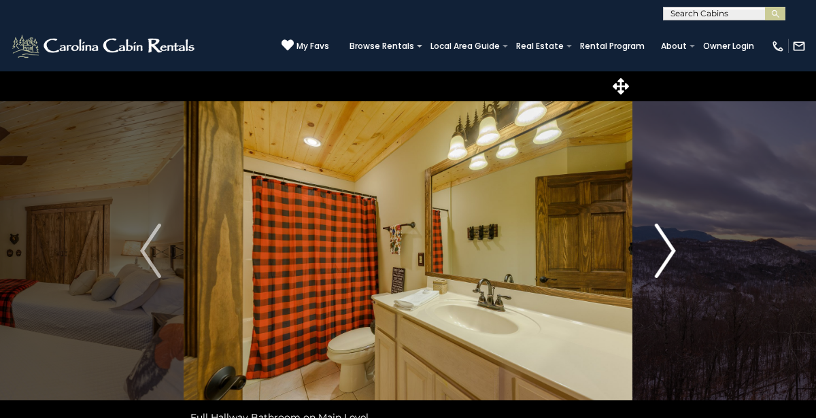
click at [667, 257] on img "Next" at bounding box center [665, 251] width 20 height 54
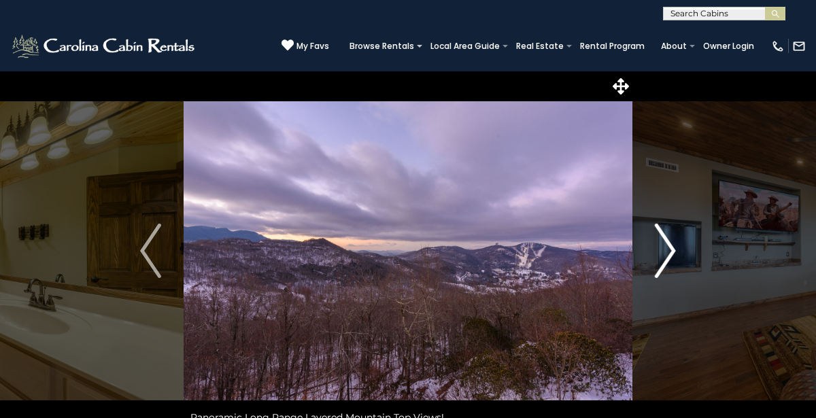
click at [666, 259] on img "Next" at bounding box center [665, 251] width 20 height 54
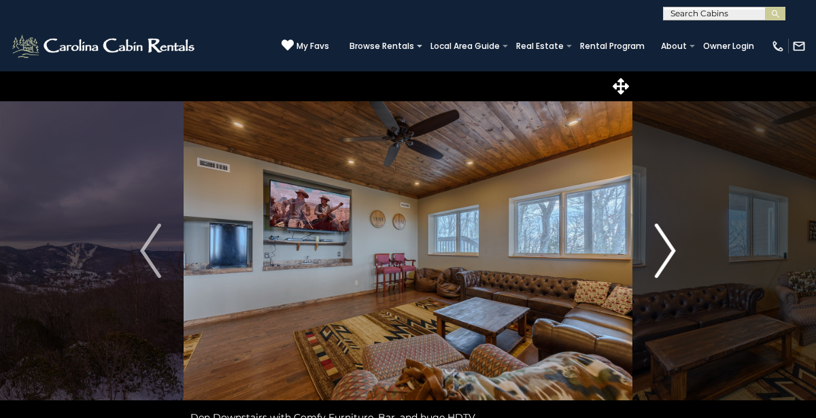
click at [662, 263] on img "Next" at bounding box center [665, 251] width 20 height 54
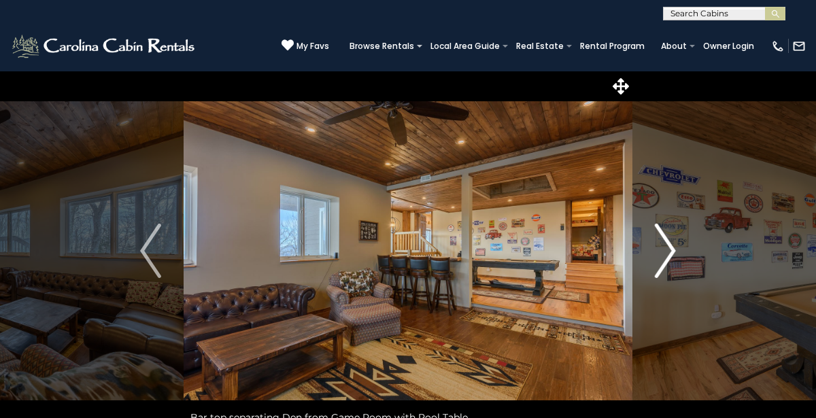
click at [665, 260] on img "Next" at bounding box center [665, 251] width 20 height 54
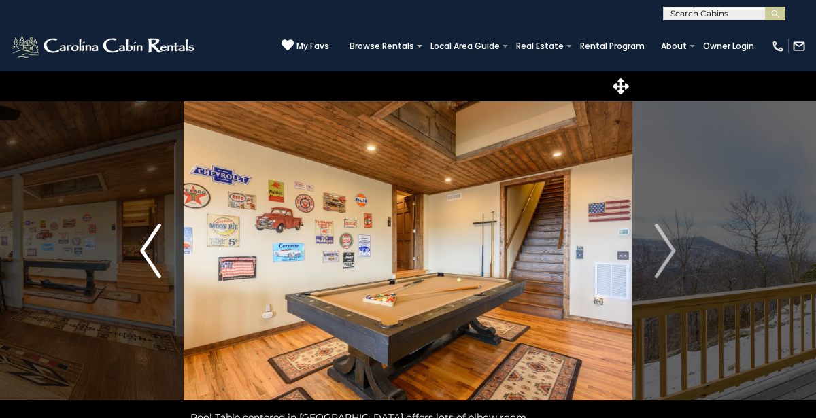
click at [161, 267] on button "Previous" at bounding box center [151, 251] width 66 height 361
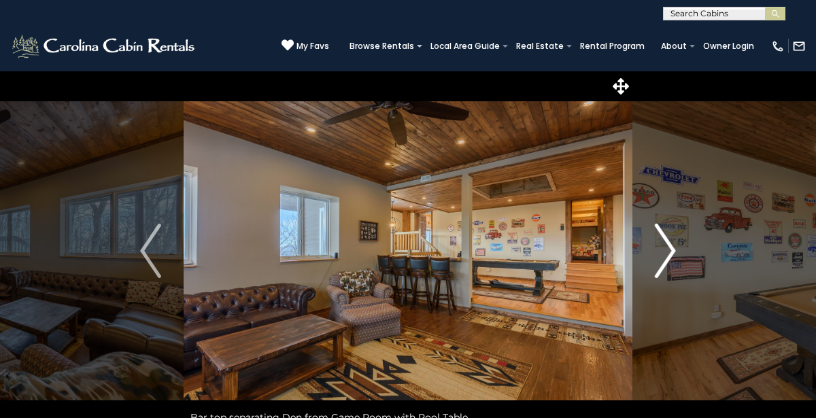
click at [677, 269] on button "Next" at bounding box center [666, 251] width 66 height 361
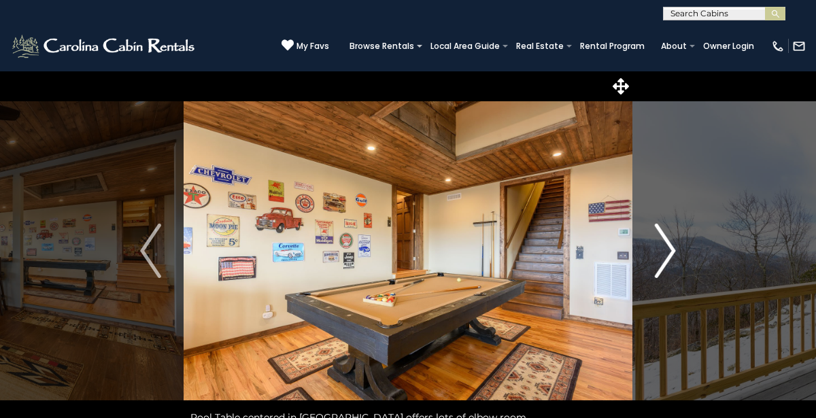
click at [675, 269] on img "Next" at bounding box center [665, 251] width 20 height 54
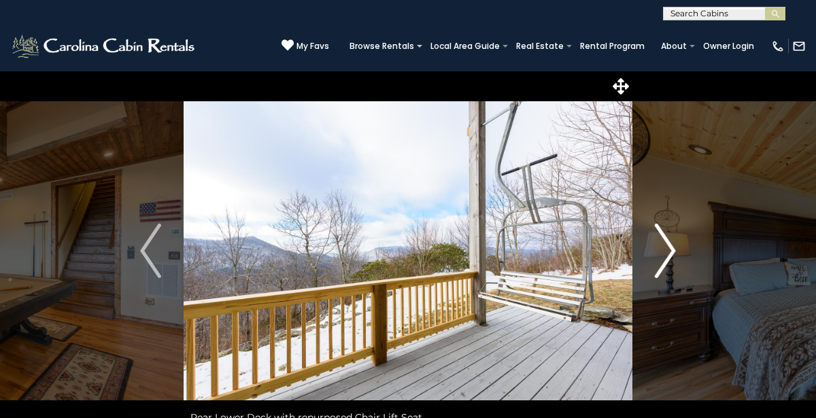
click at [681, 267] on button "Next" at bounding box center [666, 251] width 66 height 361
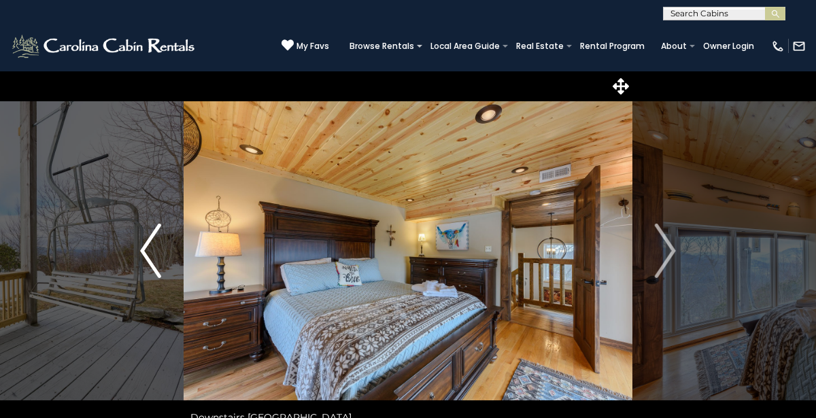
click at [161, 274] on button "Previous" at bounding box center [151, 251] width 66 height 361
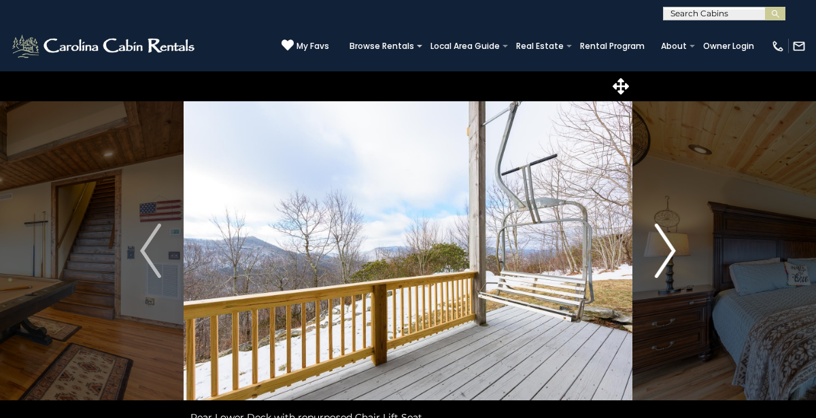
click at [680, 263] on button "Next" at bounding box center [666, 251] width 66 height 361
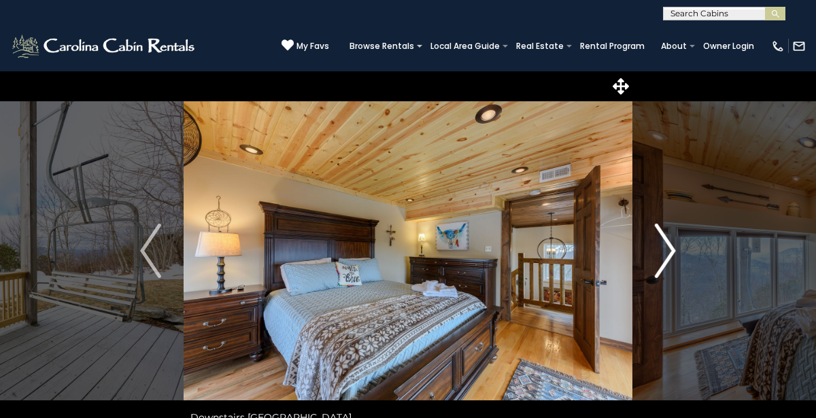
click at [670, 267] on img "Next" at bounding box center [665, 251] width 20 height 54
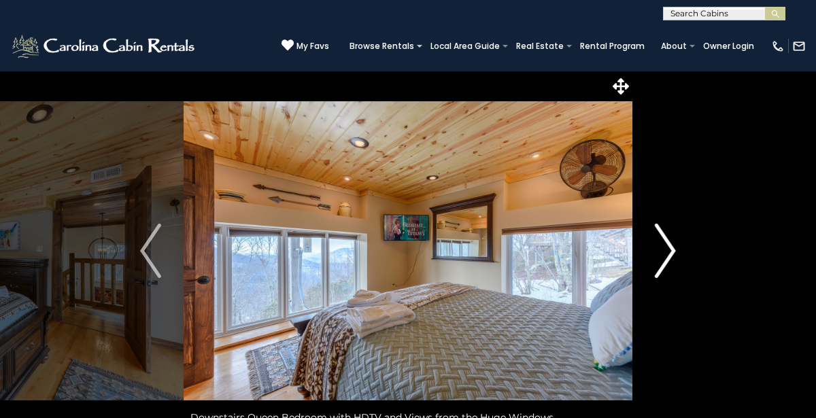
click at [674, 267] on img "Next" at bounding box center [665, 251] width 20 height 54
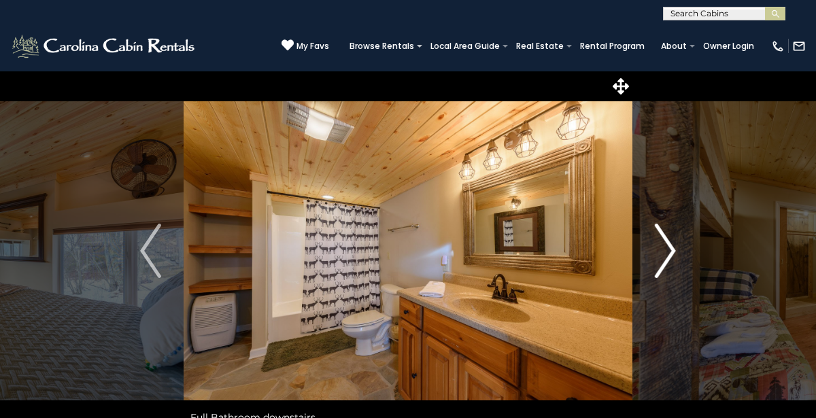
click at [669, 269] on img "Next" at bounding box center [665, 251] width 20 height 54
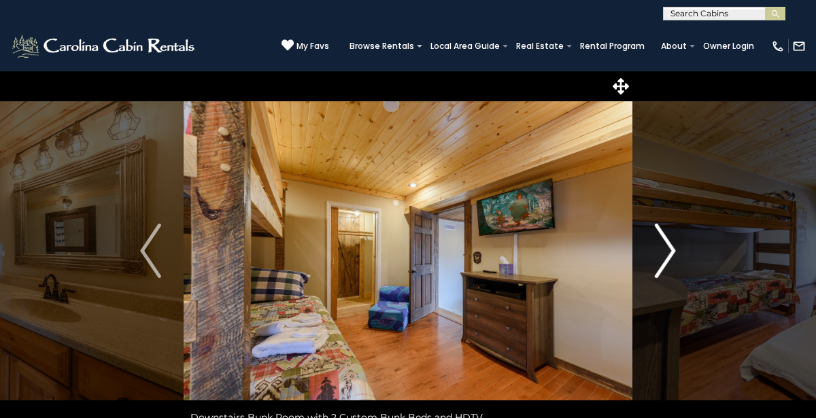
click at [658, 271] on img "Next" at bounding box center [665, 251] width 20 height 54
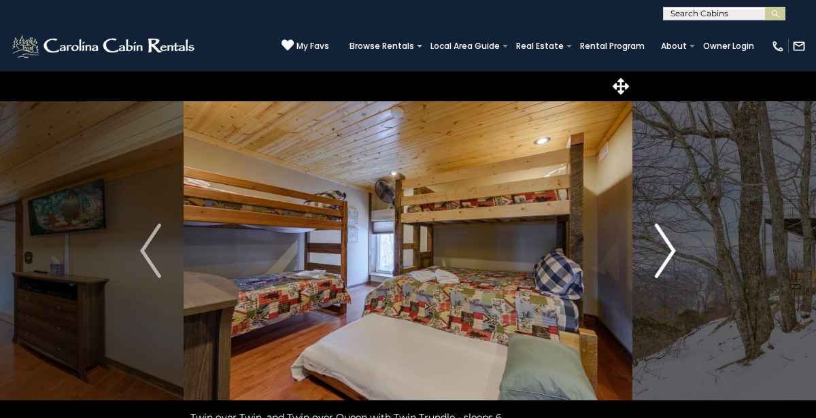
click at [659, 271] on img "Next" at bounding box center [665, 251] width 20 height 54
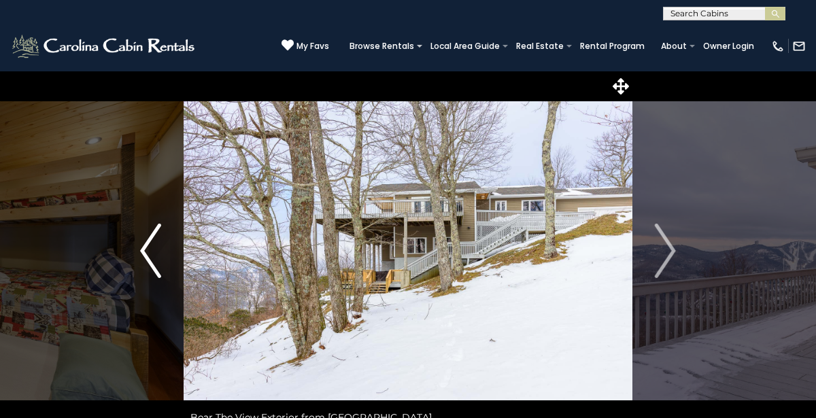
click at [164, 271] on button "Previous" at bounding box center [151, 251] width 66 height 361
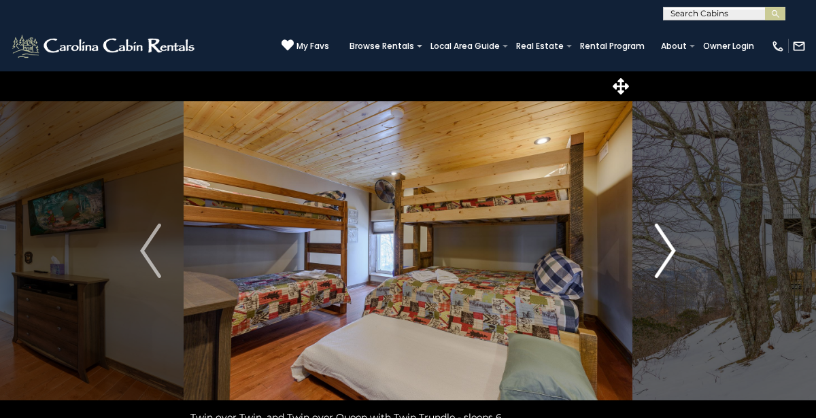
click at [670, 269] on img "Next" at bounding box center [665, 251] width 20 height 54
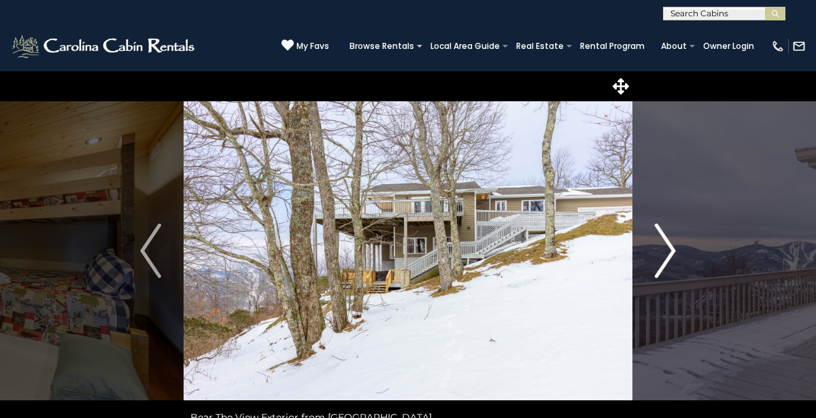
click at [677, 267] on button "Next" at bounding box center [666, 251] width 66 height 361
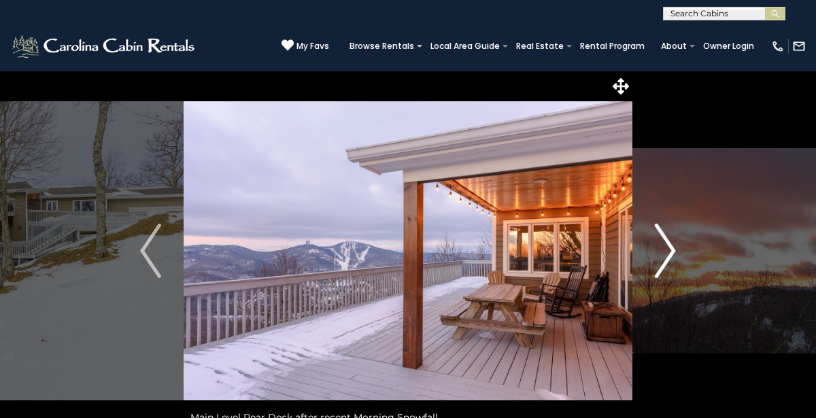
click at [676, 269] on img "Next" at bounding box center [665, 251] width 20 height 54
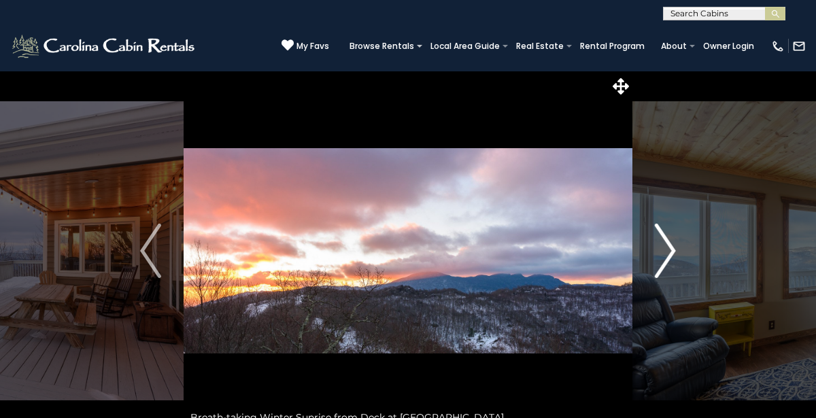
click at [677, 267] on button "Next" at bounding box center [666, 251] width 66 height 361
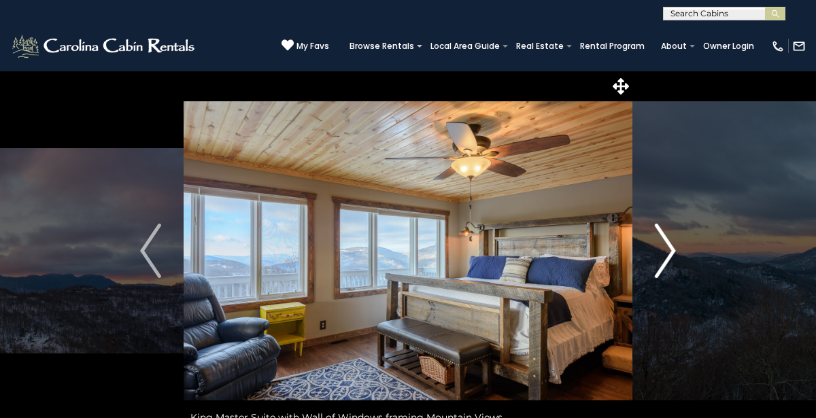
click at [678, 267] on button "Next" at bounding box center [666, 251] width 66 height 361
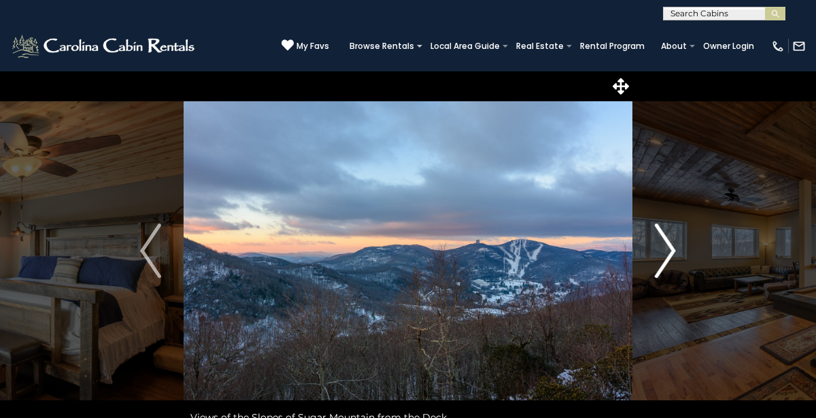
click at [680, 265] on button "Next" at bounding box center [666, 251] width 66 height 361
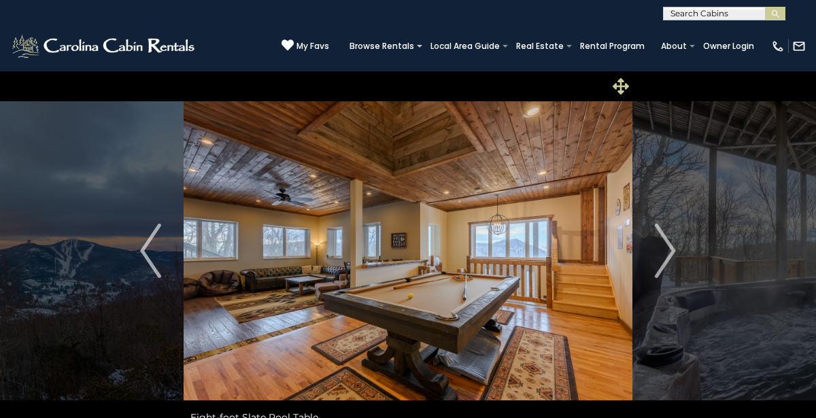
click at [622, 91] on icon at bounding box center [621, 86] width 16 height 16
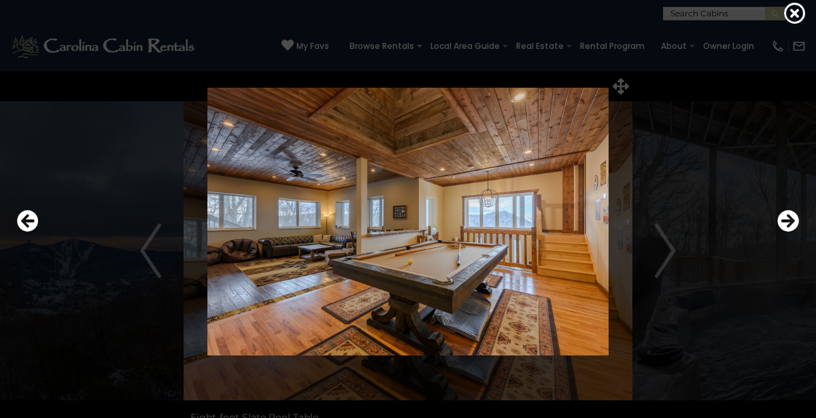
click at [741, 233] on div at bounding box center [408, 221] width 796 height 377
click at [788, 20] on icon at bounding box center [796, 13] width 22 height 22
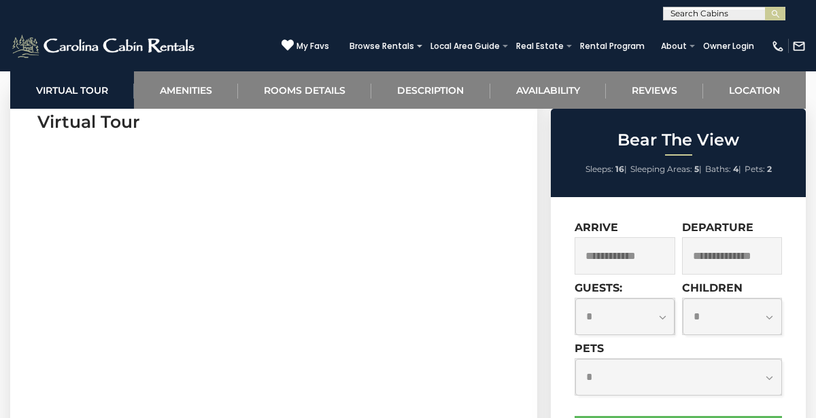
scroll to position [576, 0]
click at [662, 264] on input "text" at bounding box center [625, 255] width 101 height 37
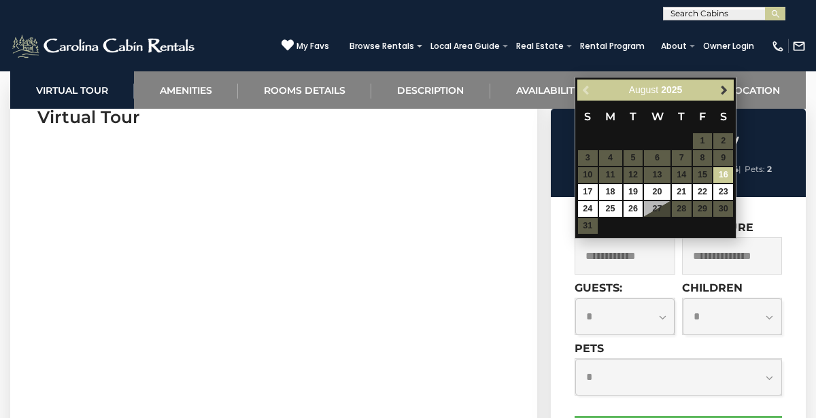
click at [722, 92] on span "Next" at bounding box center [724, 90] width 11 height 11
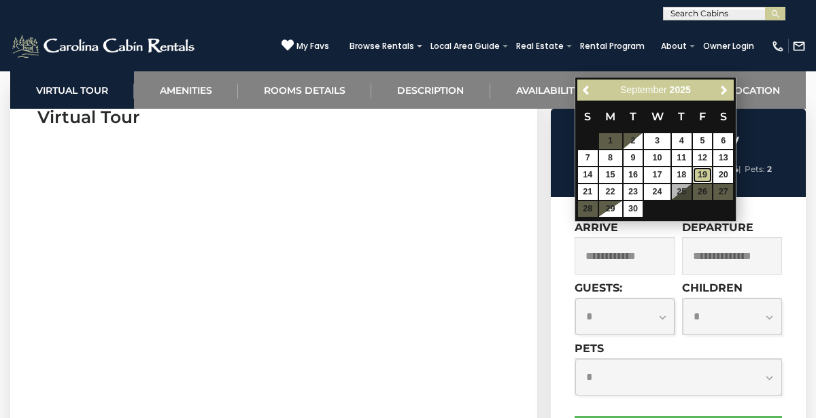
click at [705, 178] on link "19" at bounding box center [703, 175] width 20 height 16
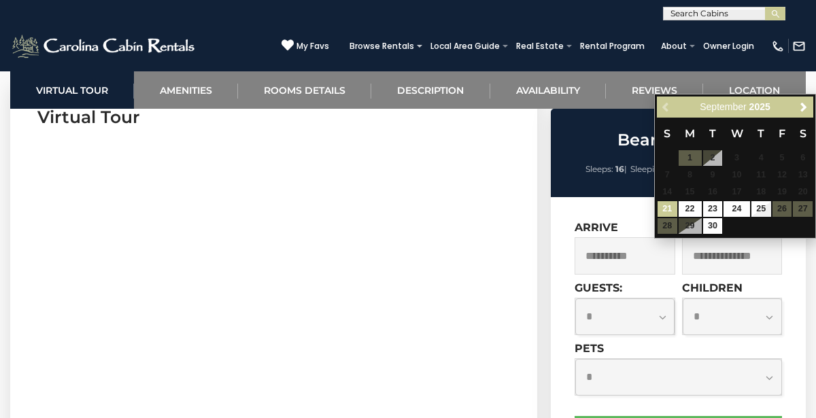
click at [662, 108] on div "Previous Next September 2025" at bounding box center [735, 107] width 156 height 21
click at [663, 116] on div "Previous Next September 2025" at bounding box center [735, 107] width 156 height 21
click at [802, 110] on span "Next" at bounding box center [804, 107] width 11 height 11
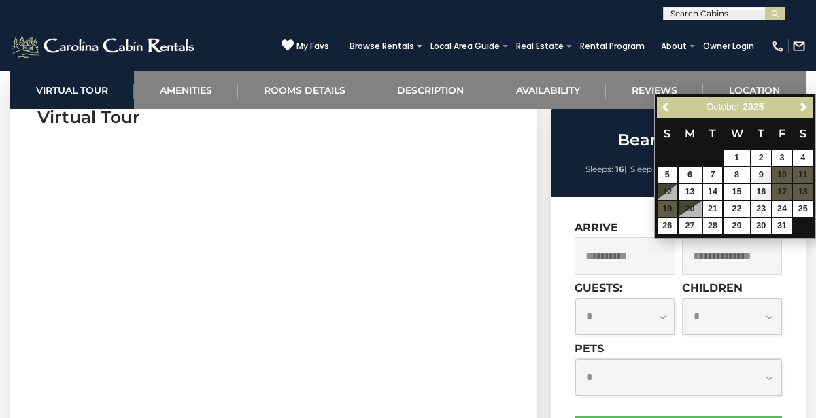
click at [653, 253] on input "**********" at bounding box center [625, 255] width 101 height 37
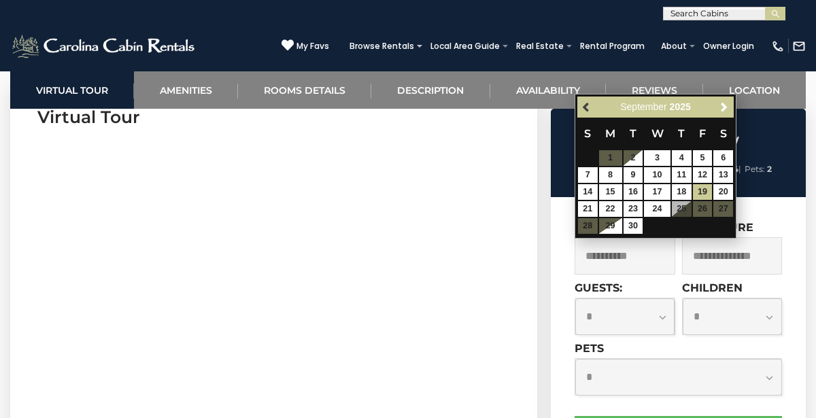
click at [587, 110] on span "Previous" at bounding box center [587, 107] width 11 height 11
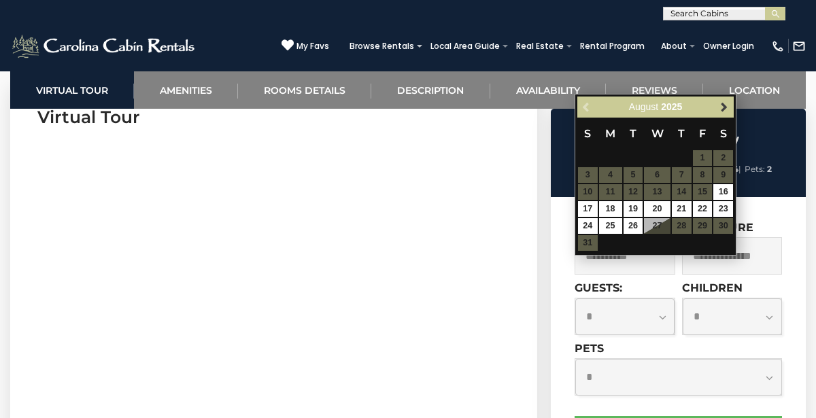
click at [724, 110] on span "Next" at bounding box center [724, 107] width 11 height 11
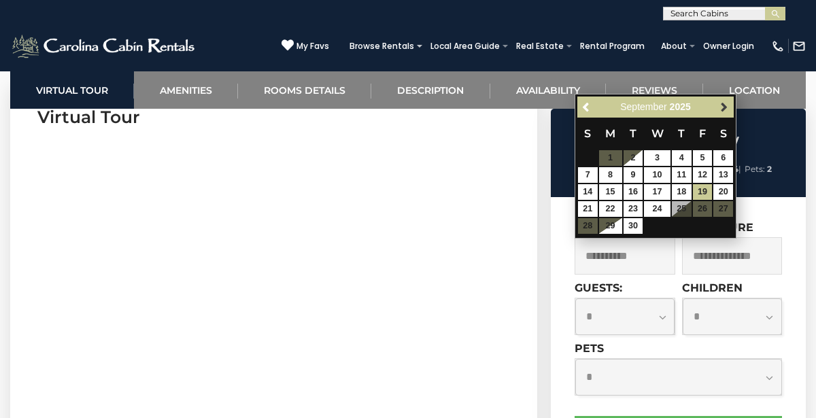
click at [724, 110] on span "Next" at bounding box center [724, 107] width 11 height 11
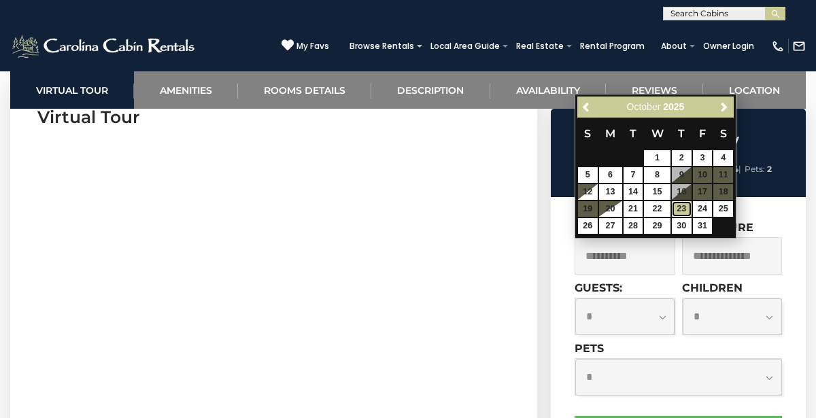
click at [680, 201] on link "23" at bounding box center [682, 209] width 20 height 16
type input "**********"
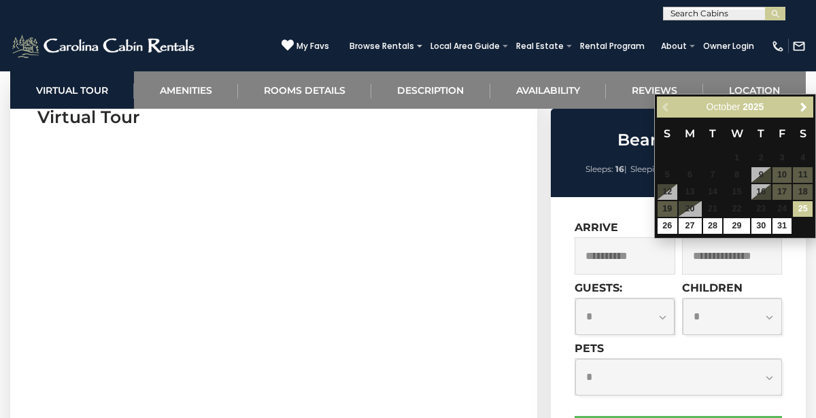
click at [768, 194] on span "16" at bounding box center [762, 192] width 20 height 16
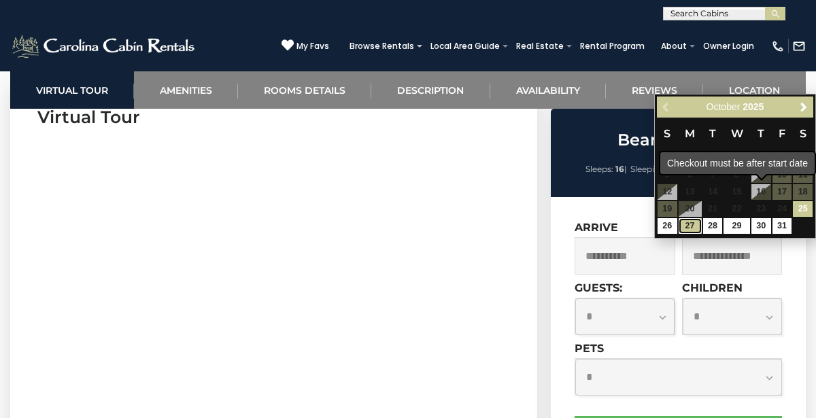
click at [689, 218] on link "27" at bounding box center [690, 226] width 23 height 16
type input "**********"
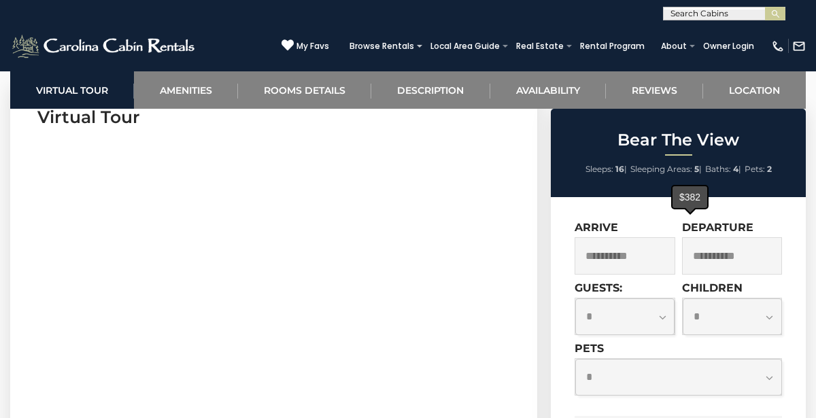
click at [636, 265] on input "**********" at bounding box center [625, 255] width 101 height 37
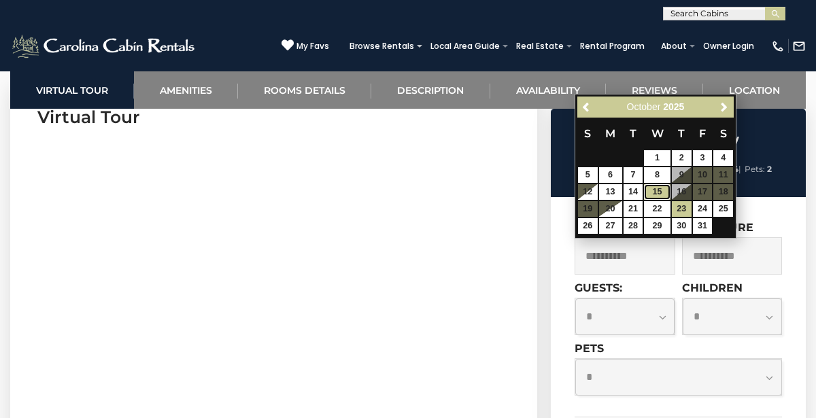
click at [667, 191] on link "15" at bounding box center [657, 192] width 26 height 16
type input "**********"
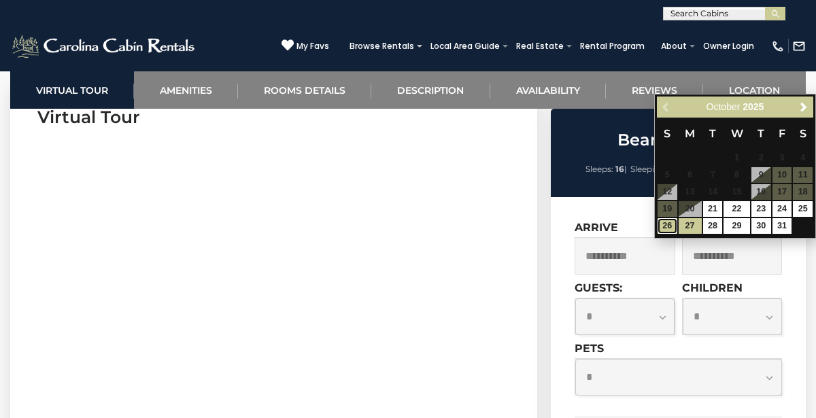
click at [665, 220] on link "26" at bounding box center [668, 226] width 20 height 16
type input "**********"
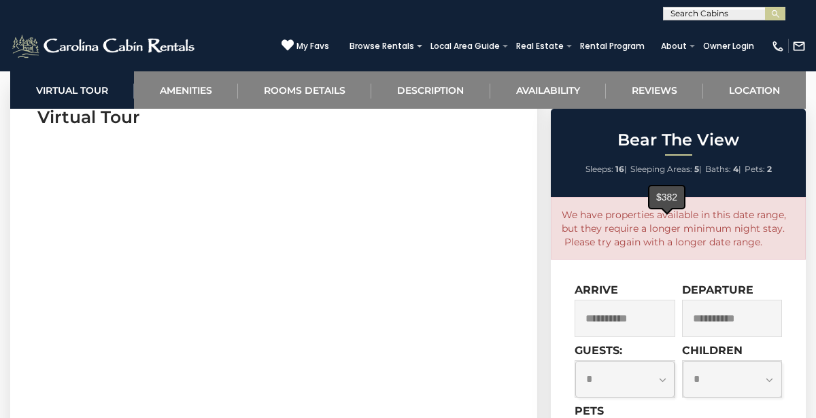
click at [657, 310] on input "**********" at bounding box center [625, 318] width 101 height 37
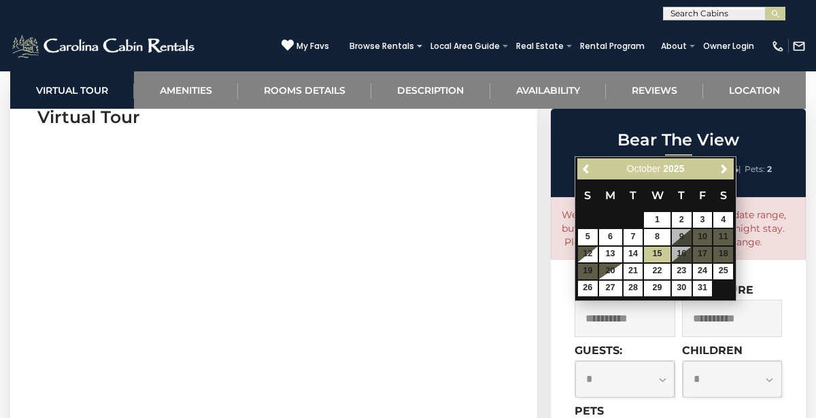
click at [700, 252] on table "S M T W T F S 1 2 3 4 5 6 7 8 9 10 11 12 13 14 15 16 17 18 19 20 21 22 23 24 25…" at bounding box center [656, 238] width 156 height 117
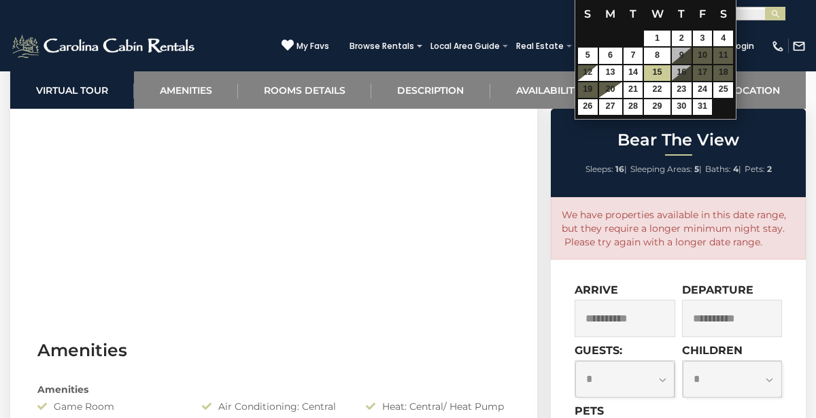
scroll to position [755, 0]
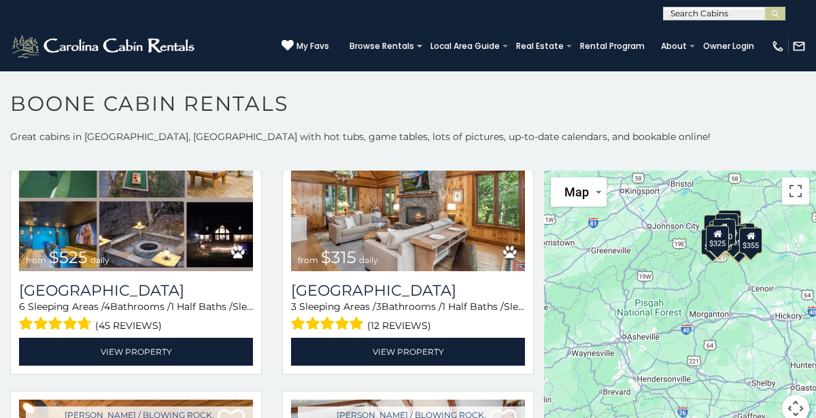
scroll to position [380, 0]
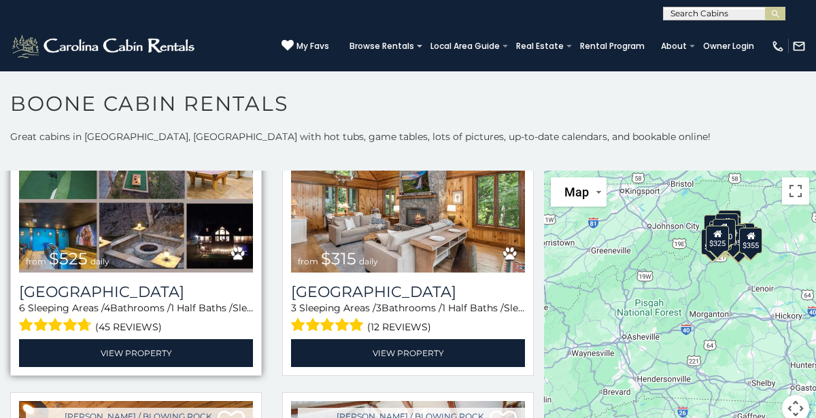
click at [58, 271] on span "from $525 daily" at bounding box center [67, 259] width 97 height 27
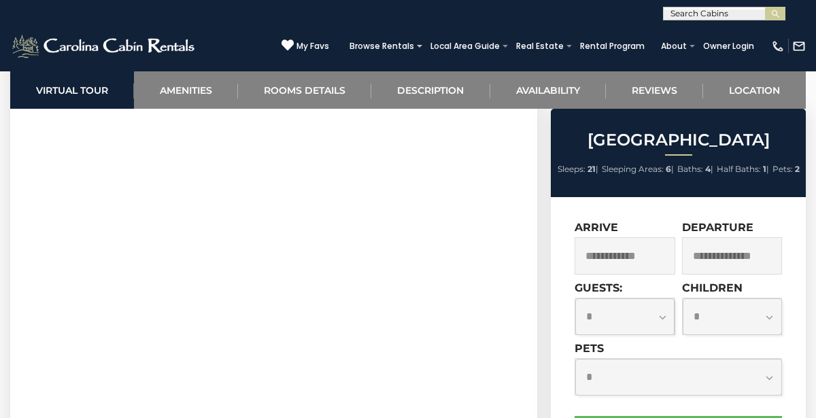
scroll to position [679, 0]
click at [650, 275] on input "text" at bounding box center [625, 255] width 101 height 37
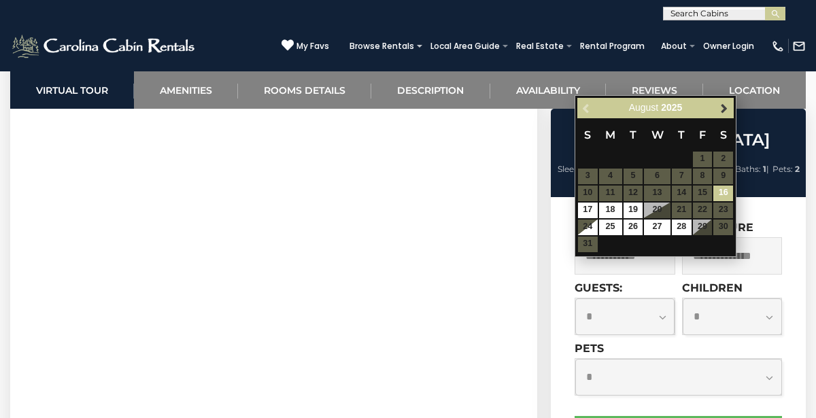
click at [723, 111] on span "Next" at bounding box center [724, 108] width 11 height 11
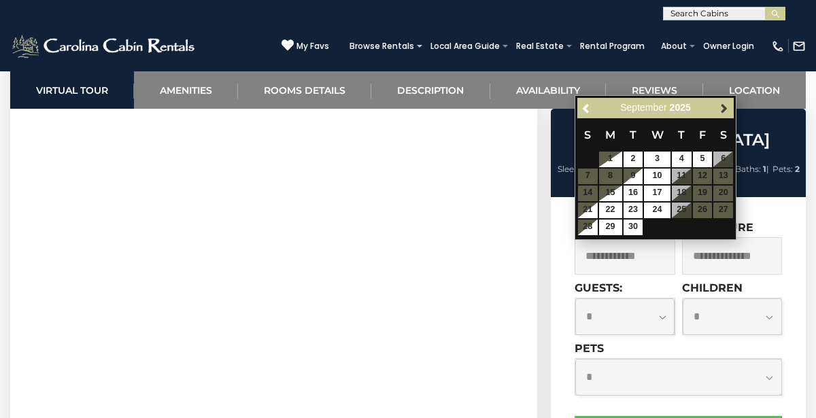
click at [721, 114] on link "Next" at bounding box center [724, 108] width 17 height 17
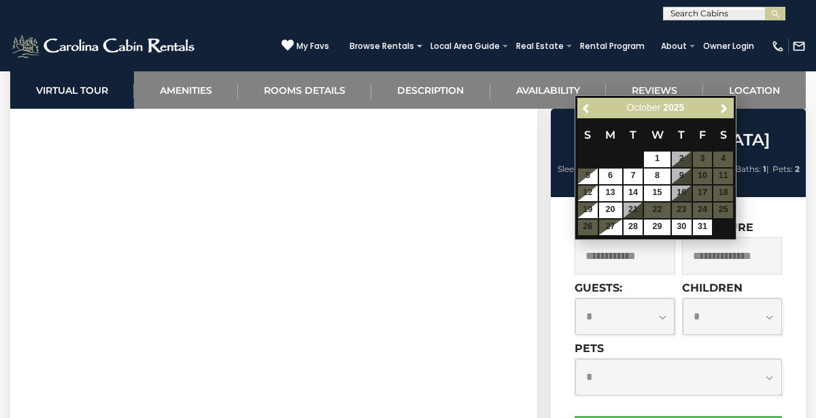
click at [671, 193] on td "15" at bounding box center [657, 193] width 27 height 17
type input "**********"
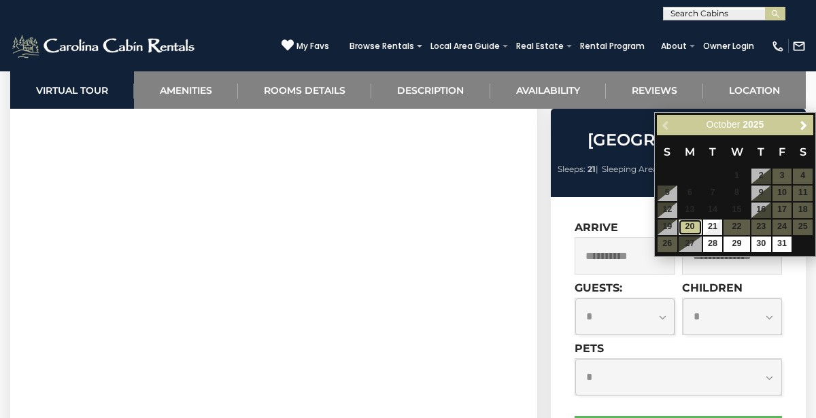
click at [679, 228] on link "20" at bounding box center [690, 228] width 23 height 16
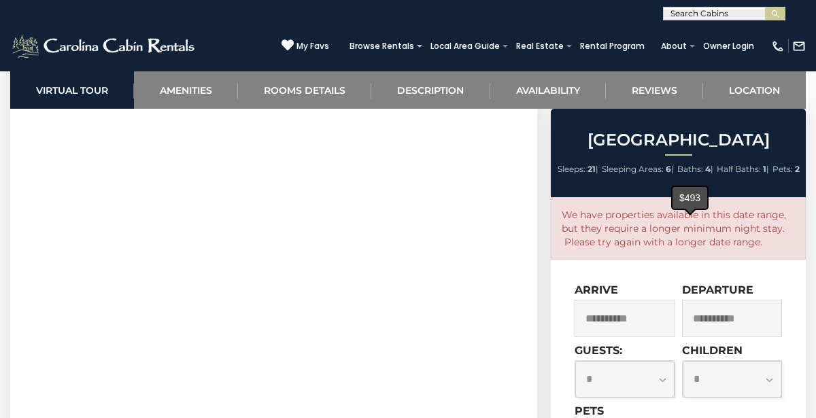
click at [714, 234] on p "We have properties available in this date range, but they require a longer mini…" at bounding box center [678, 228] width 233 height 41
click at [663, 337] on input "**********" at bounding box center [625, 318] width 101 height 37
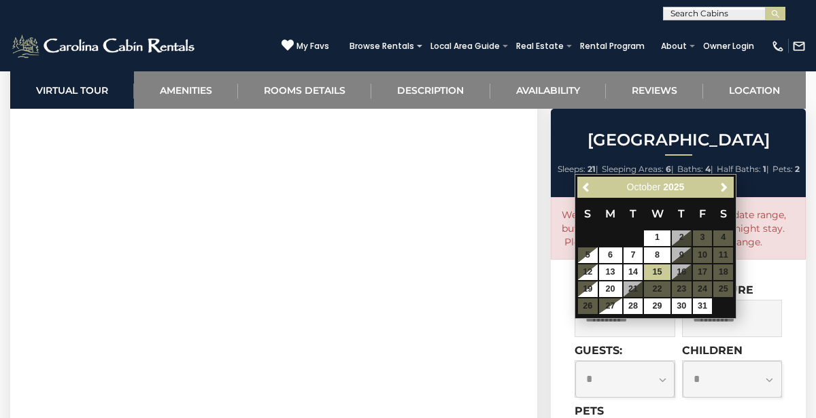
click at [680, 271] on table "S M T W T F S 1 2 3 4 5 6 7 8 9 10 11 12 13 14 15 16 17 18 19 20 21 22 23 24 25…" at bounding box center [656, 256] width 156 height 117
click at [670, 272] on link "15" at bounding box center [657, 273] width 26 height 16
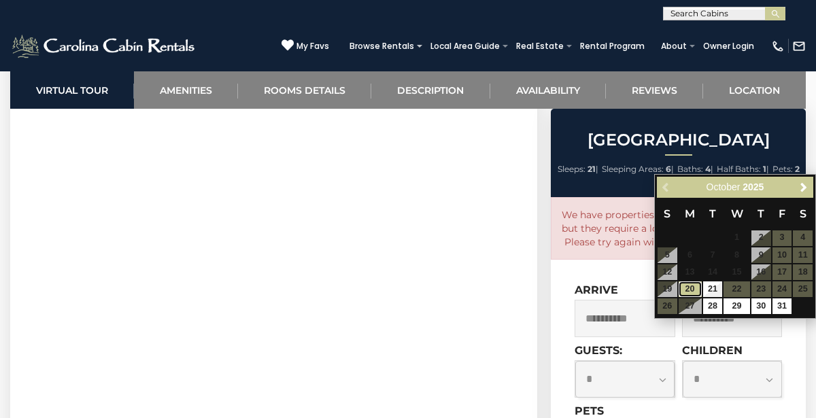
click at [683, 291] on link "20" at bounding box center [690, 290] width 23 height 16
type input "**********"
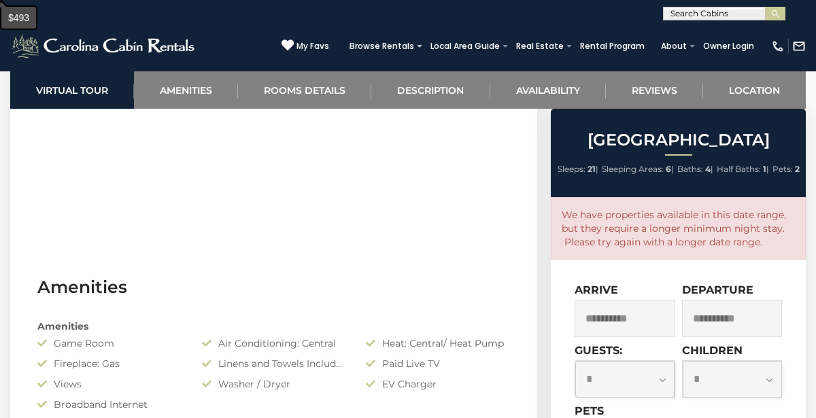
scroll to position [1155, 0]
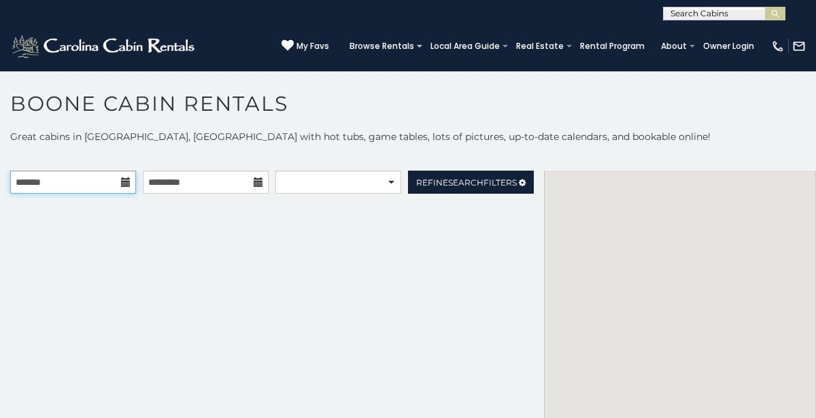
click at [123, 189] on input "text" at bounding box center [73, 182] width 126 height 23
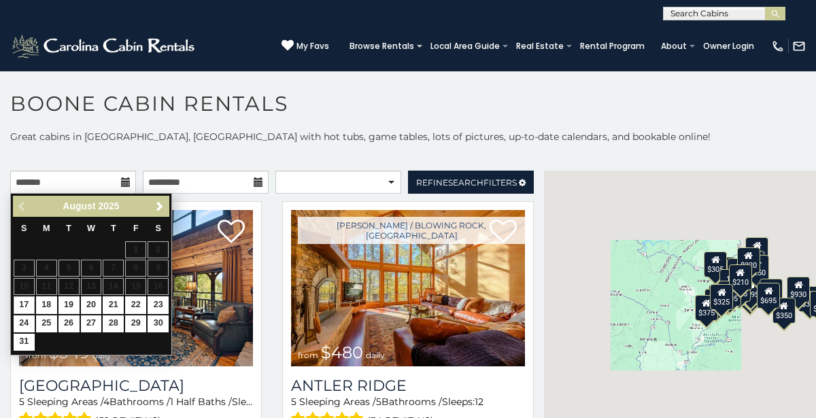
click at [161, 214] on link "Next" at bounding box center [159, 206] width 17 height 17
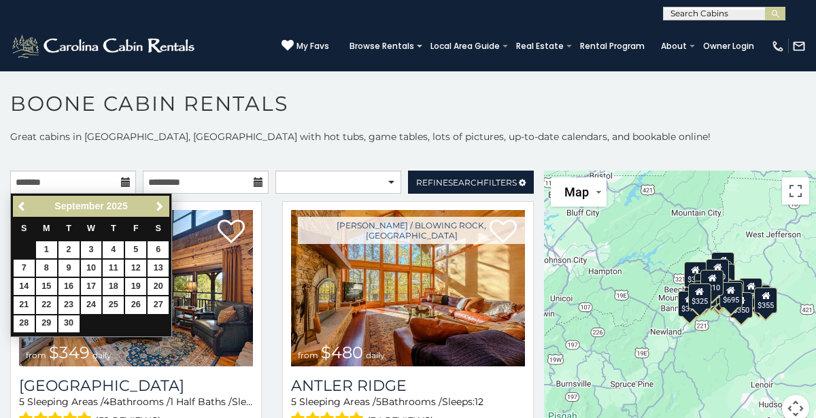
click at [159, 206] on span "Next" at bounding box center [159, 206] width 11 height 11
click at [137, 286] on link "17" at bounding box center [135, 286] width 21 height 17
type input "**********"
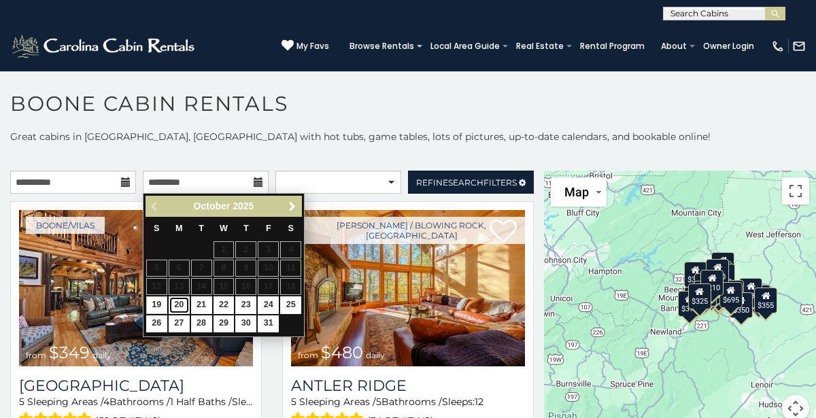
click at [179, 299] on link "20" at bounding box center [179, 305] width 21 height 17
type input "**********"
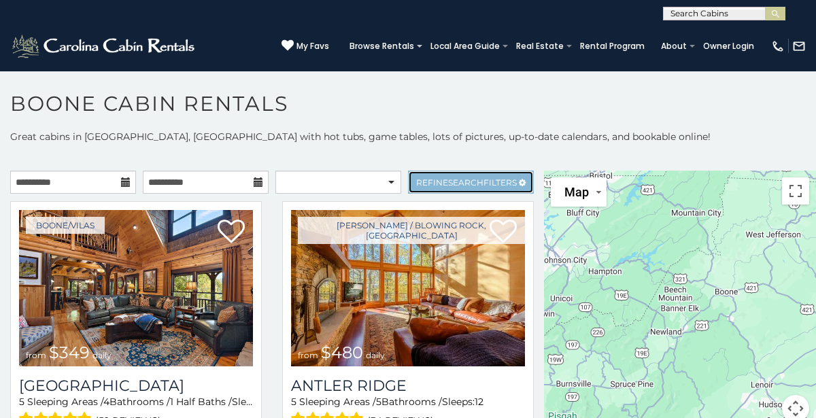
click at [497, 180] on span "Refine Search Filters" at bounding box center [466, 183] width 101 height 10
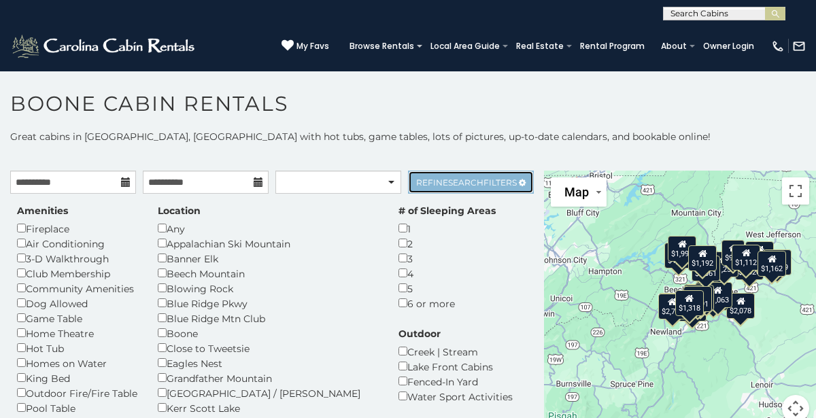
click at [495, 185] on span "Refine Search Filters" at bounding box center [466, 183] width 101 height 10
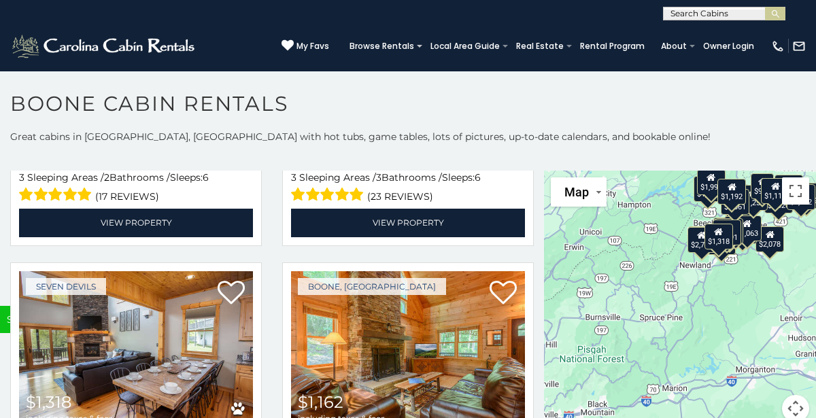
scroll to position [3942, 0]
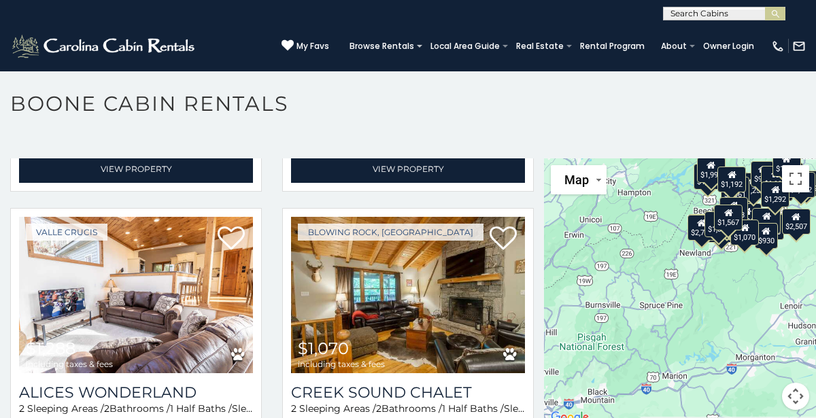
scroll to position [4549, 0]
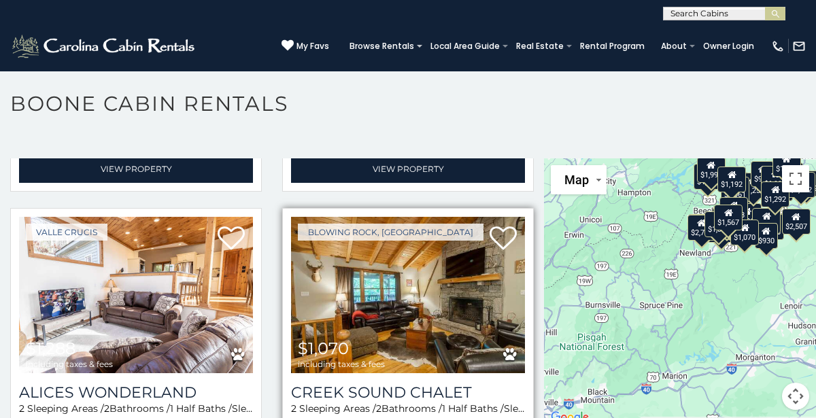
click at [436, 293] on img at bounding box center [408, 295] width 234 height 156
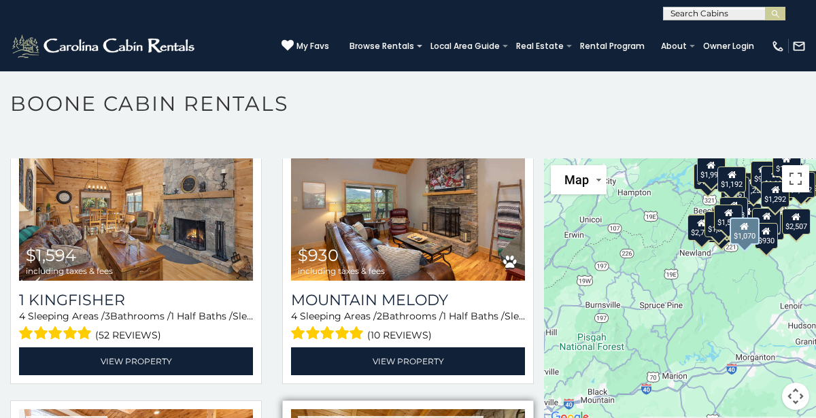
scroll to position [4355, 0]
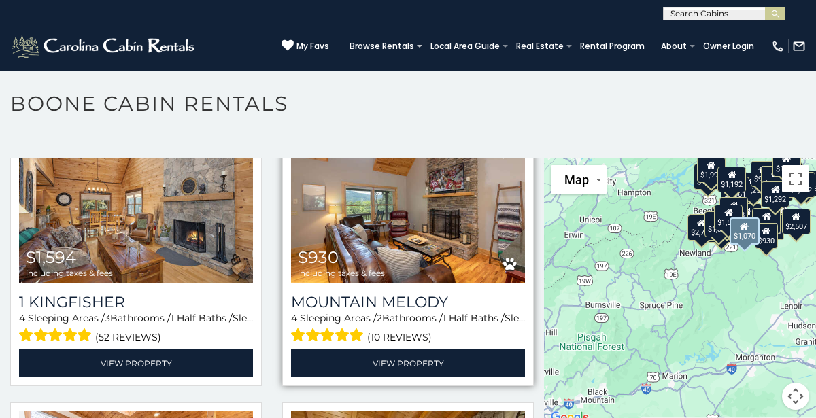
click at [417, 240] on img at bounding box center [408, 204] width 234 height 156
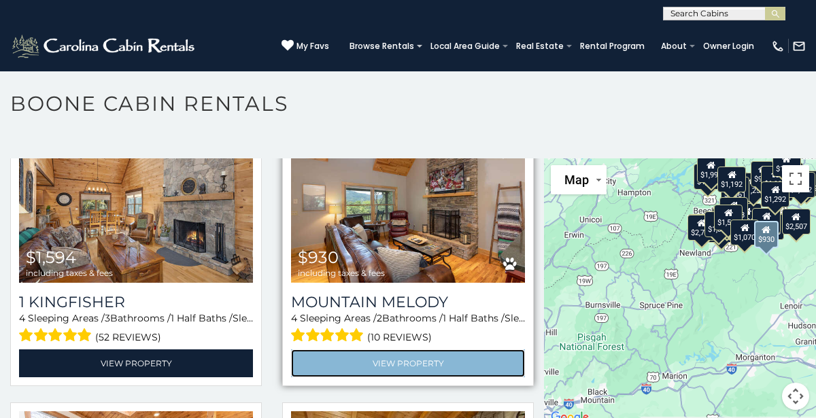
click at [469, 360] on link "View Property" at bounding box center [408, 364] width 234 height 28
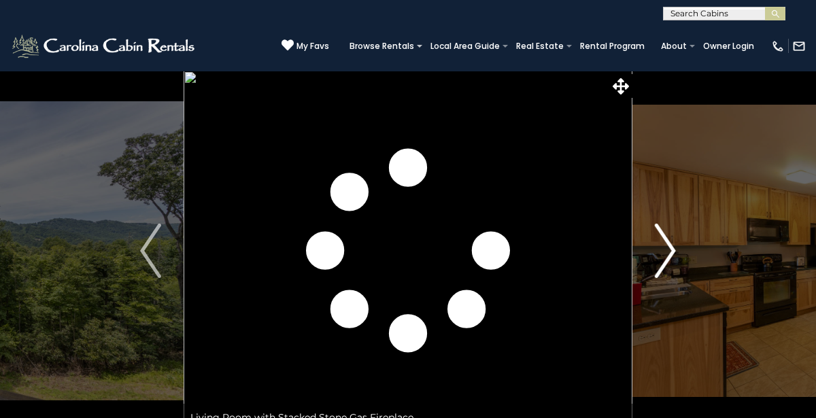
click at [653, 222] on button "Next" at bounding box center [666, 251] width 66 height 361
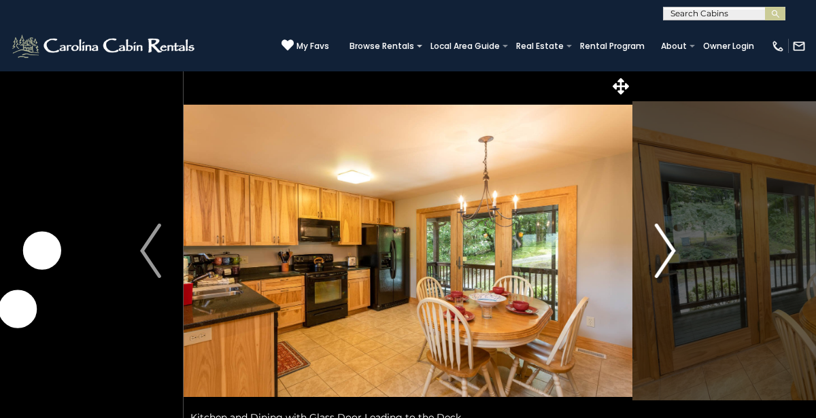
click at [648, 246] on button "Next" at bounding box center [666, 251] width 66 height 361
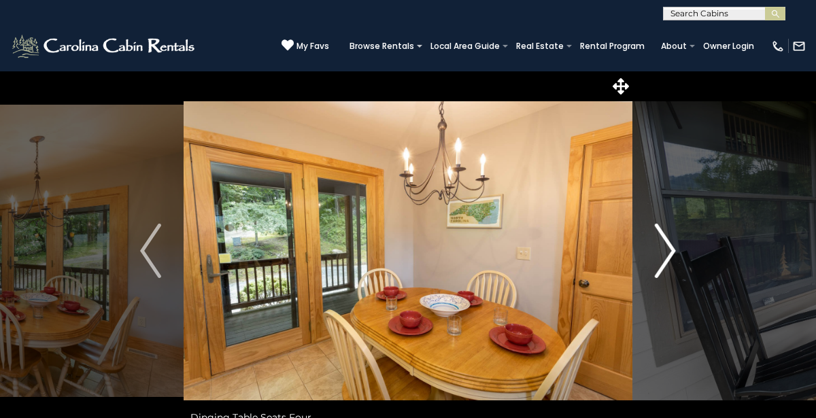
click at [642, 257] on button "Next" at bounding box center [666, 251] width 66 height 361
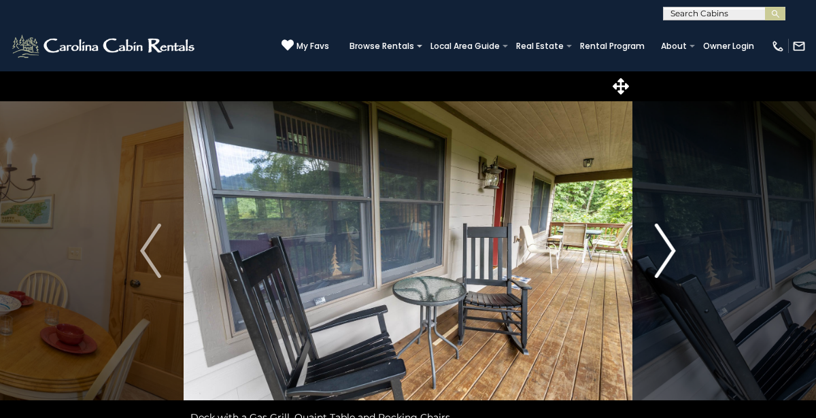
click at [646, 250] on button "Next" at bounding box center [666, 251] width 66 height 361
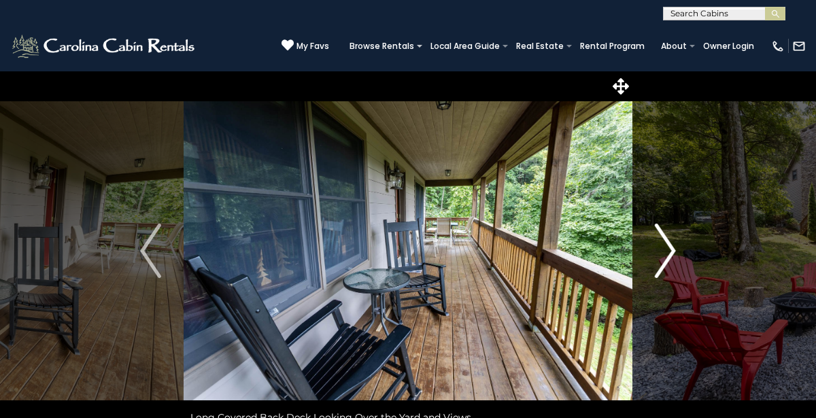
click at [646, 251] on button "Next" at bounding box center [666, 251] width 66 height 361
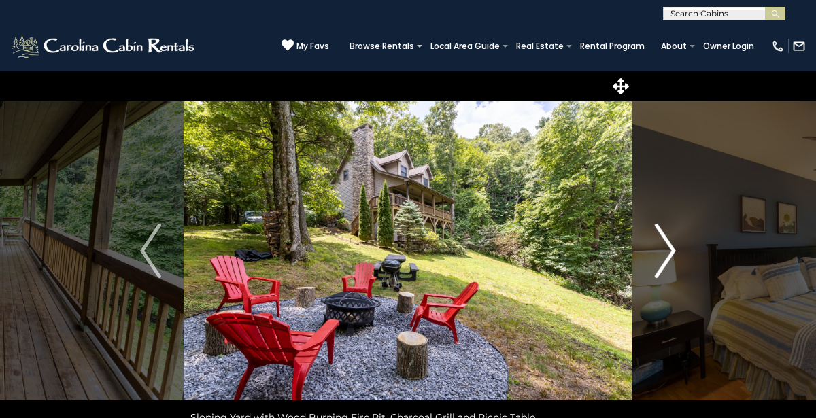
click at [645, 252] on button "Next" at bounding box center [666, 251] width 66 height 361
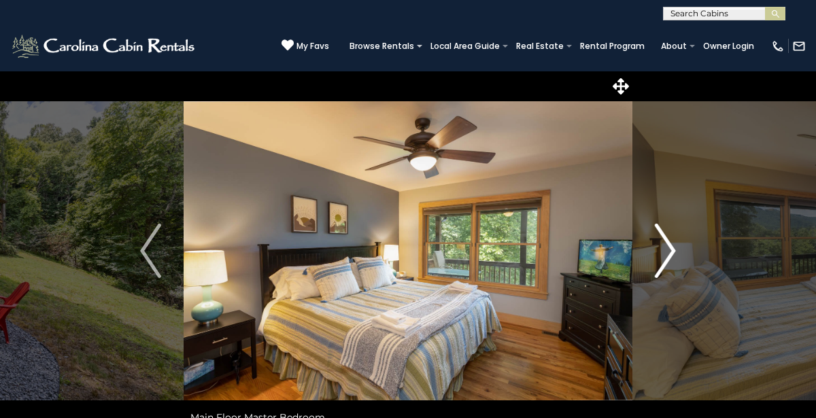
click at [646, 250] on button "Next" at bounding box center [666, 251] width 66 height 361
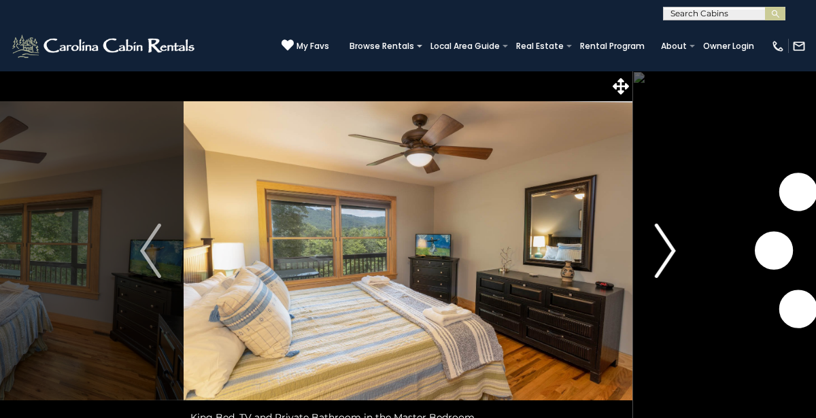
click at [646, 252] on button "Next" at bounding box center [666, 251] width 66 height 361
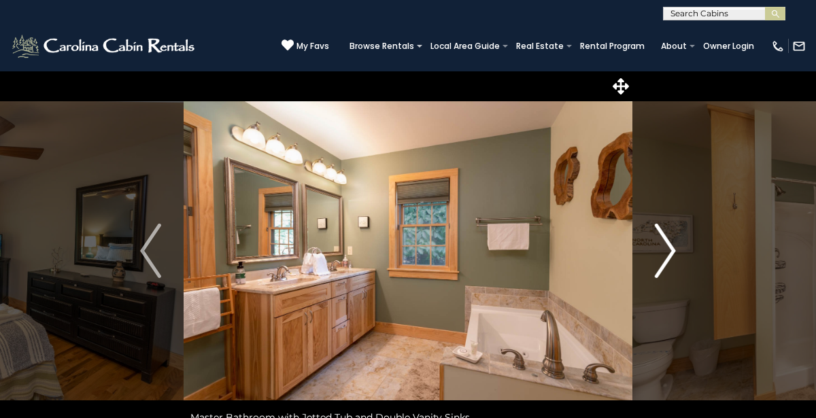
click at [646, 248] on button "Next" at bounding box center [666, 251] width 66 height 361
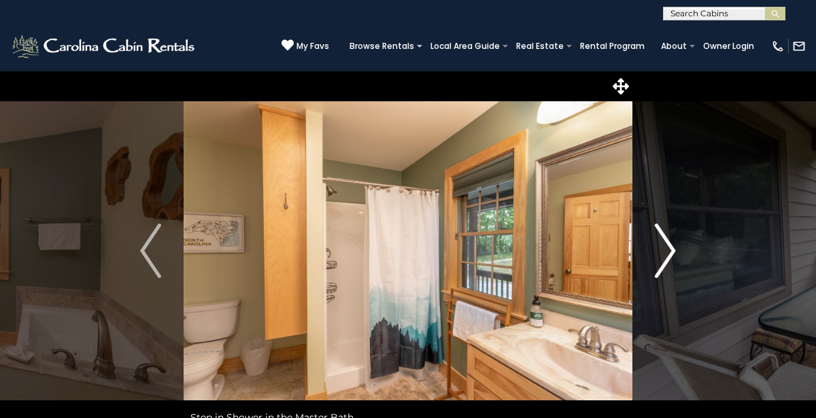
click at [645, 250] on button "Next" at bounding box center [666, 251] width 66 height 361
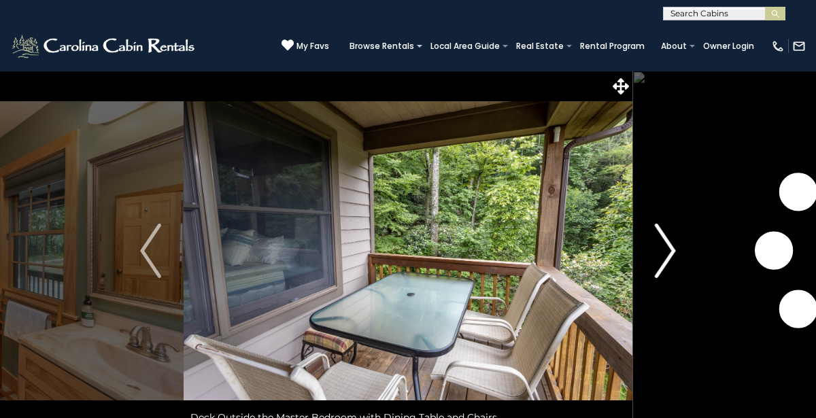
click at [647, 248] on button "Next" at bounding box center [666, 251] width 66 height 361
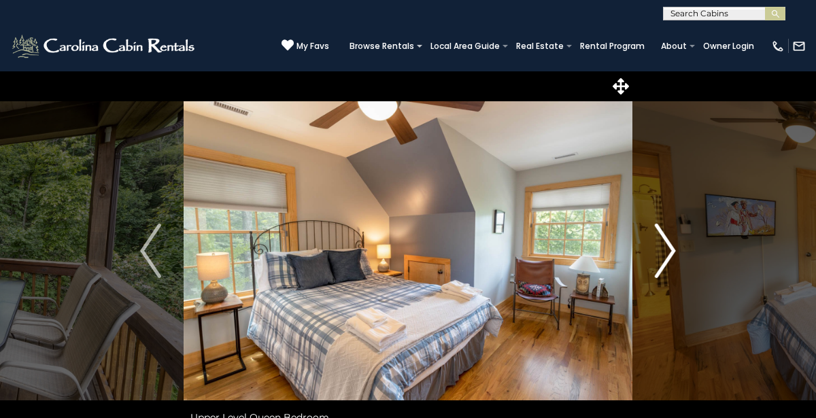
click at [644, 252] on button "Next" at bounding box center [666, 251] width 66 height 361
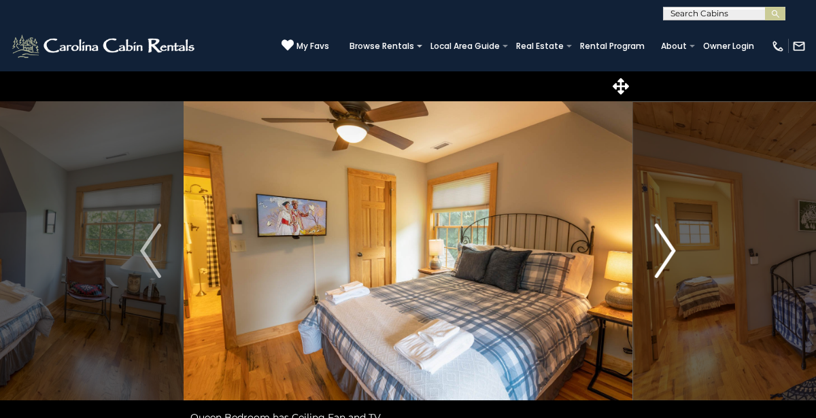
click at [643, 255] on button "Next" at bounding box center [666, 251] width 66 height 361
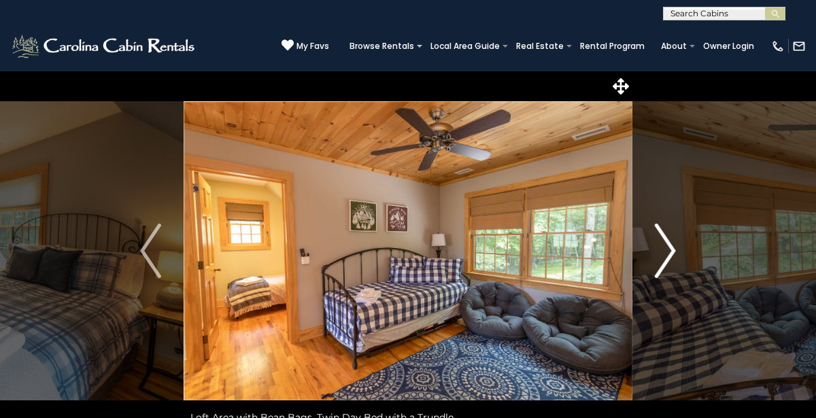
click at [642, 257] on button "Next" at bounding box center [666, 251] width 66 height 361
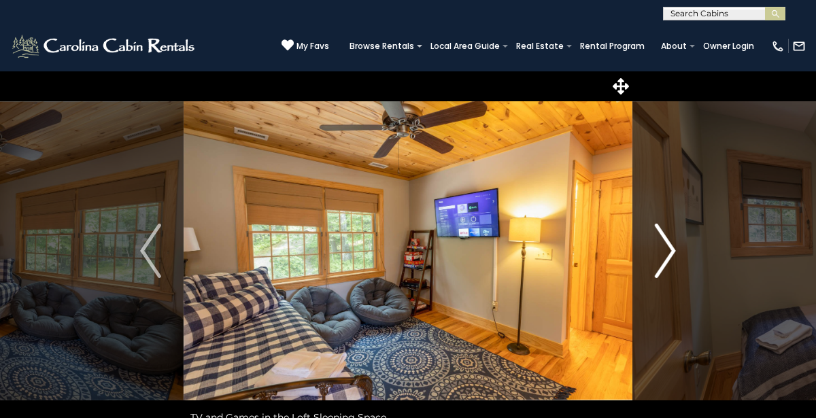
click at [640, 257] on button "Next" at bounding box center [666, 251] width 66 height 361
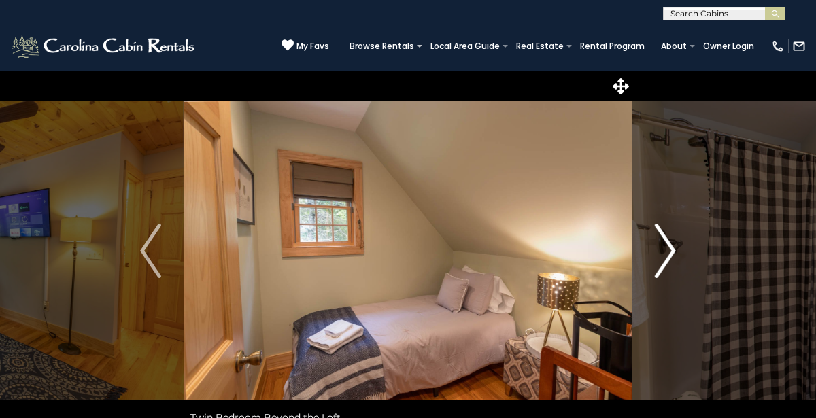
click at [638, 259] on button "Next" at bounding box center [666, 251] width 66 height 361
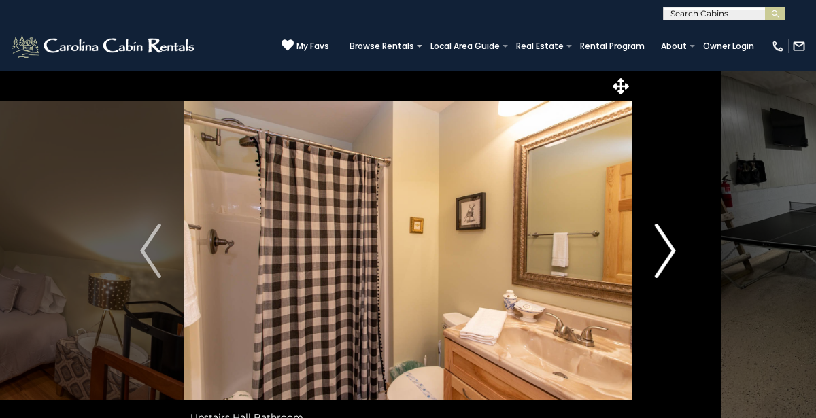
click at [640, 256] on button "Next" at bounding box center [666, 251] width 66 height 361
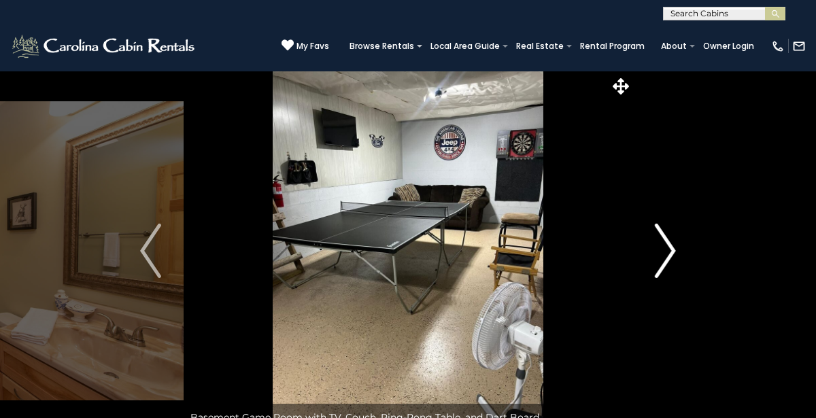
click at [638, 259] on button "Next" at bounding box center [666, 251] width 66 height 361
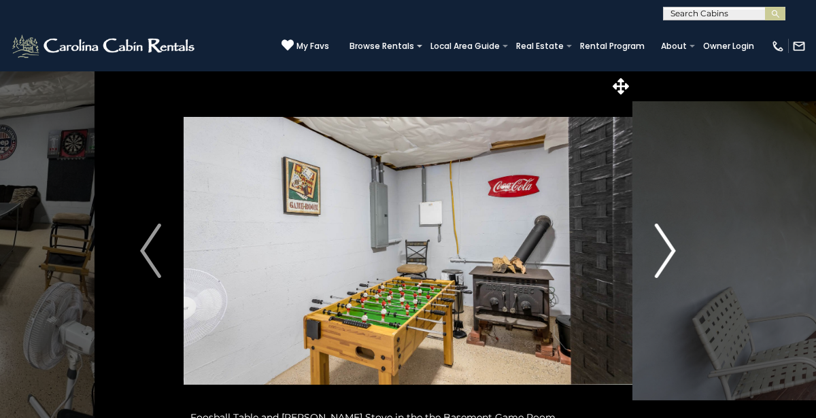
click at [640, 259] on button "Next" at bounding box center [666, 251] width 66 height 361
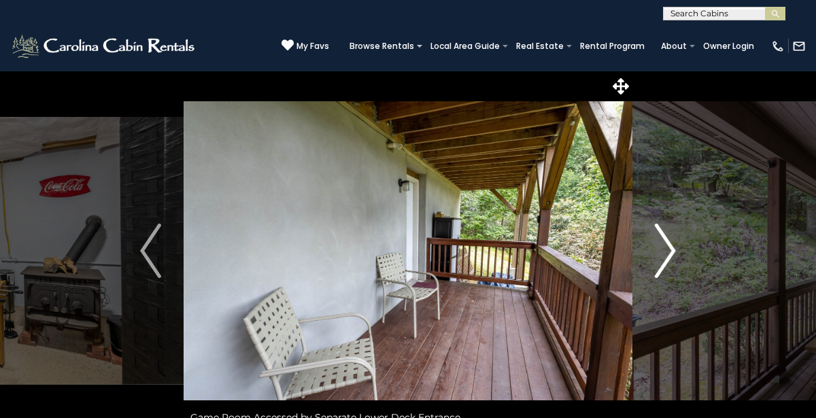
click at [641, 255] on button "Next" at bounding box center [666, 251] width 66 height 361
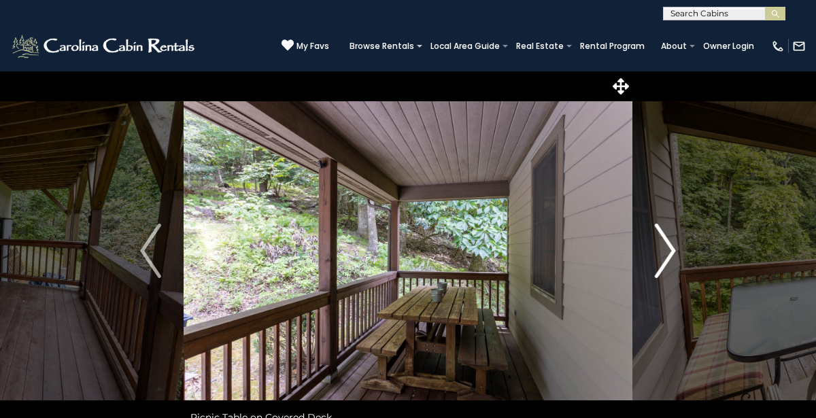
click at [645, 248] on button "Next" at bounding box center [666, 251] width 66 height 361
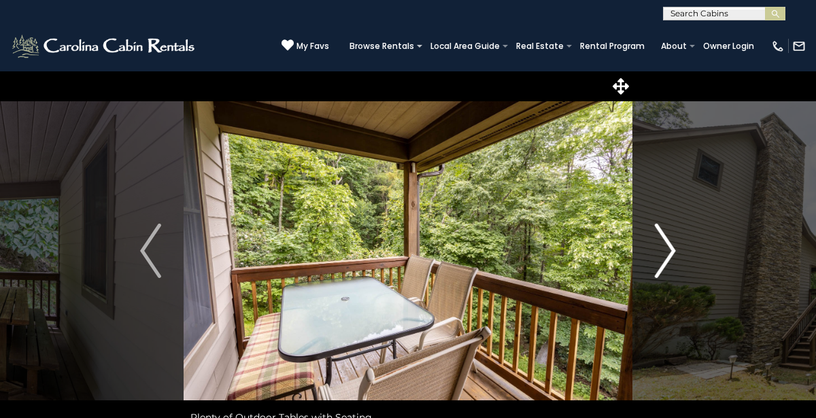
click at [646, 247] on button "Next" at bounding box center [666, 251] width 66 height 361
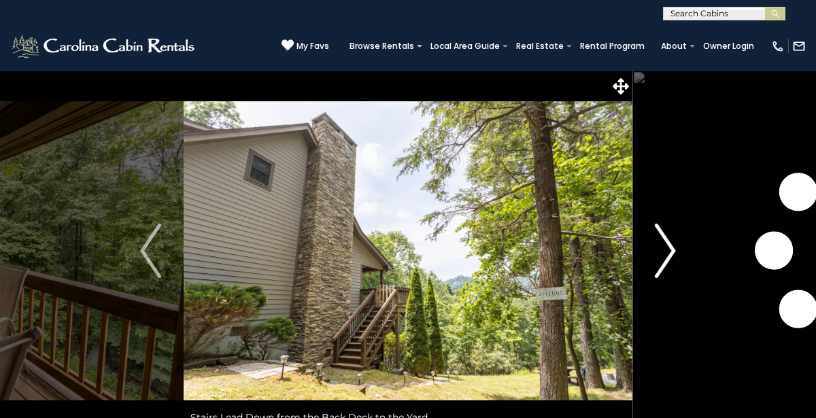
click at [644, 250] on button "Next" at bounding box center [666, 251] width 66 height 361
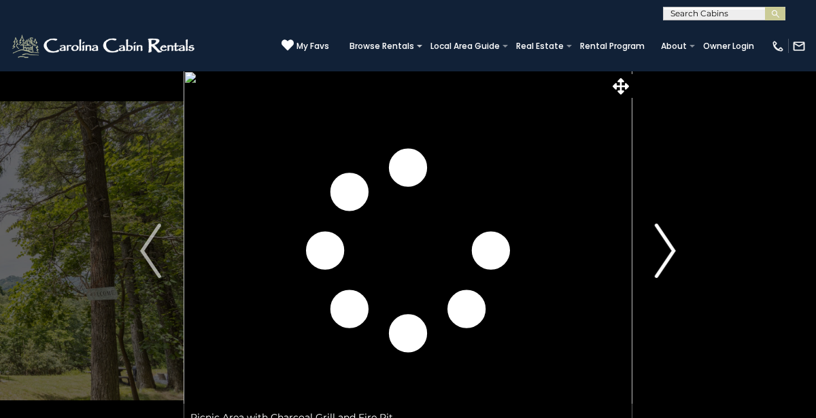
click at [645, 247] on button "Next" at bounding box center [666, 251] width 66 height 361
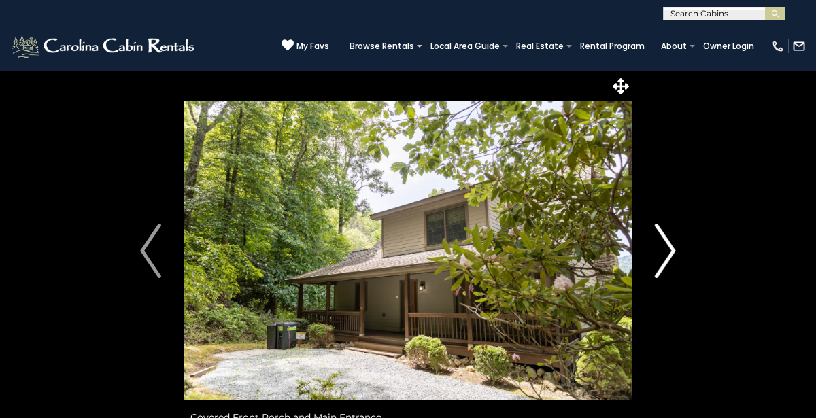
click at [645, 249] on button "Next" at bounding box center [666, 251] width 66 height 361
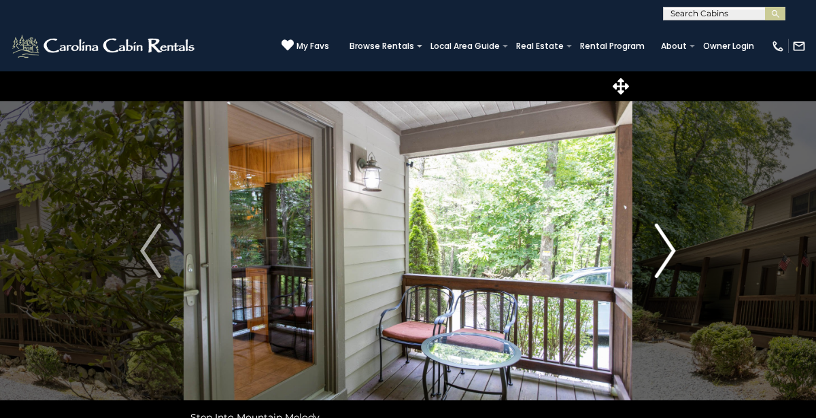
click at [635, 252] on button "Next" at bounding box center [666, 251] width 66 height 361
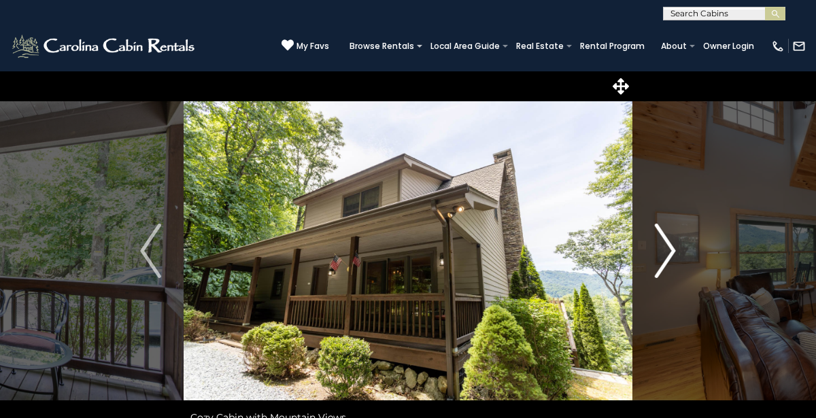
click at [635, 252] on button "Next" at bounding box center [666, 251] width 66 height 361
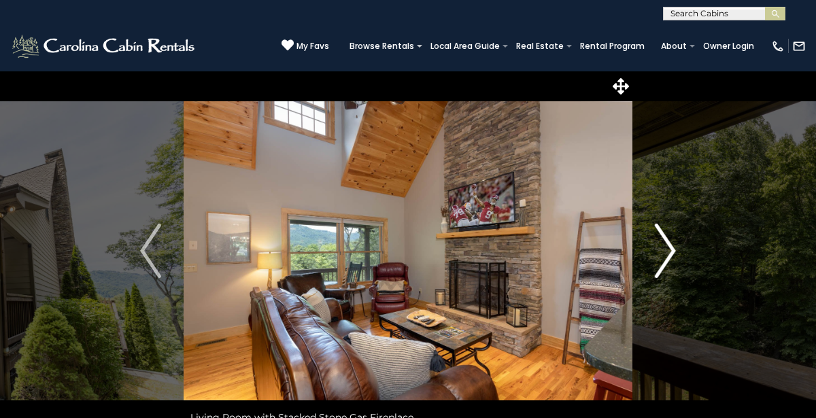
click at [638, 254] on button "Next" at bounding box center [666, 251] width 66 height 361
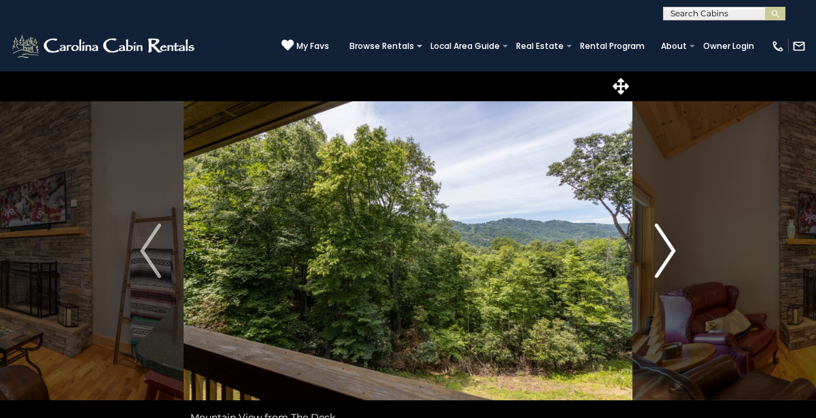
click at [642, 246] on button "Next" at bounding box center [666, 251] width 66 height 361
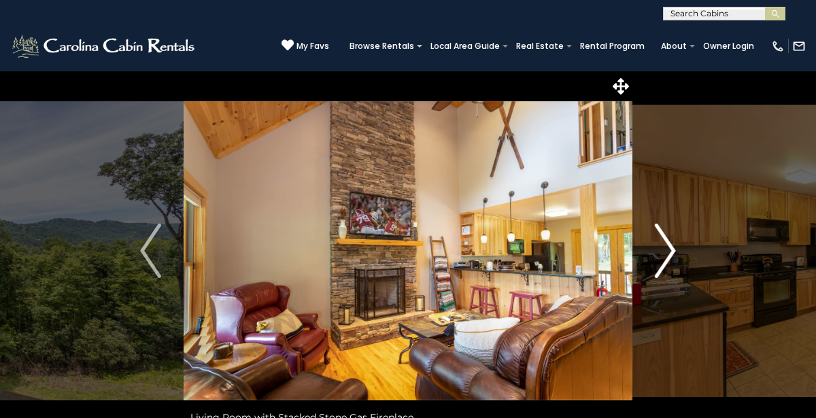
click at [655, 252] on img "Next" at bounding box center [665, 251] width 20 height 54
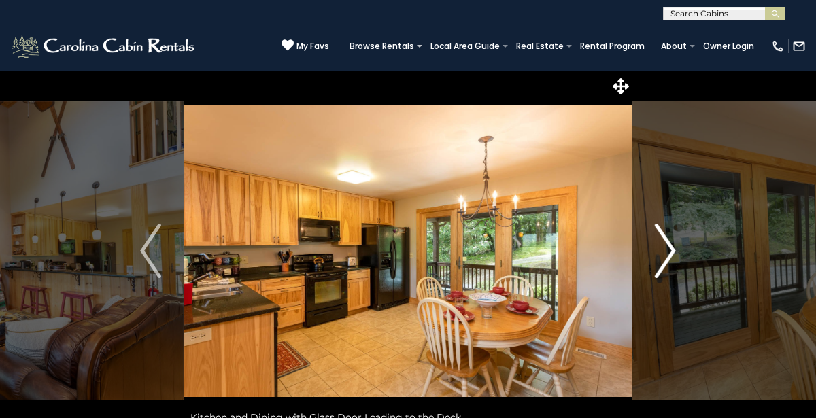
click at [645, 255] on button "Next" at bounding box center [666, 251] width 66 height 361
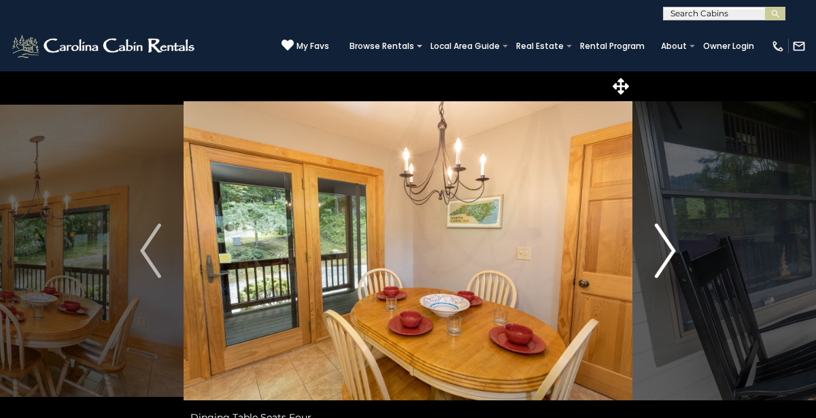
click at [646, 254] on button "Next" at bounding box center [666, 251] width 66 height 361
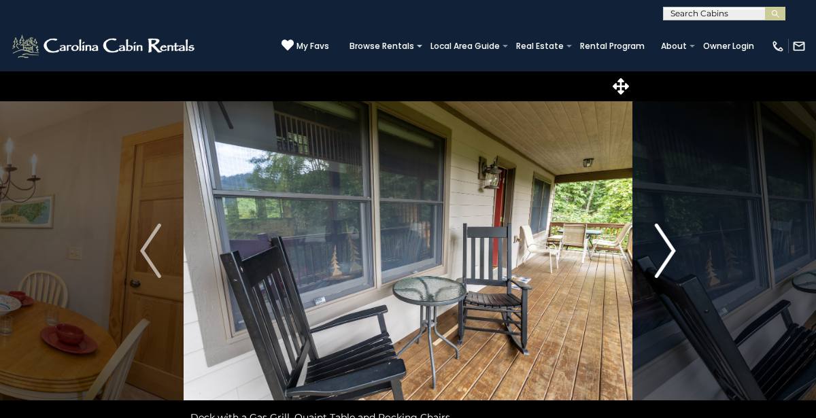
click at [648, 250] on button "Next" at bounding box center [666, 251] width 66 height 361
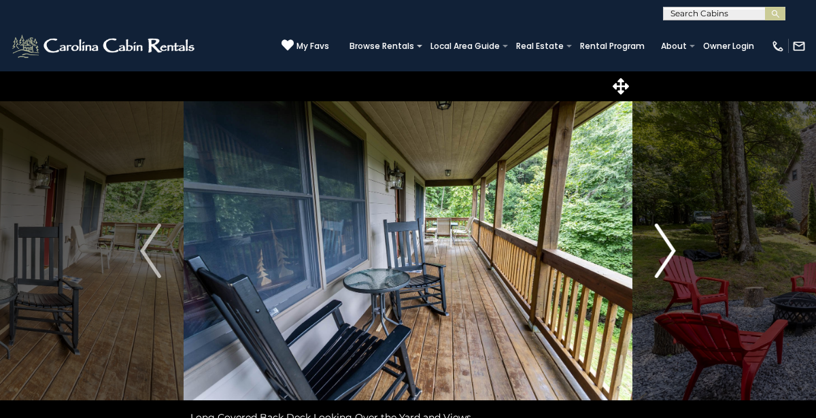
click at [644, 252] on button "Next" at bounding box center [666, 251] width 66 height 361
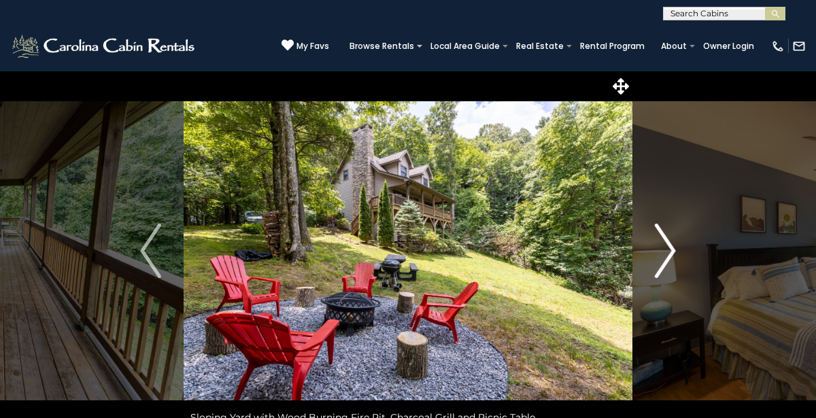
click at [644, 253] on button "Next" at bounding box center [666, 251] width 66 height 361
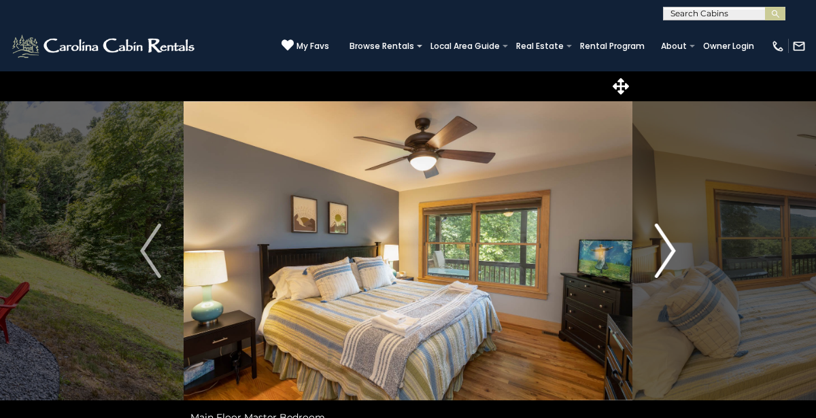
click at [643, 255] on button "Next" at bounding box center [666, 251] width 66 height 361
